Goal: Information Seeking & Learning: Check status

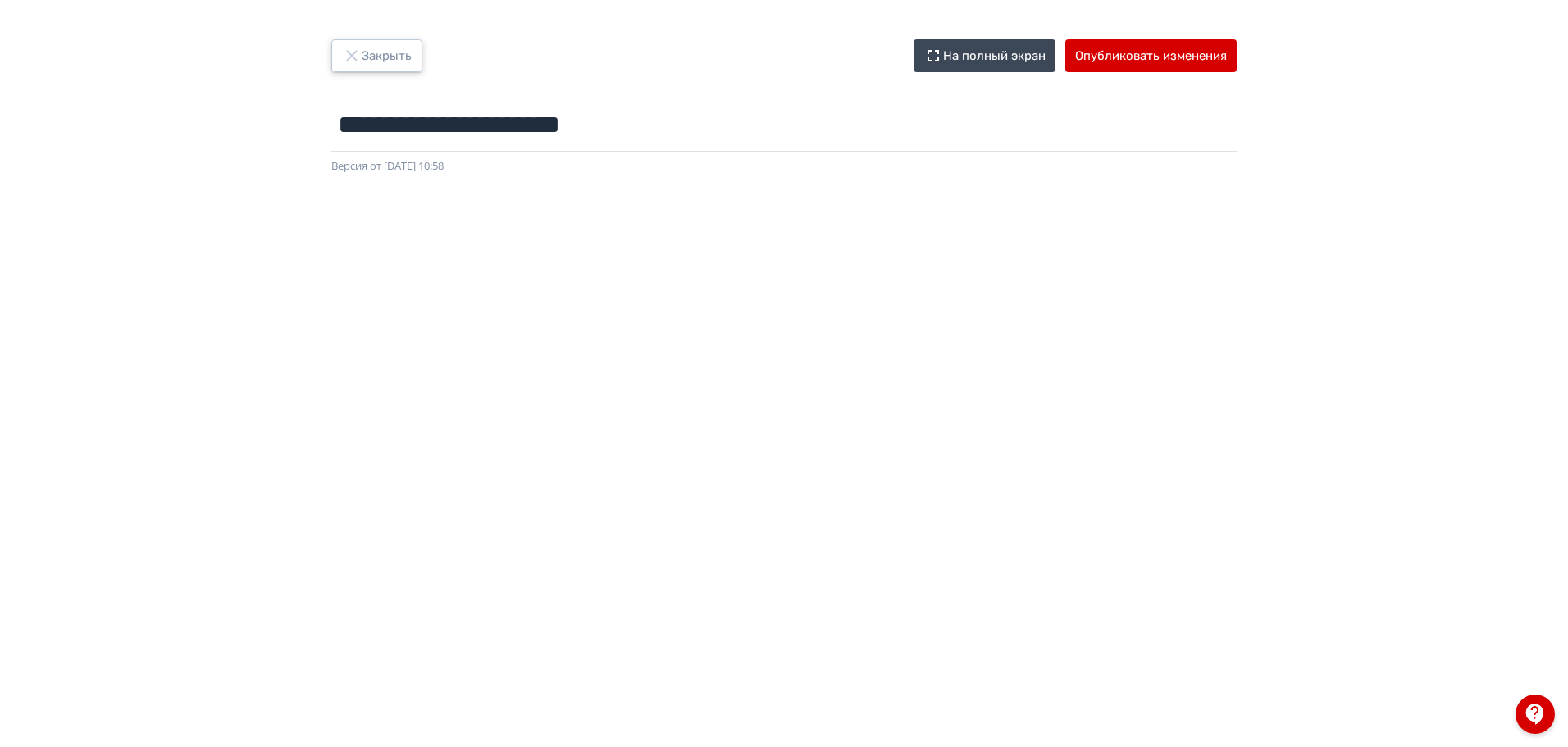
click at [355, 65] on icon "button" at bounding box center [351, 55] width 20 height 20
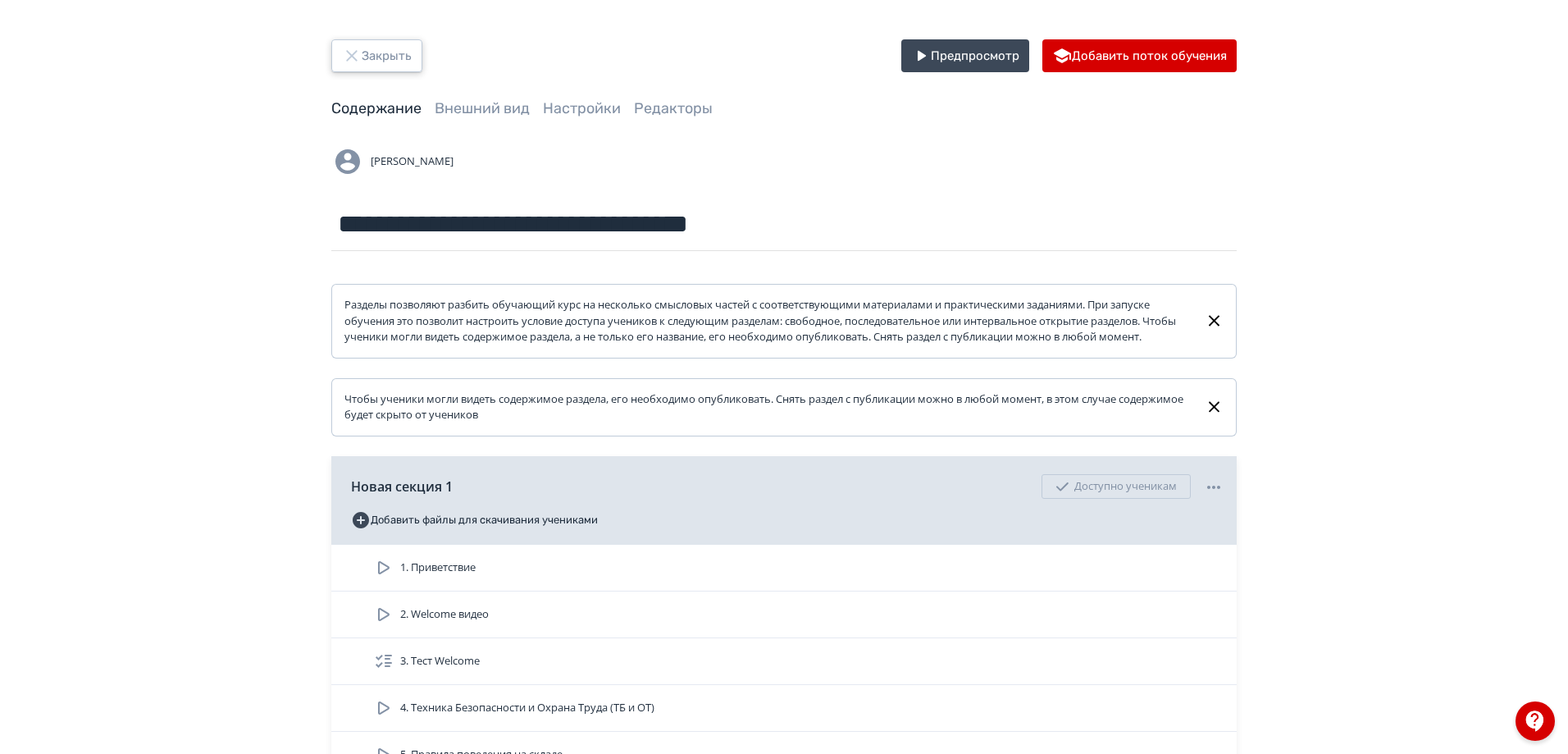
click at [362, 46] on button "Закрыть" at bounding box center [377, 55] width 91 height 32
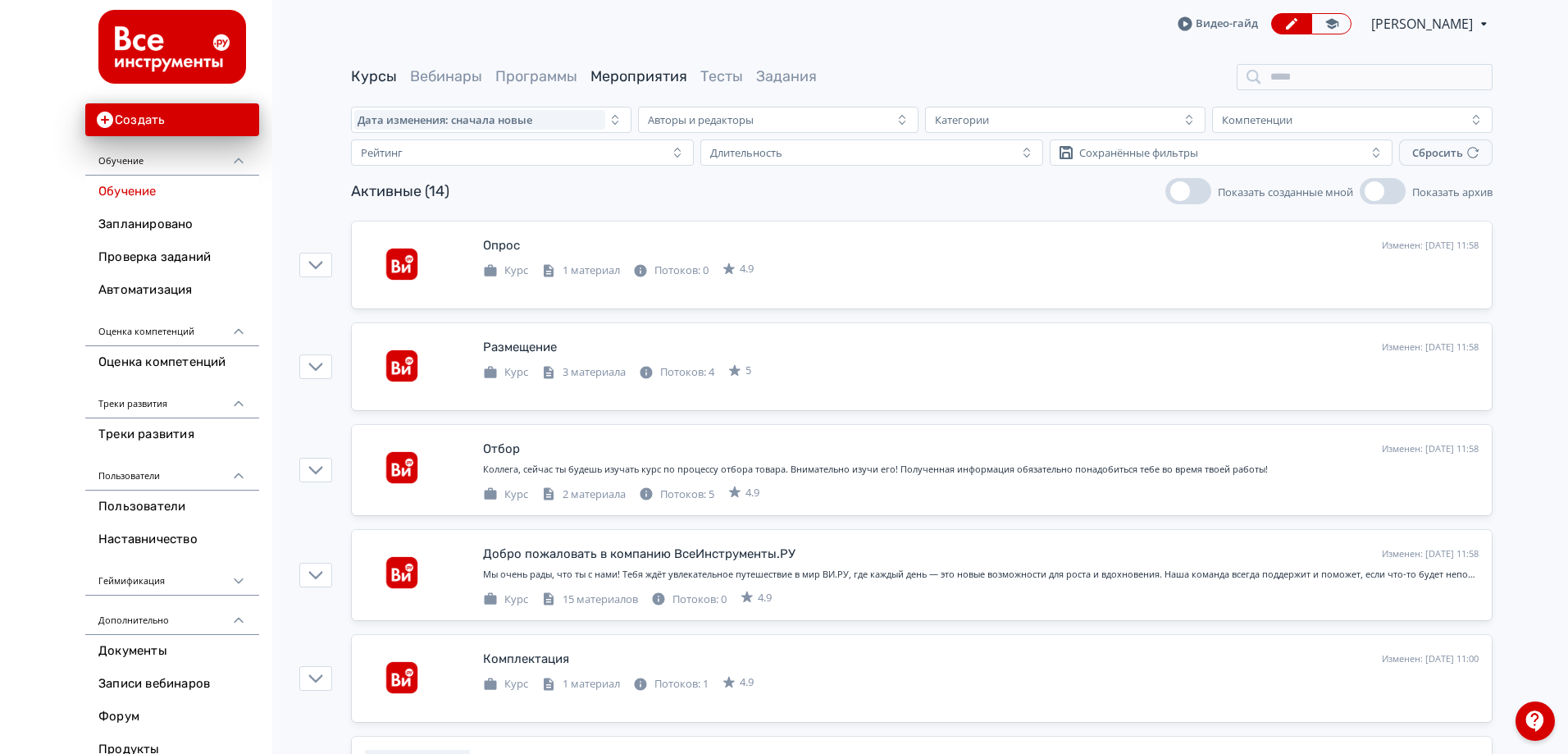
click at [621, 82] on link "Мероприятия" at bounding box center [639, 75] width 97 height 18
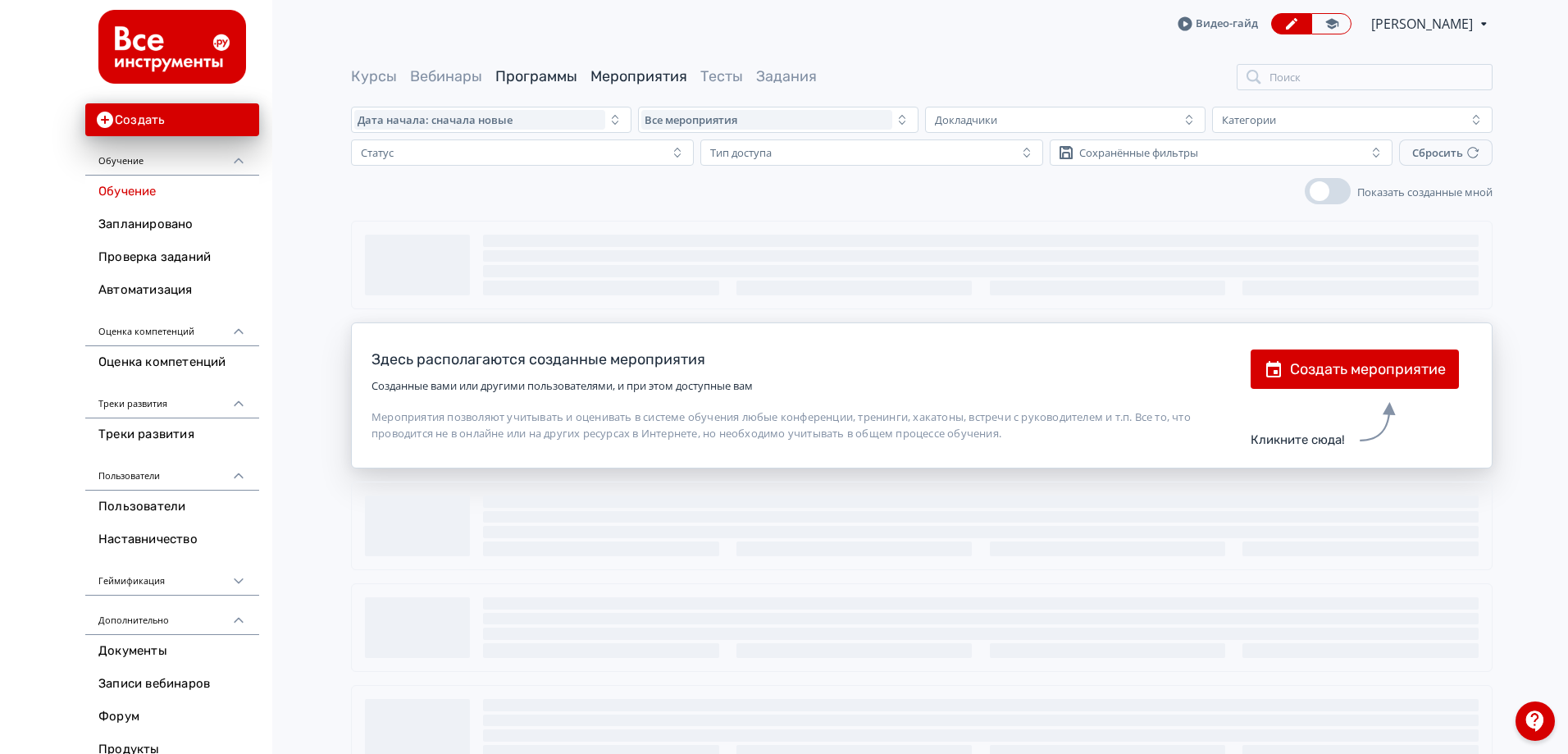
click at [567, 81] on link "Программы" at bounding box center [536, 75] width 82 height 18
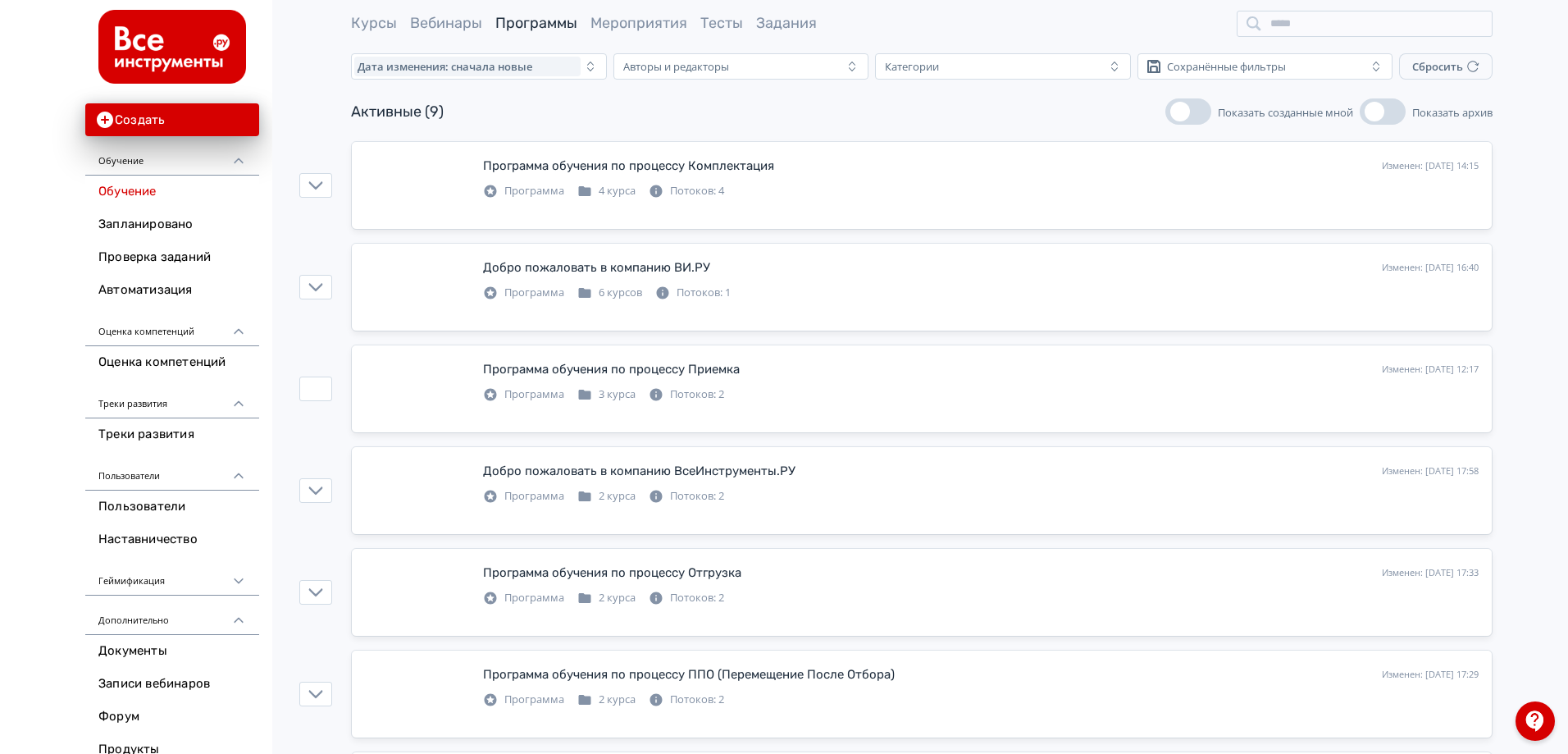
scroll to position [82, 0]
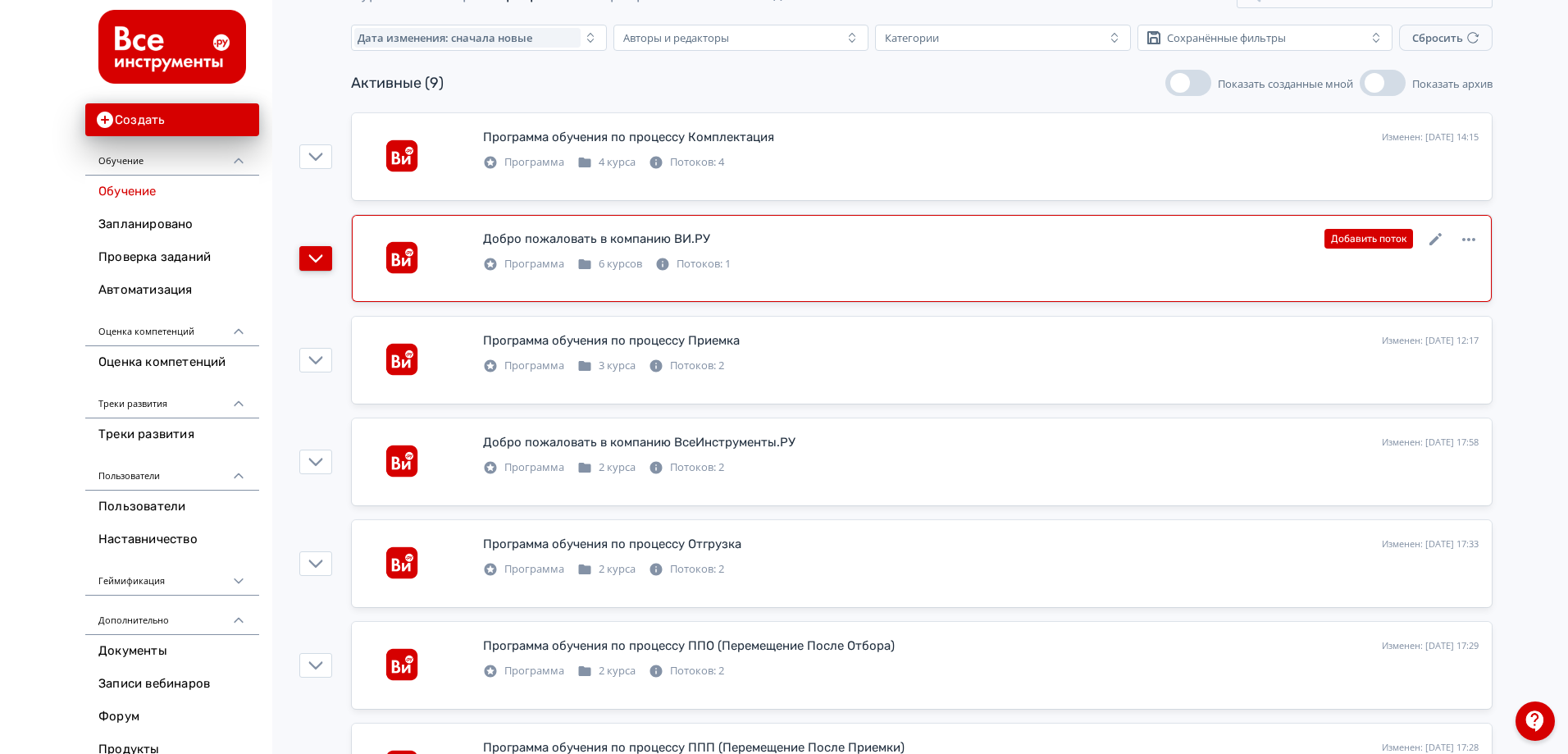
click at [313, 259] on icon "button" at bounding box center [316, 258] width 14 height 8
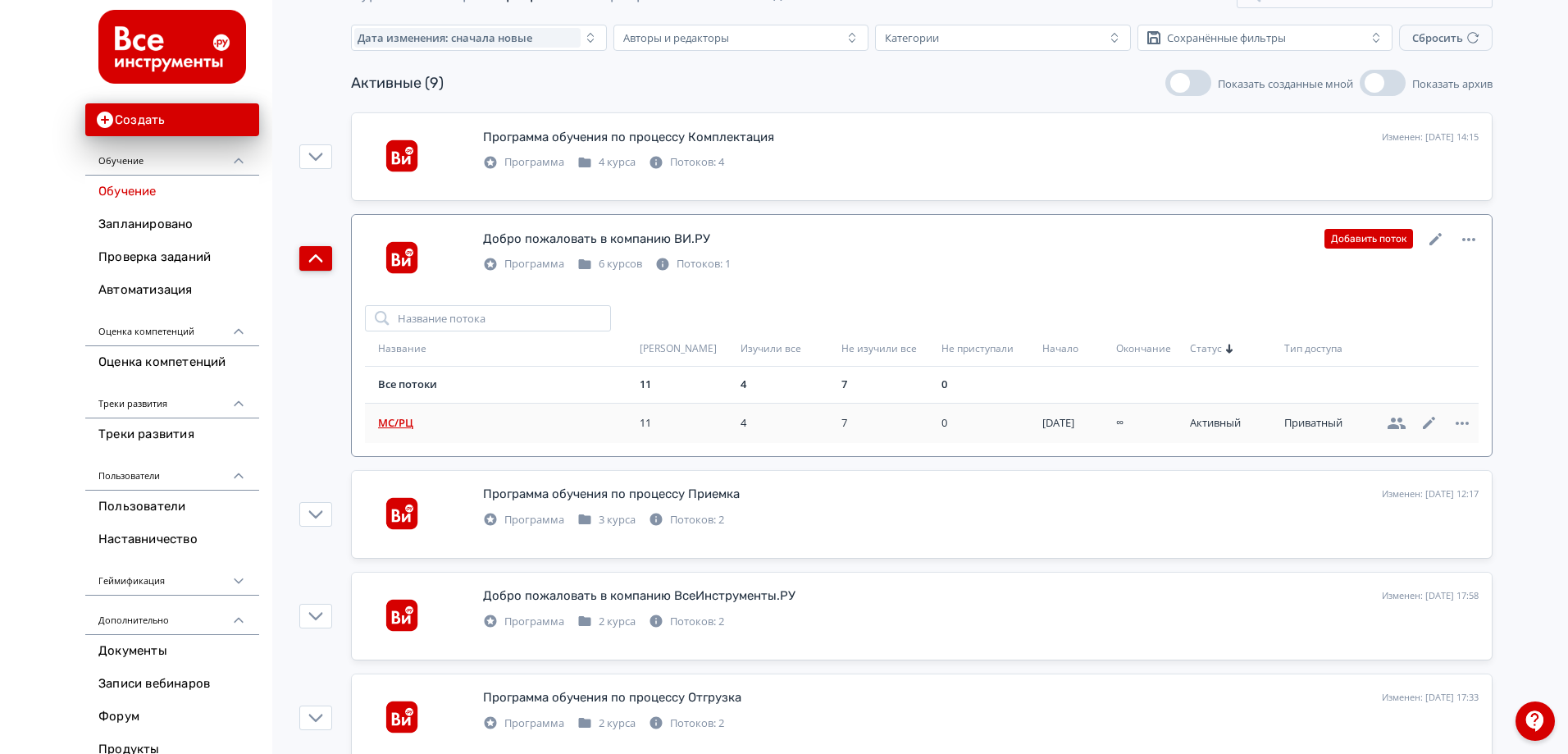
click at [421, 428] on span "МС/РЦ" at bounding box center [505, 423] width 255 height 17
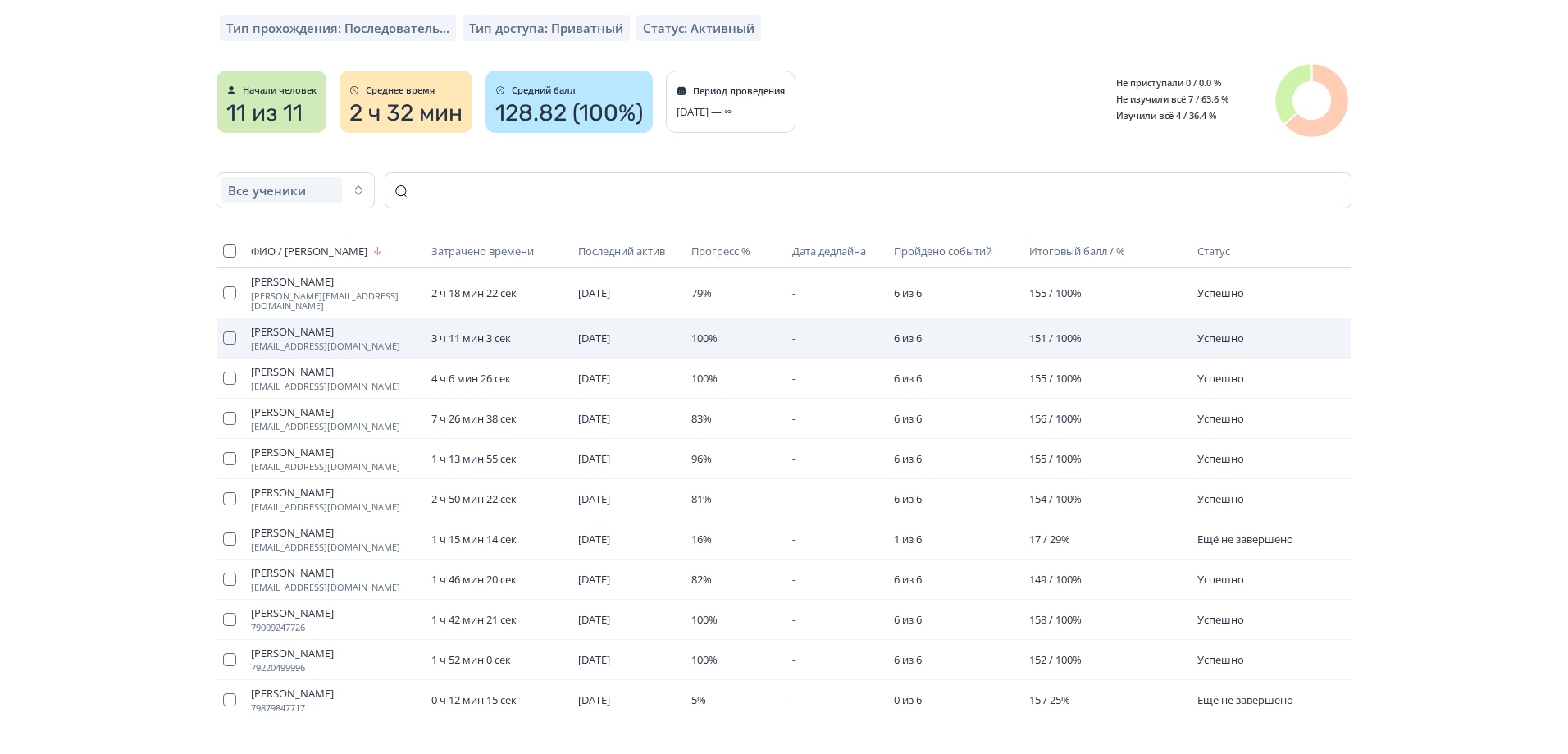
scroll to position [263, 0]
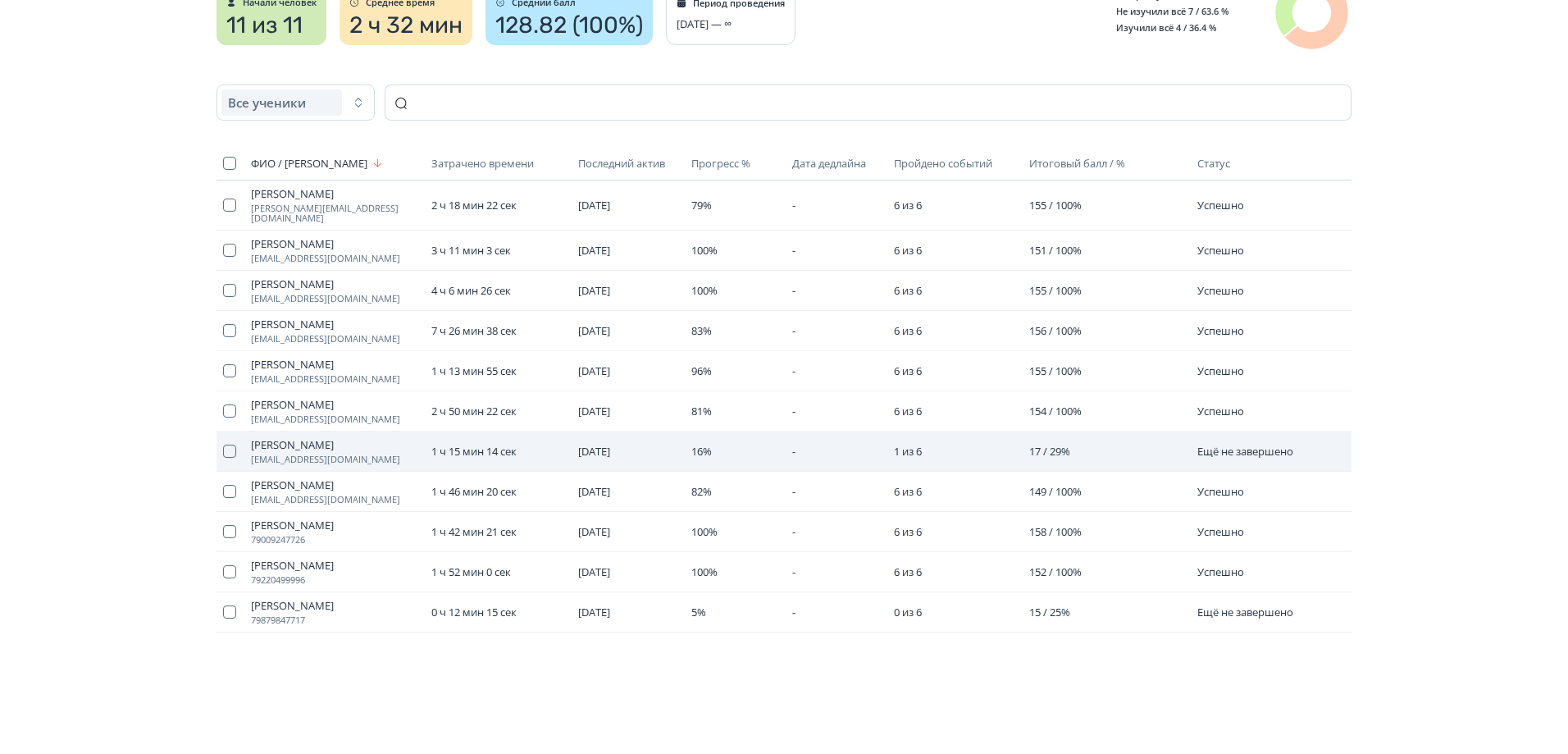
click at [480, 444] on span "1 ч 15 мин 14 сек" at bounding box center [475, 451] width 85 height 15
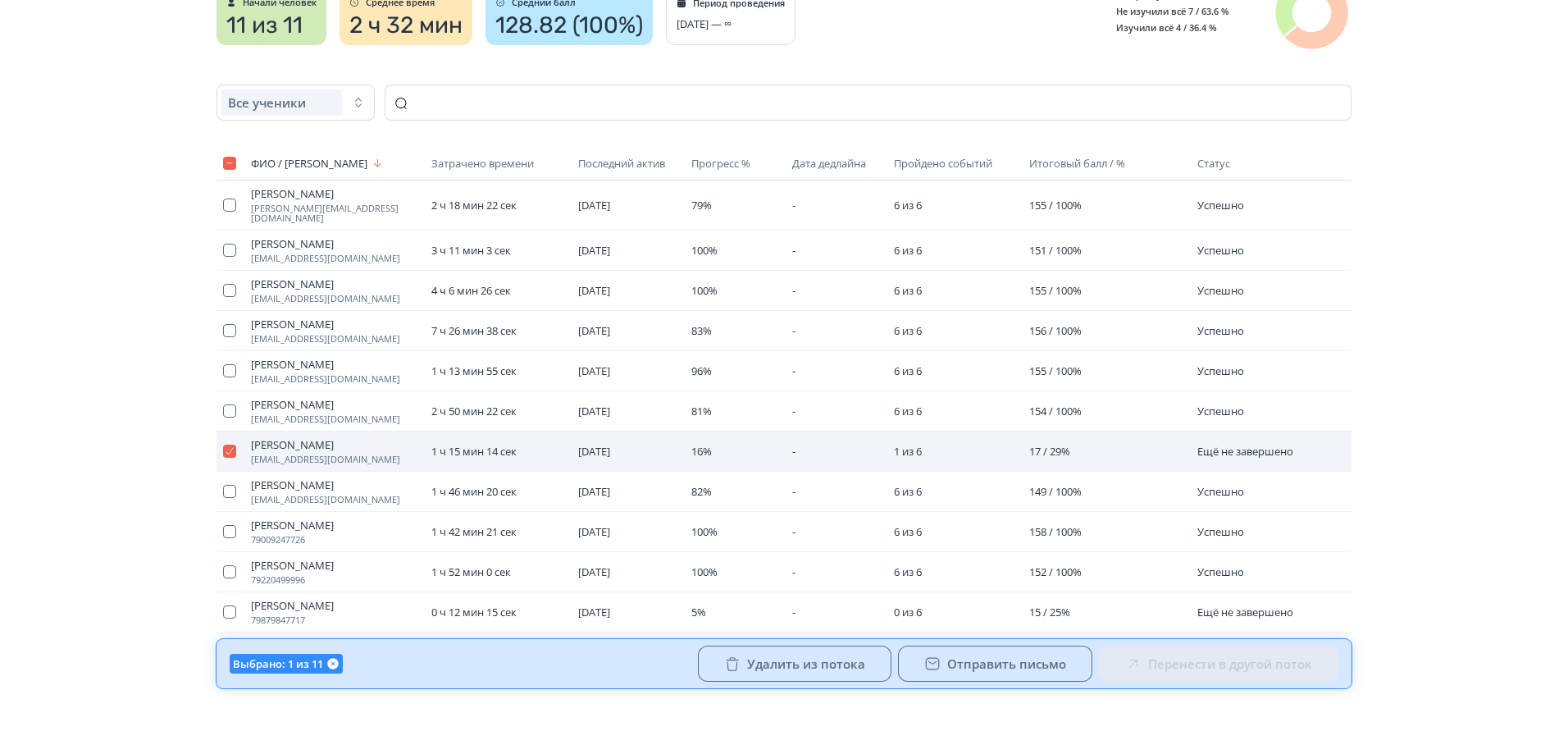
click at [480, 444] on span "1 ч 15 мин 14 сек" at bounding box center [475, 451] width 85 height 15
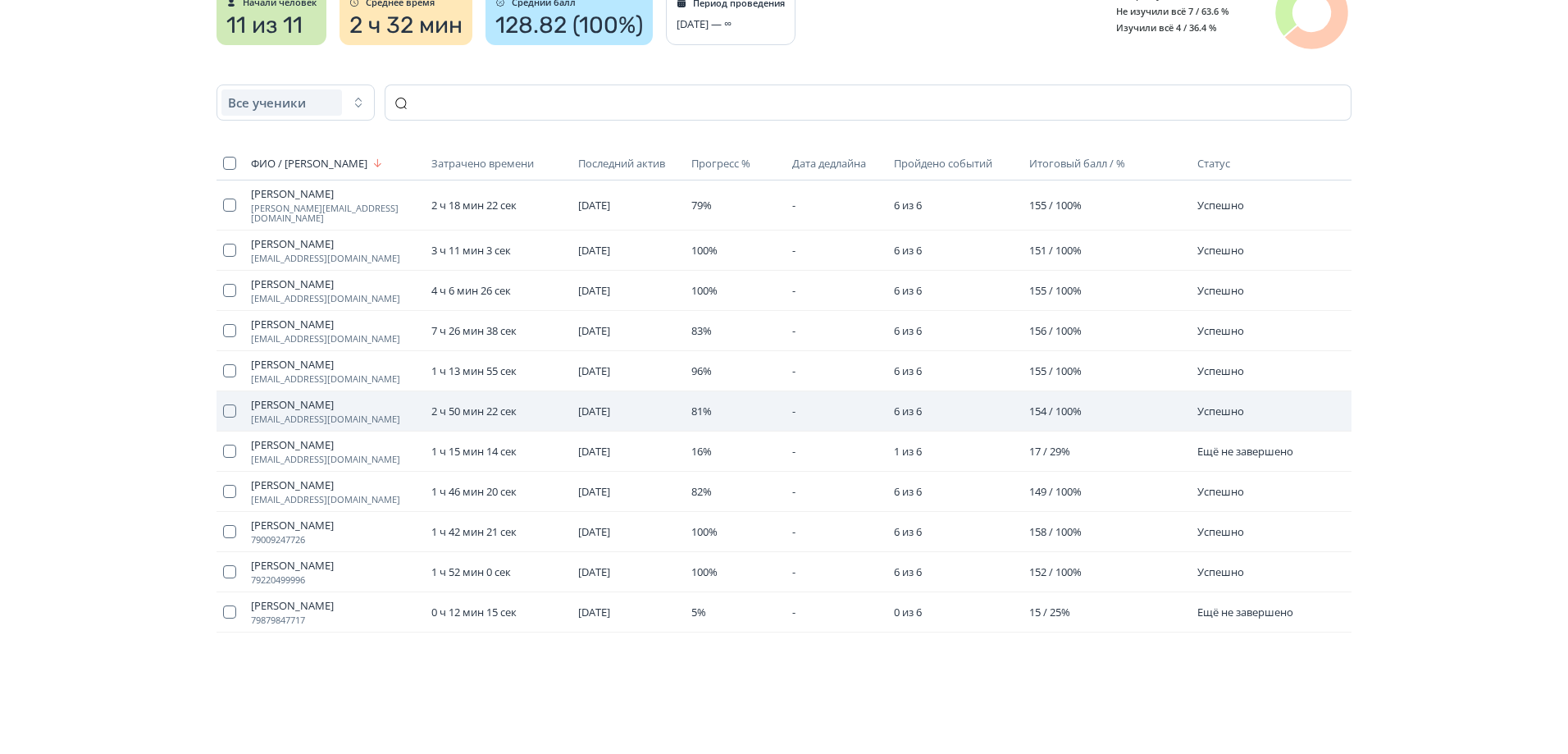
click at [741, 391] on td "81%" at bounding box center [735, 410] width 101 height 40
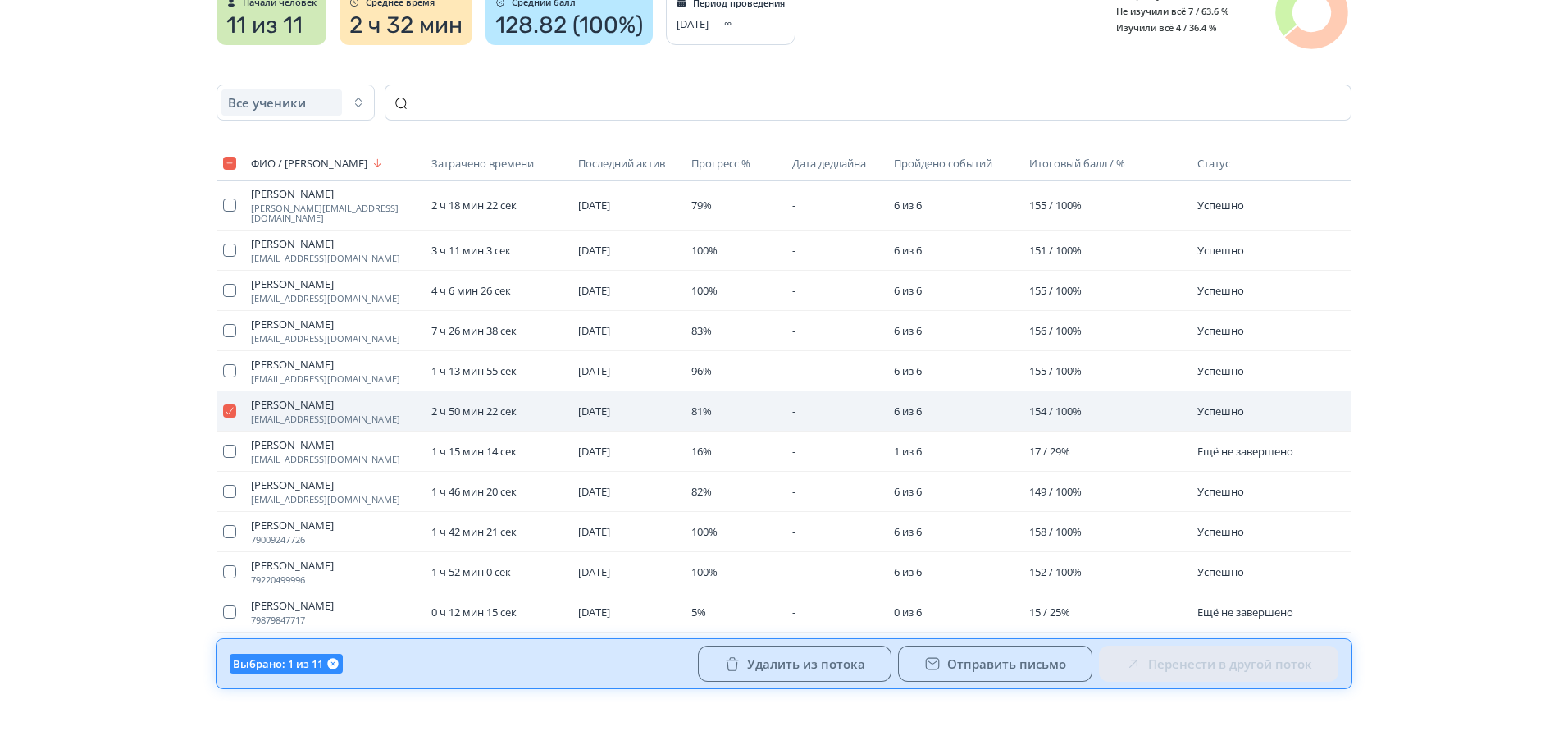
click at [1257, 399] on td "Успешно" at bounding box center [1264, 410] width 148 height 40
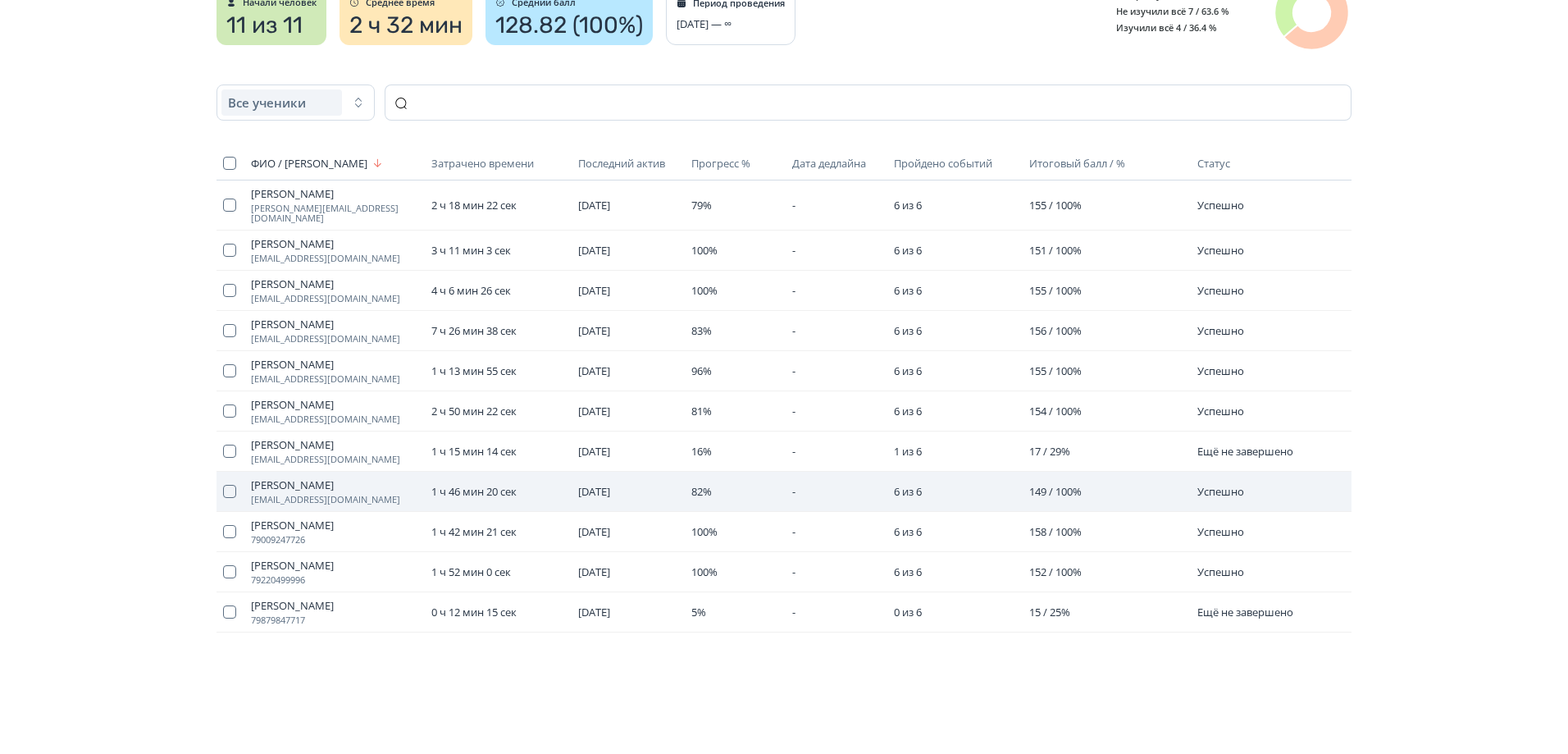
click at [1194, 474] on td "Успешно" at bounding box center [1264, 491] width 148 height 40
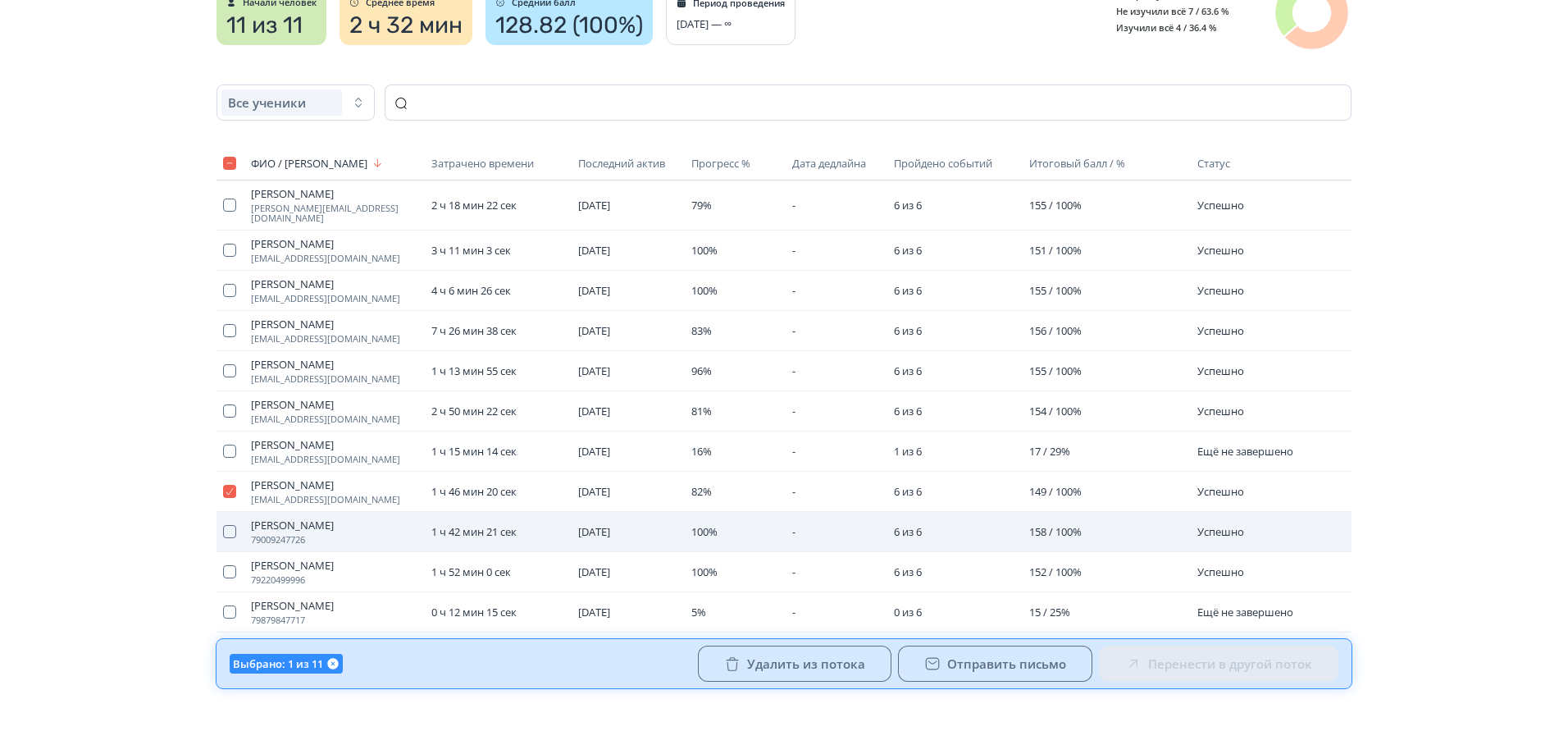
click at [1232, 512] on td "Успешно" at bounding box center [1264, 531] width 148 height 40
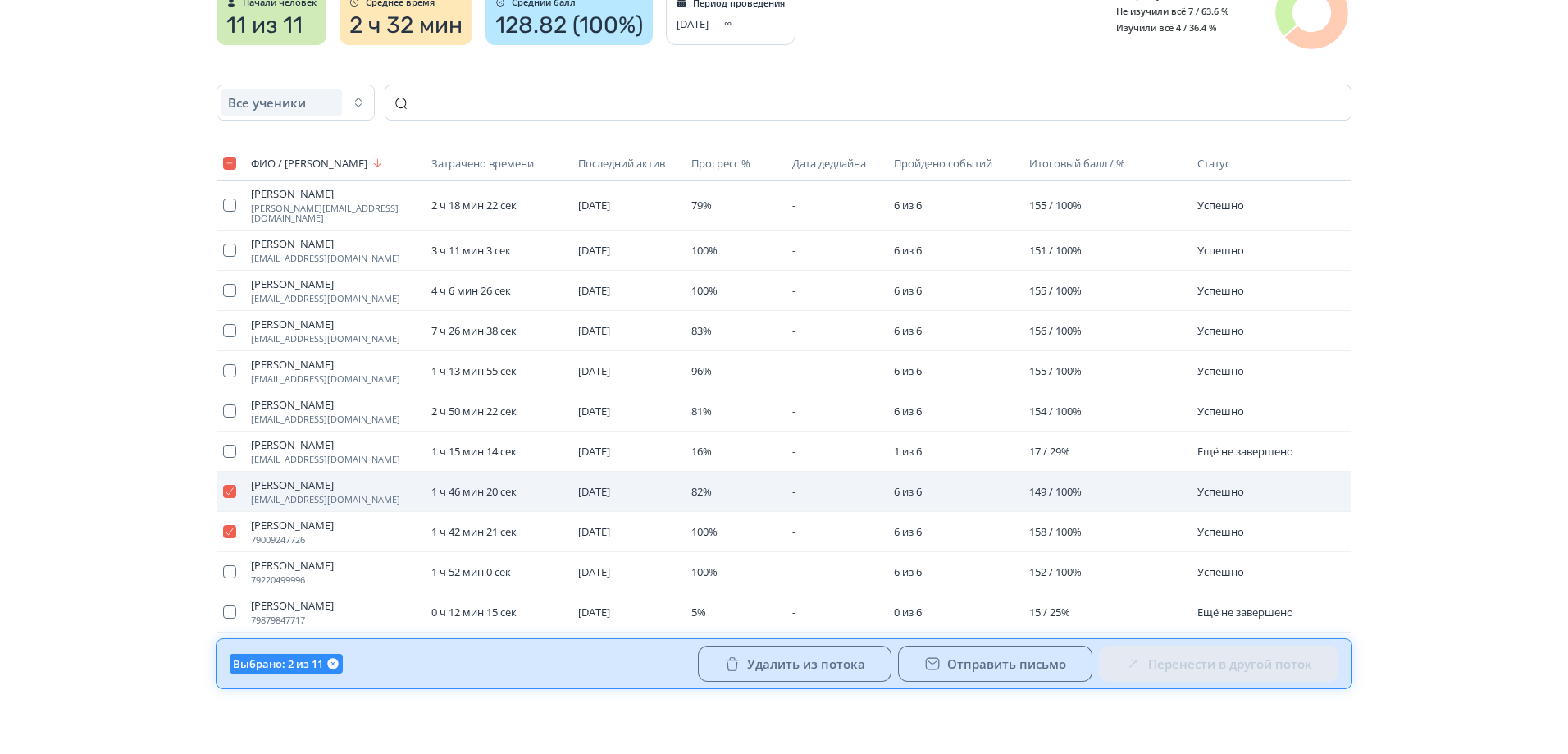
click at [1229, 490] on td "Успешно" at bounding box center [1264, 491] width 148 height 40
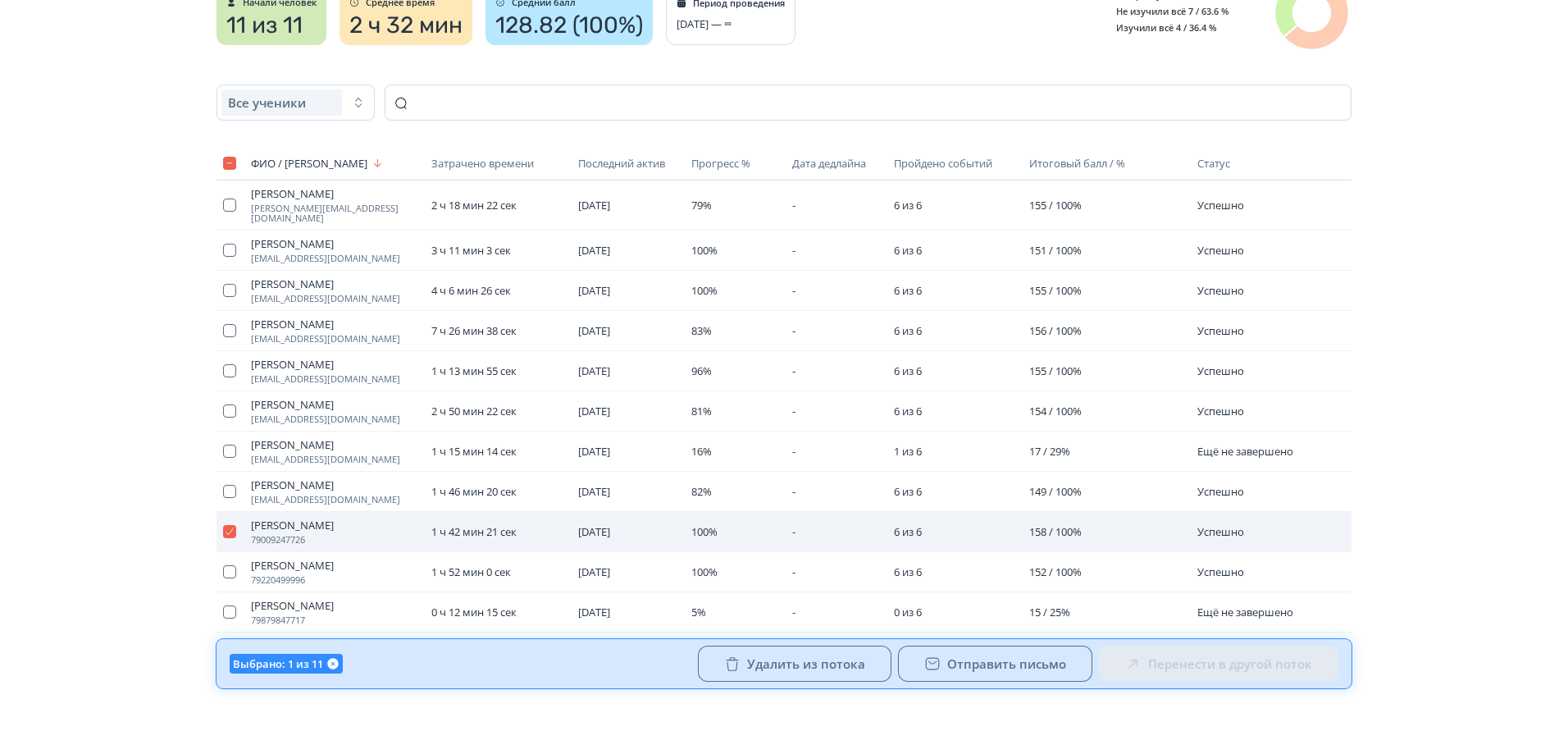
click at [1223, 512] on td "Успешно" at bounding box center [1264, 531] width 148 height 40
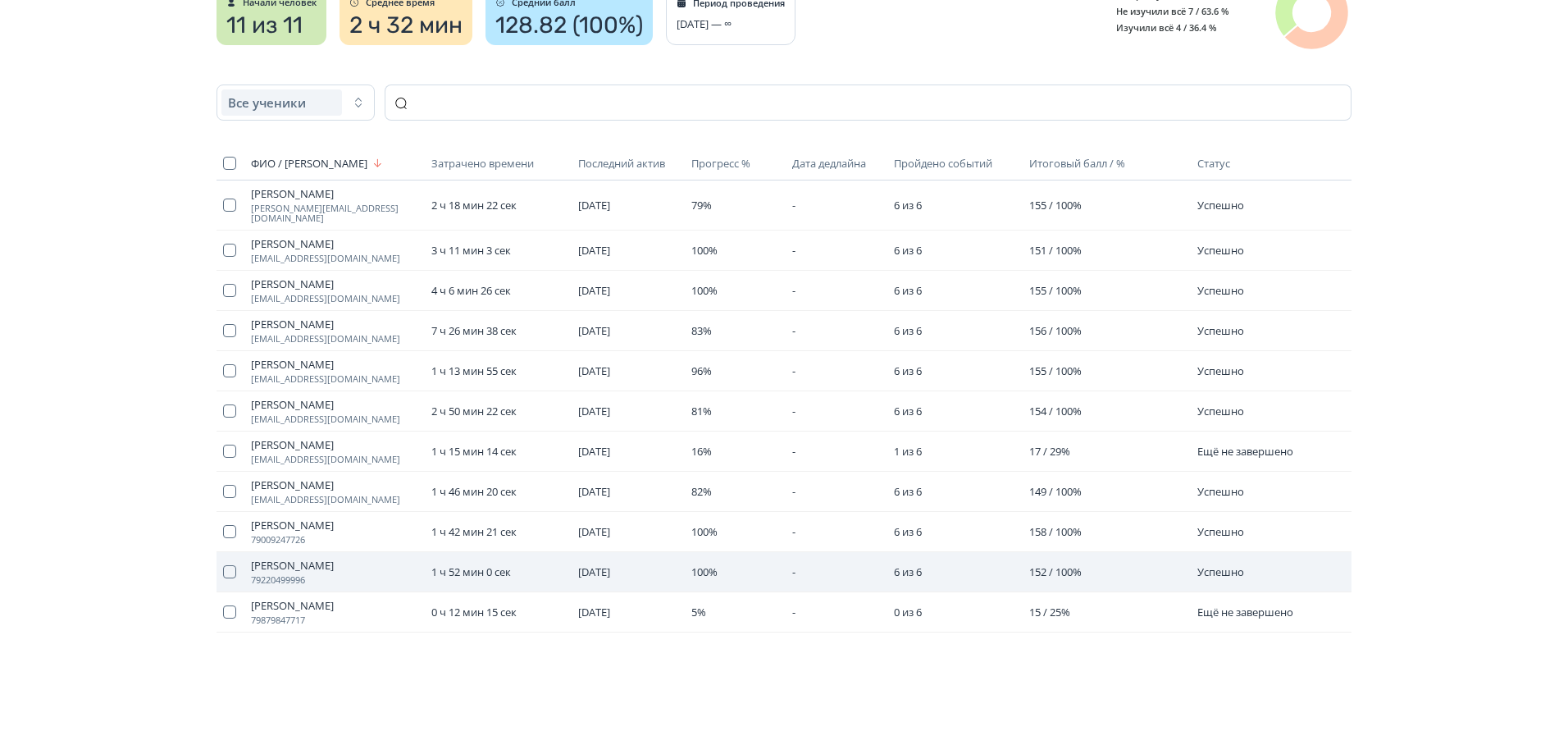
click at [286, 558] on span "[PERSON_NAME]" at bounding box center [334, 565] width 167 height 13
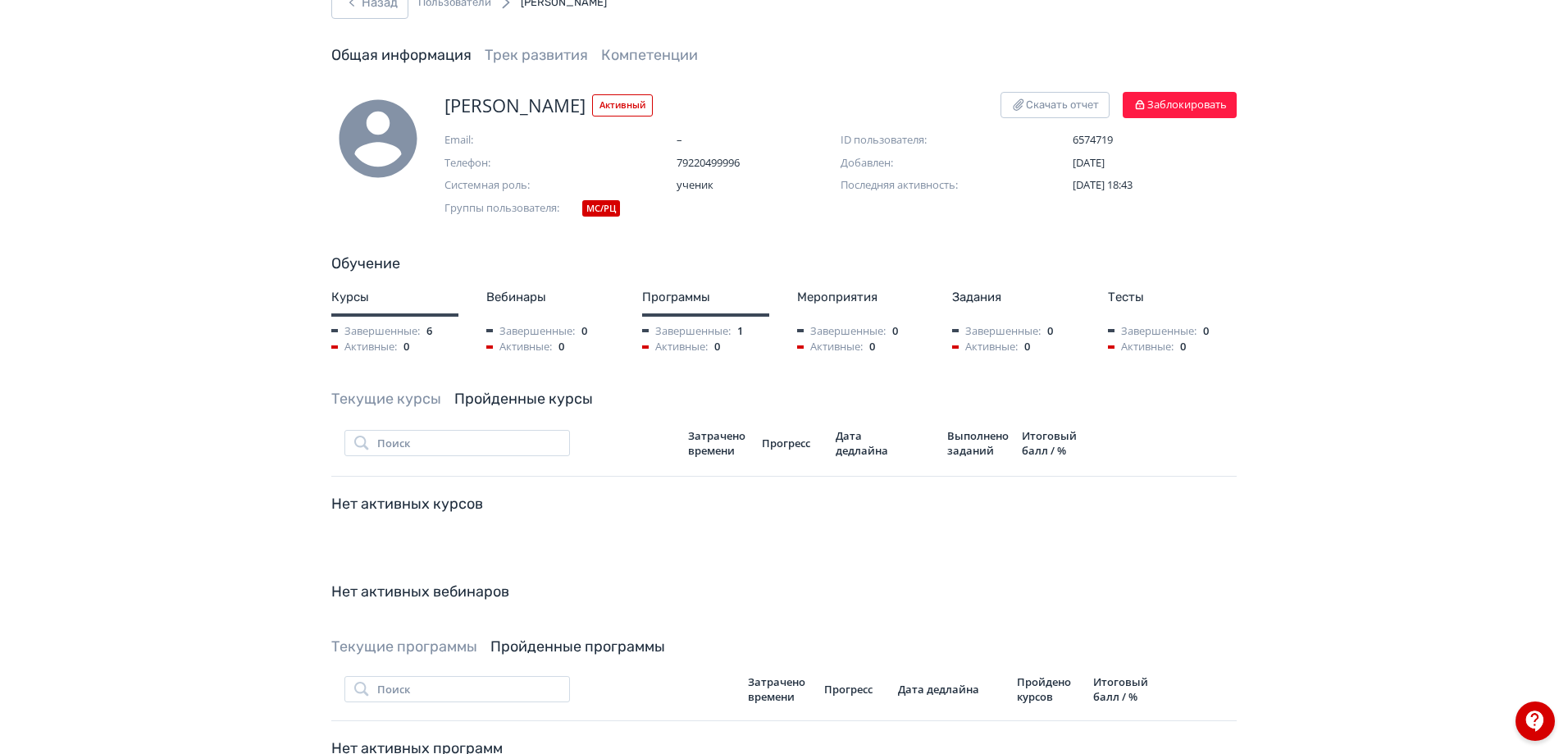
scroll to position [106, 0]
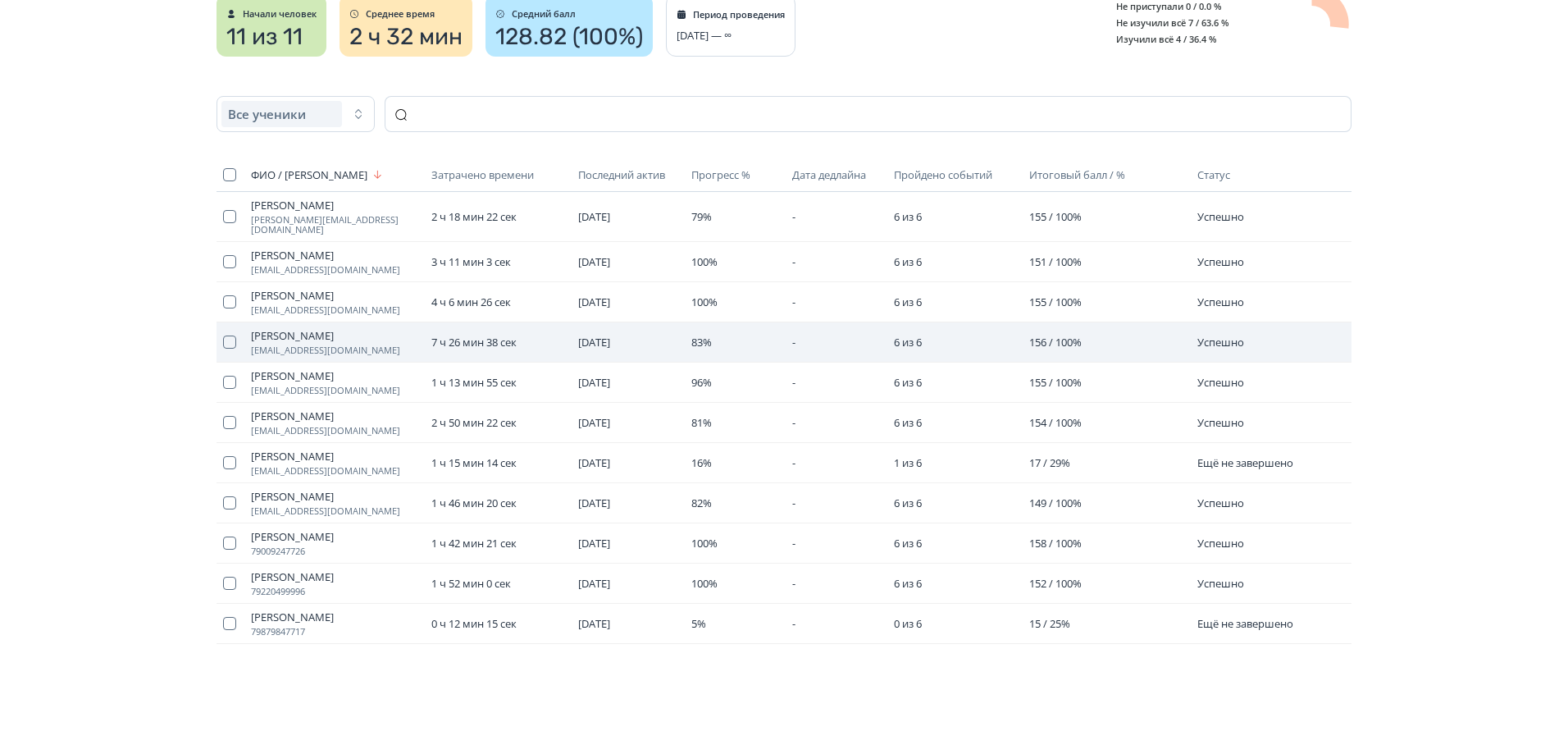
scroll to position [263, 0]
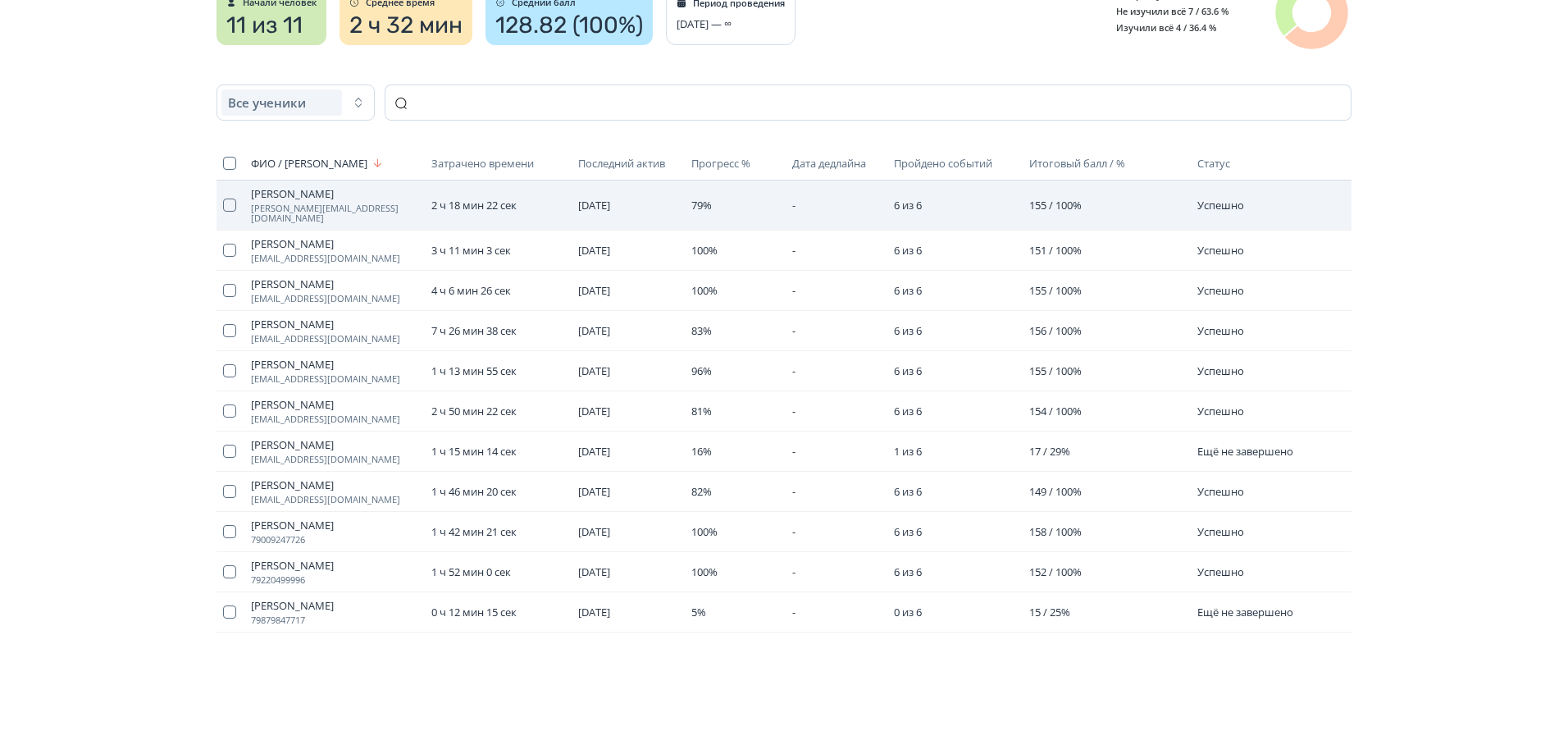
click at [316, 196] on span "[PERSON_NAME]" at bounding box center [334, 193] width 167 height 13
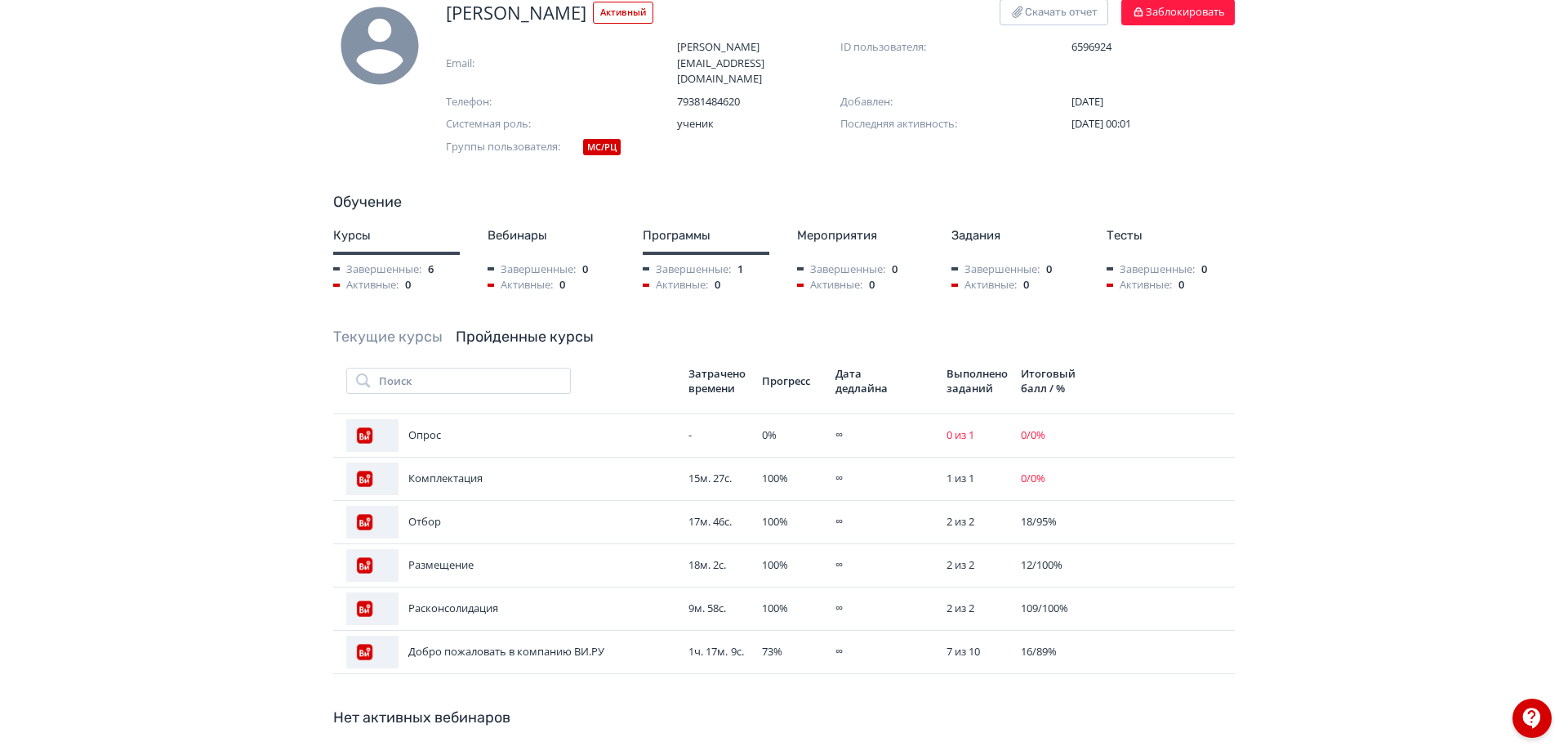
scroll to position [164, 0]
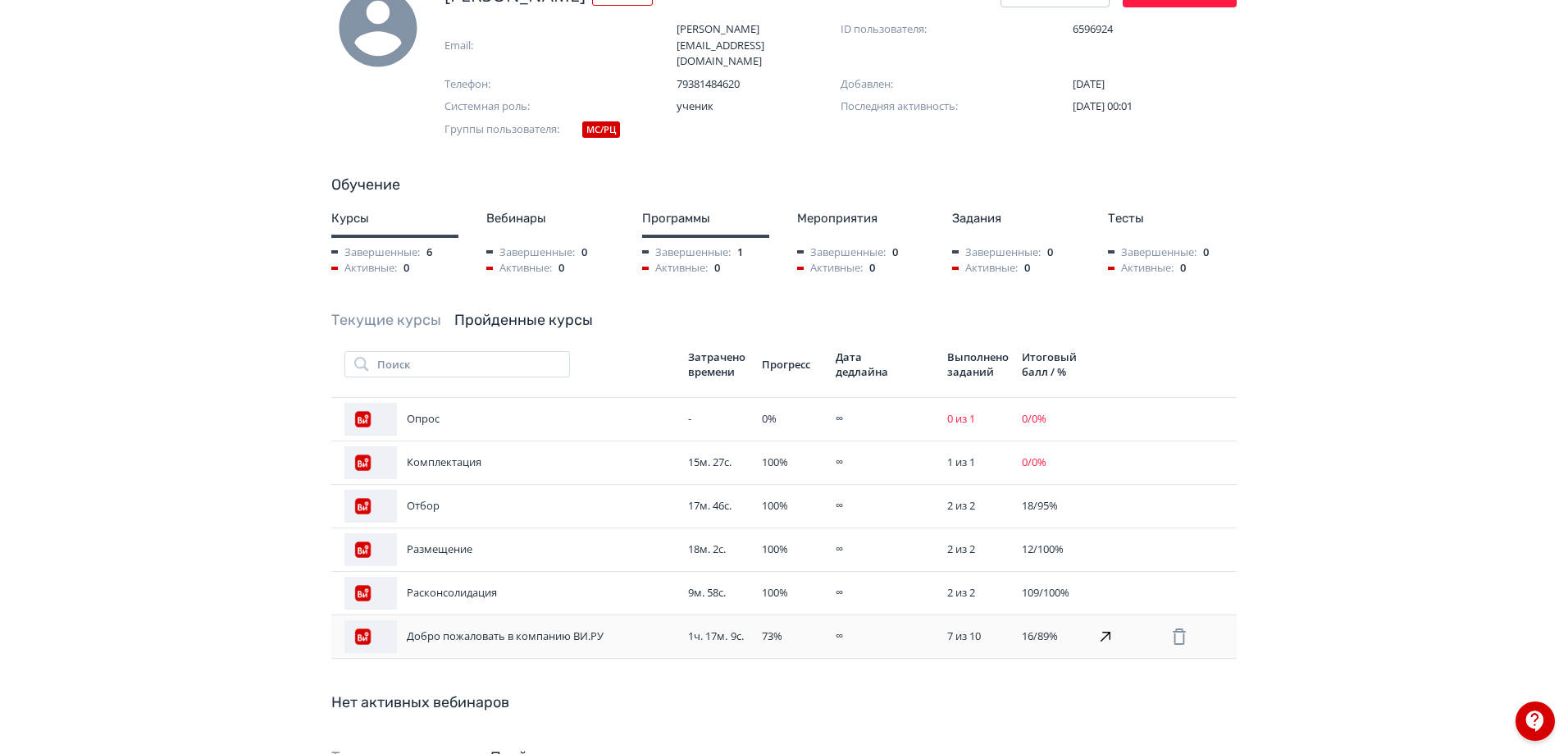
click at [549, 620] on div "Добро пожаловать в компанию ВИ.РУ" at bounding box center [510, 636] width 331 height 32
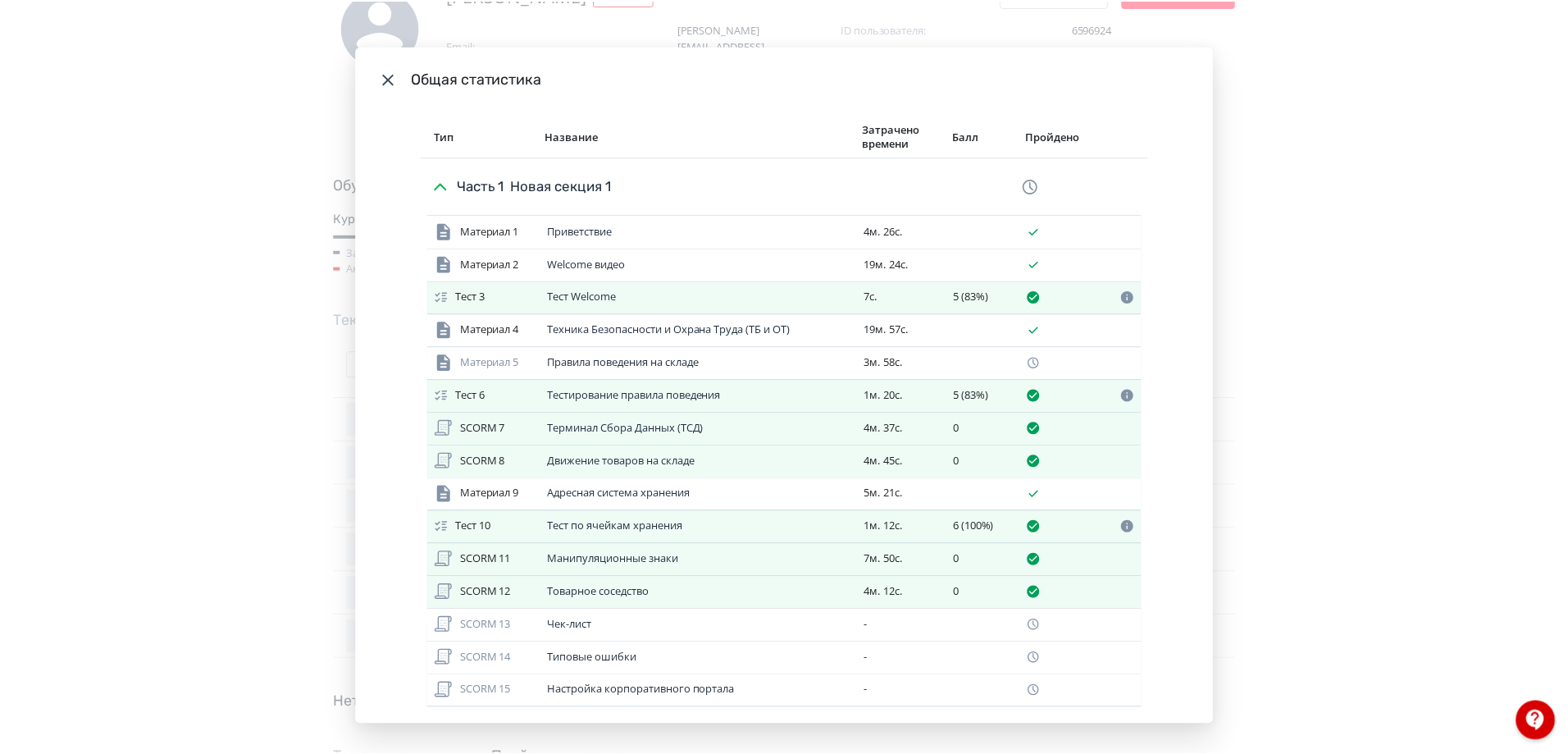
scroll to position [0, 0]
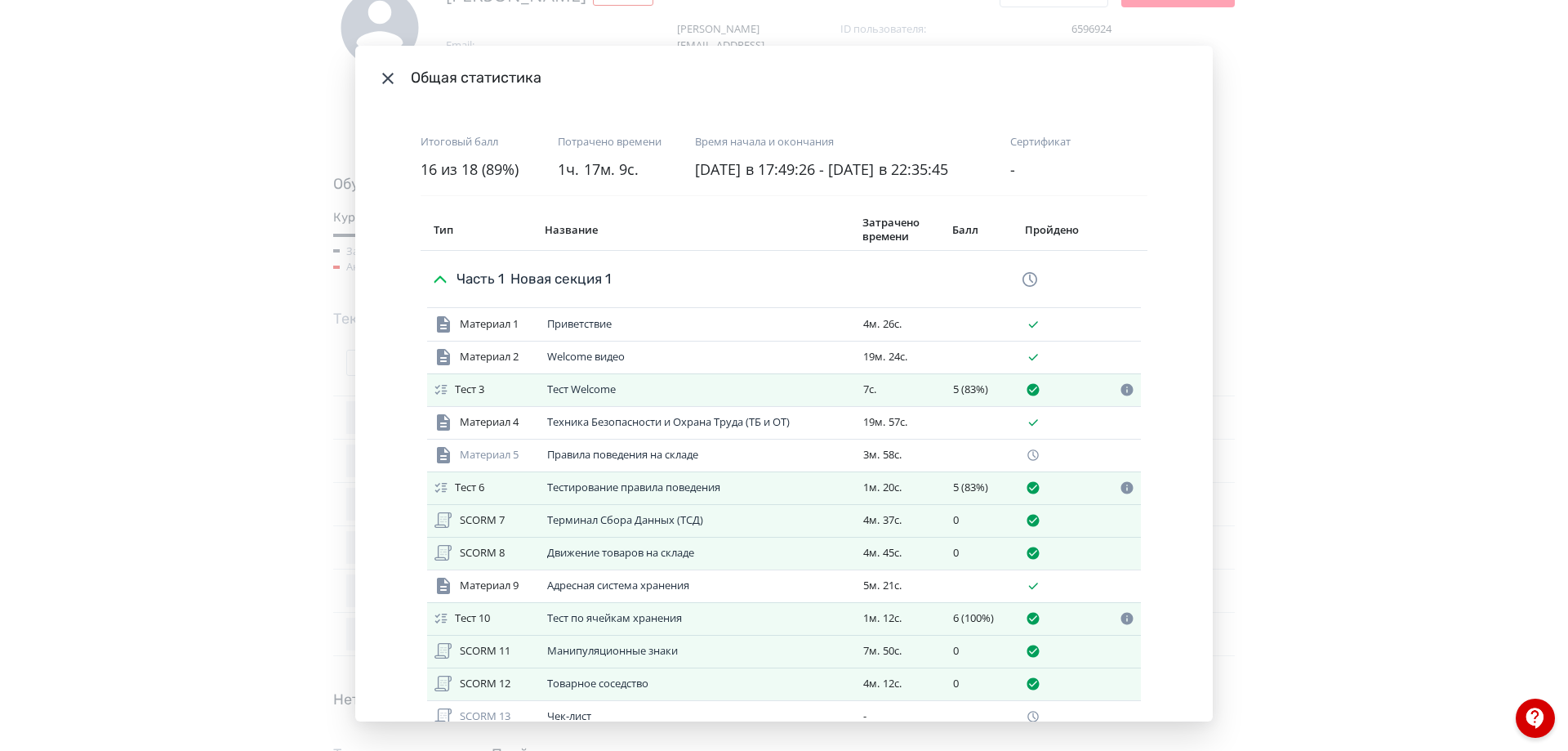
click at [216, 464] on div "Общая статистика Итоговый балл 16 из 18 (89%) Потрачено времени 1ч. 17м. 9с. Вр…" at bounding box center [784, 376] width 1568 height 751
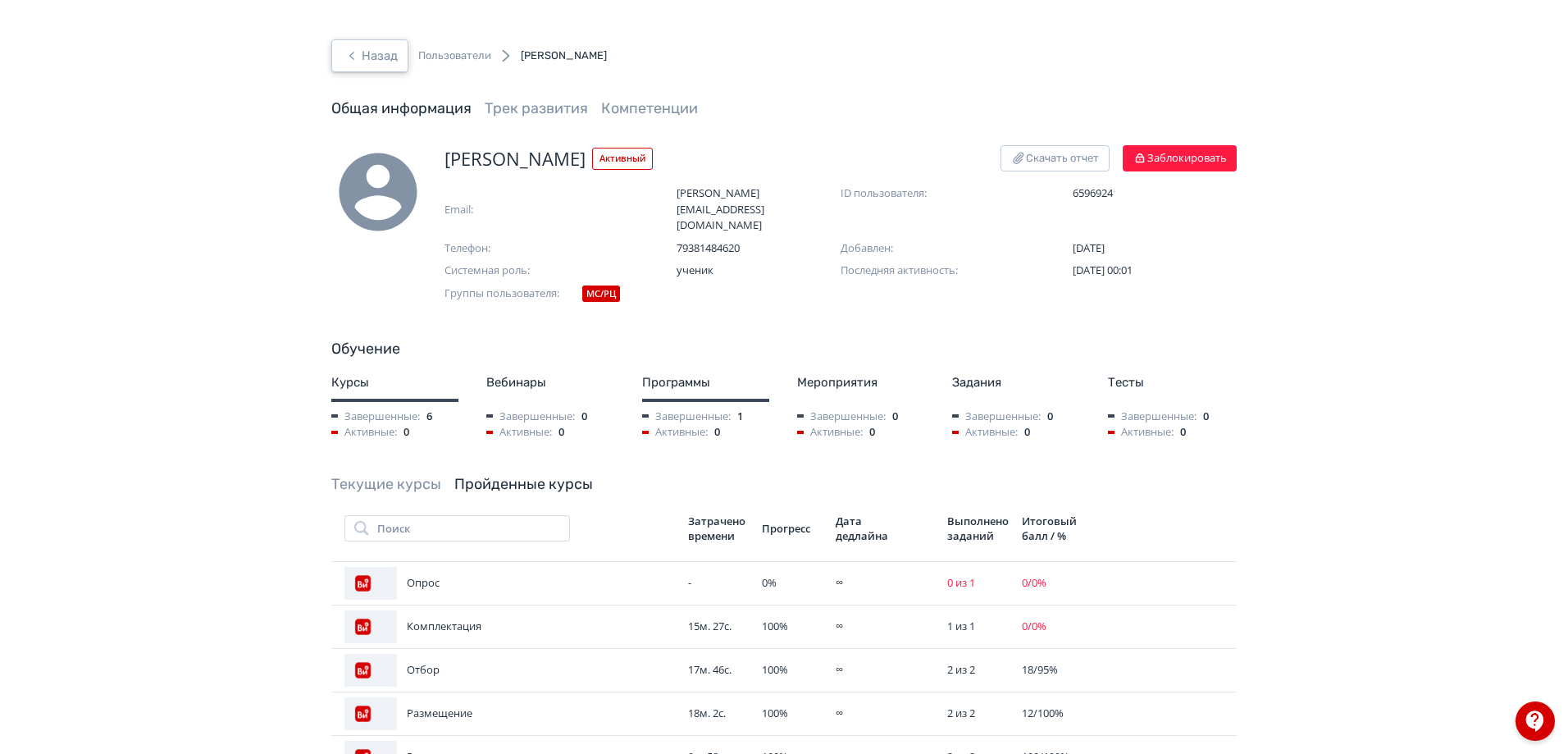
click at [383, 55] on button "Назад" at bounding box center [370, 55] width 77 height 32
click at [361, 50] on icon "button" at bounding box center [351, 55] width 20 height 20
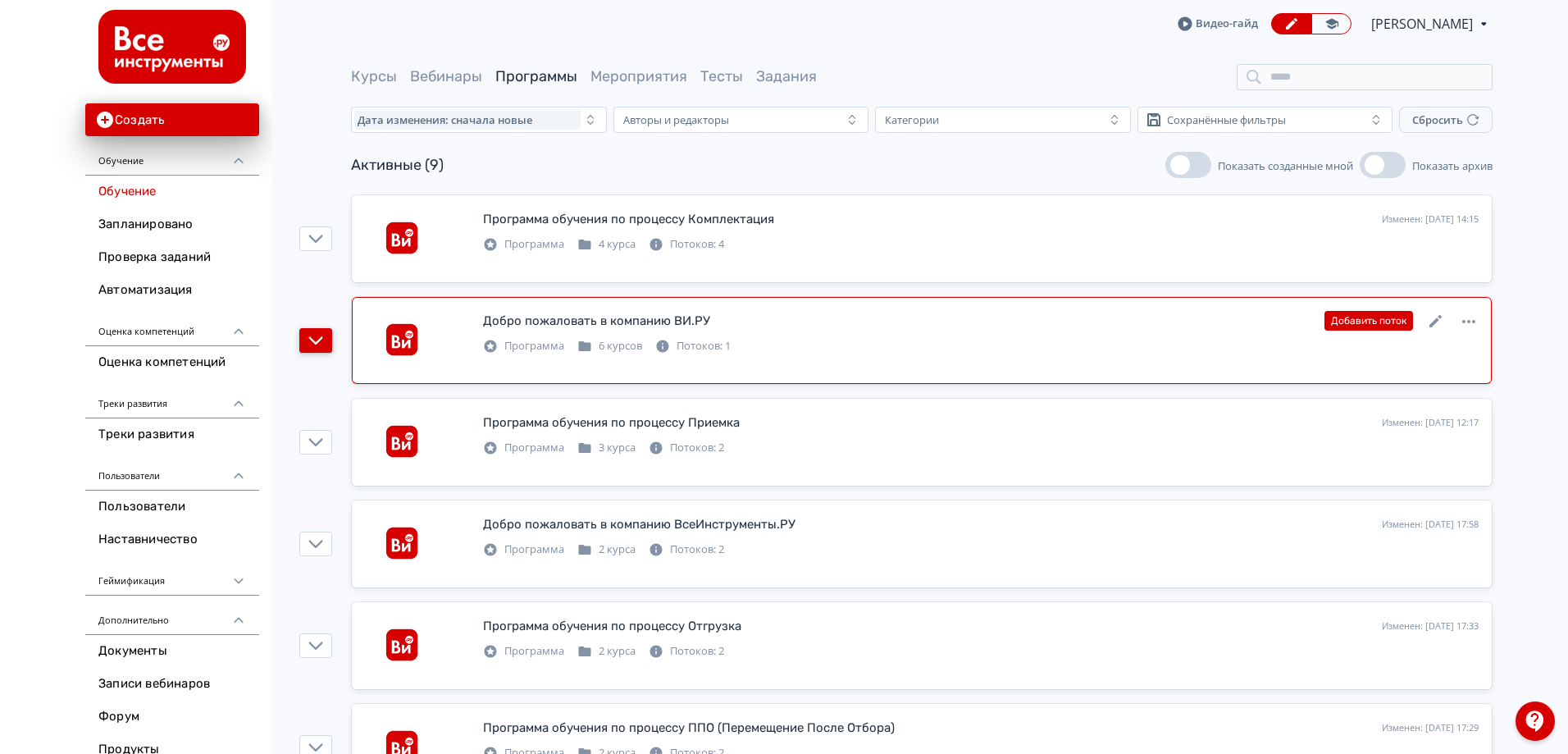
click at [310, 342] on icon "button" at bounding box center [316, 341] width 15 height 15
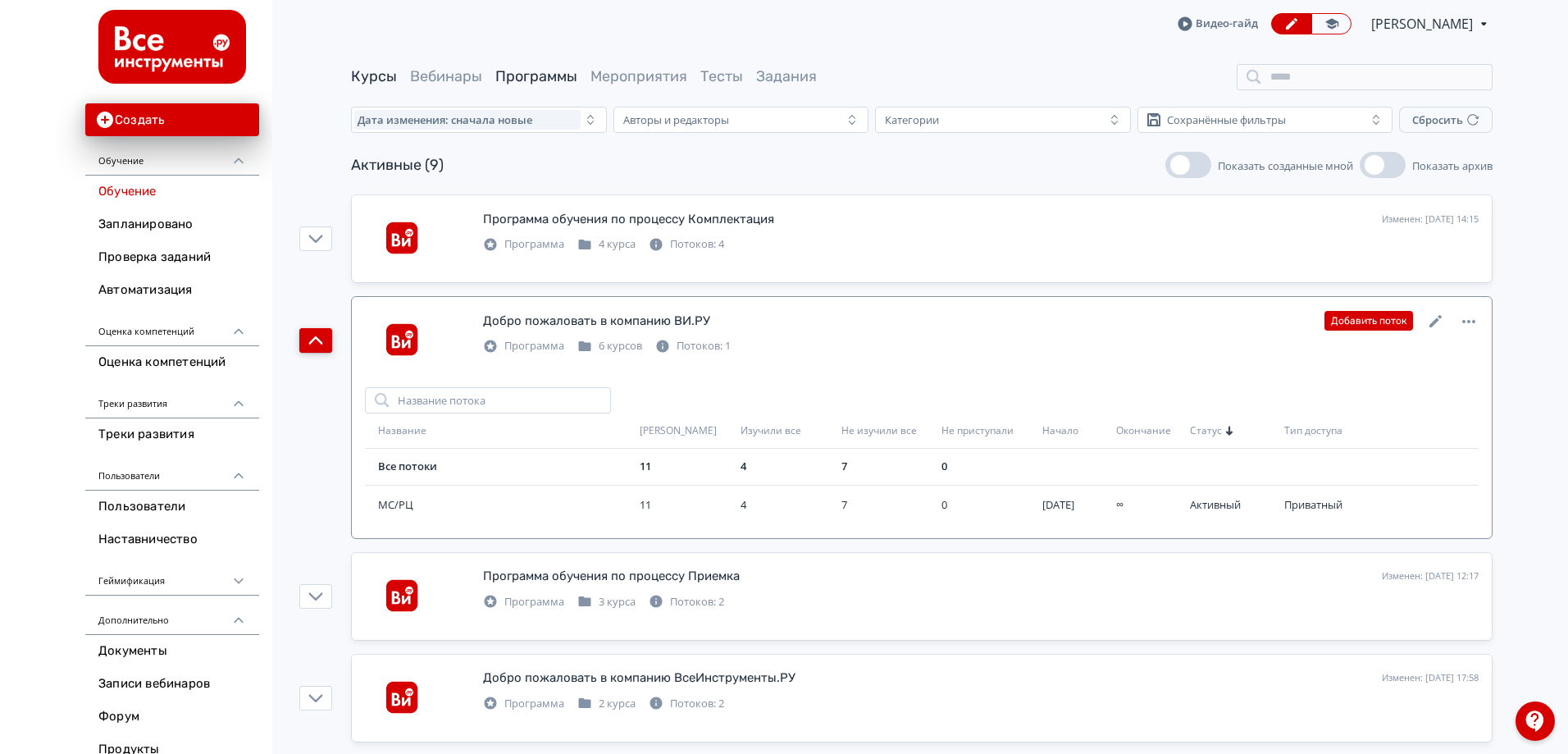
drag, startPoint x: 387, startPoint y: 60, endPoint x: 387, endPoint y: 71, distance: 11.0
click at [387, 62] on main "Курсы Вебинары Программы Мероприятия Тесты Задания Дата изменения: сначала новы…" at bounding box center [922, 663] width 1293 height 1232
click at [387, 71] on link "Курсы" at bounding box center [373, 75] width 46 height 18
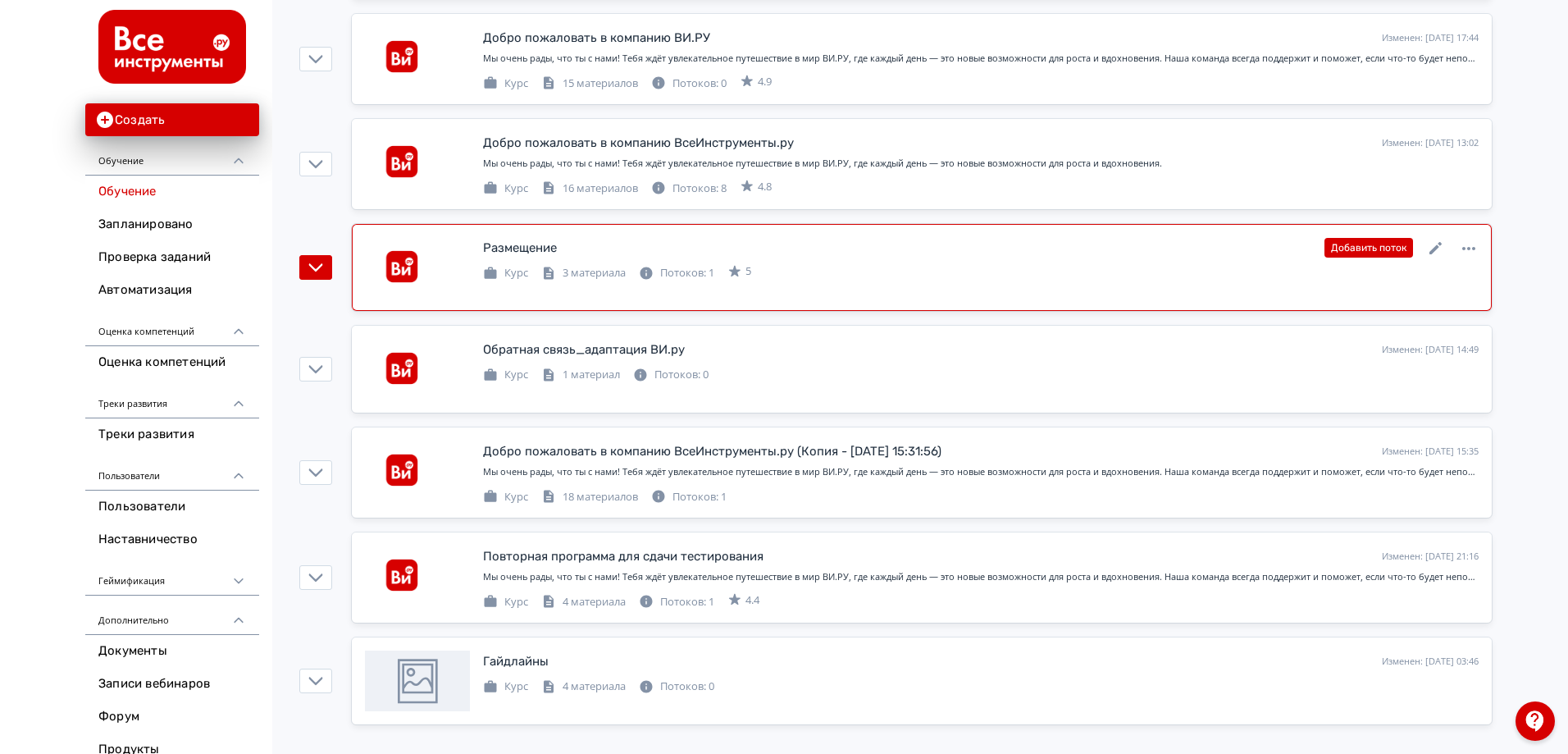
scroll to position [927, 0]
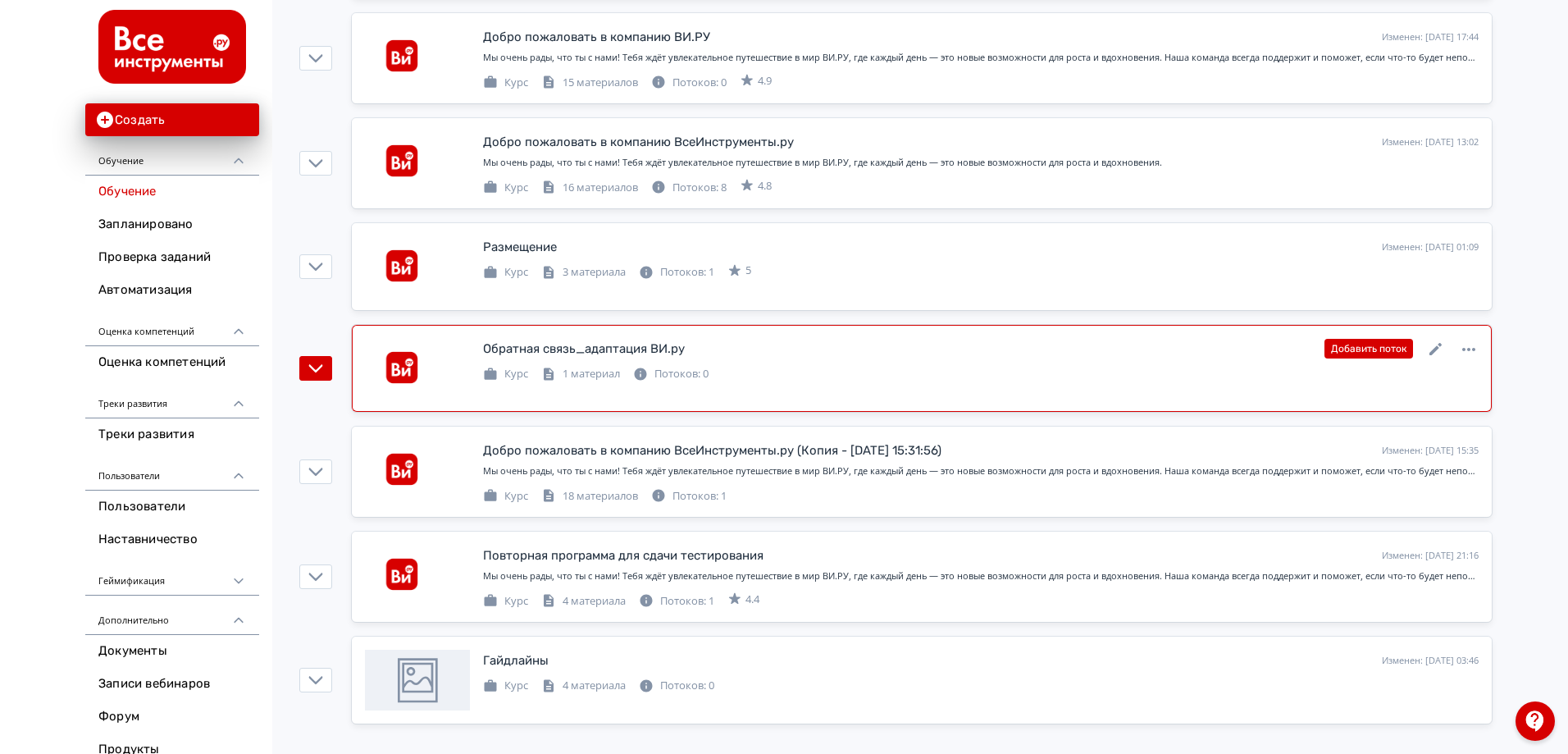
click at [1030, 334] on link "Обратная связь_адаптация ВИ.ру Изменен: [DATE] 14:49 Добавить поток Курс 1 мате…" at bounding box center [922, 369] width 1141 height 87
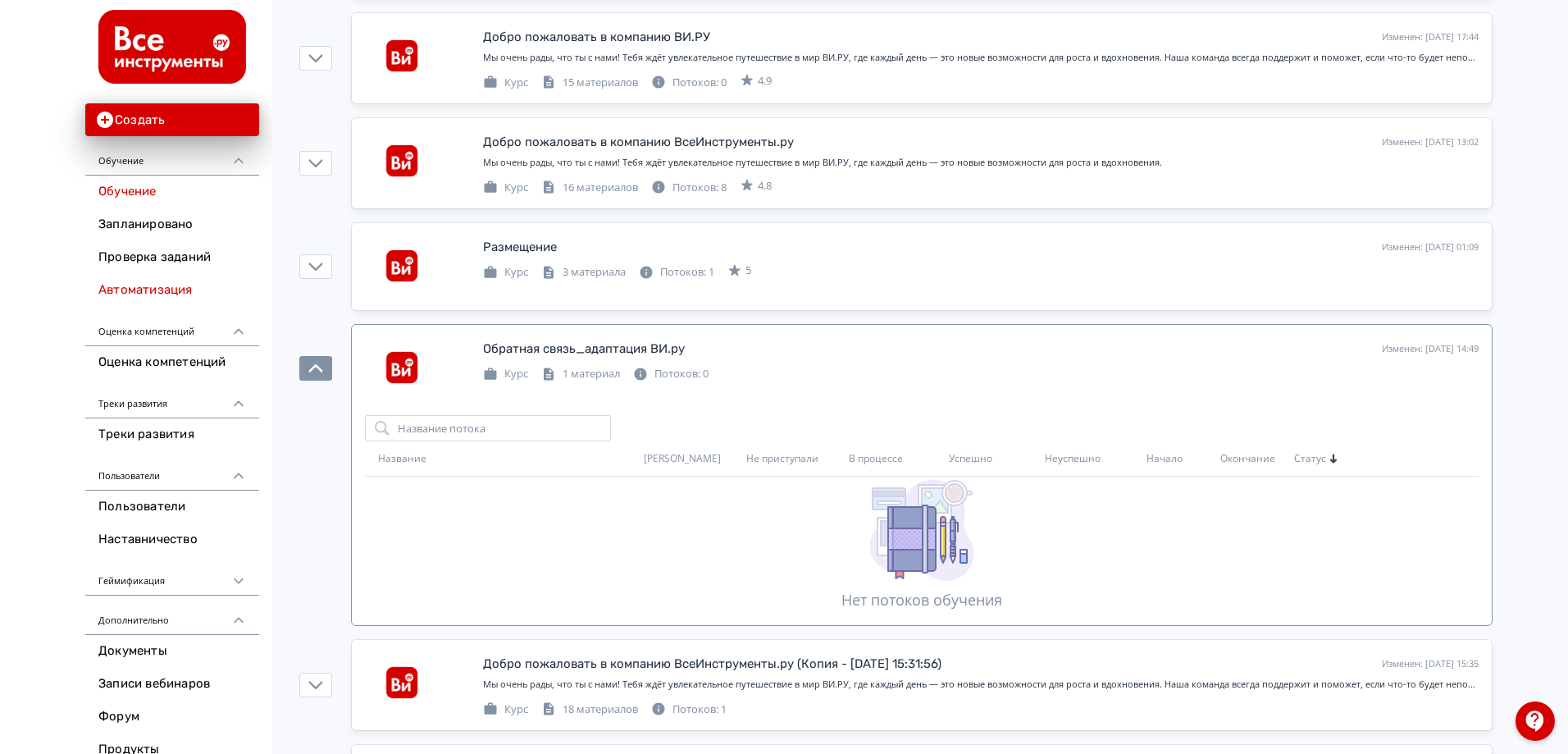
click at [141, 281] on link "Автоматизация" at bounding box center [172, 290] width 174 height 32
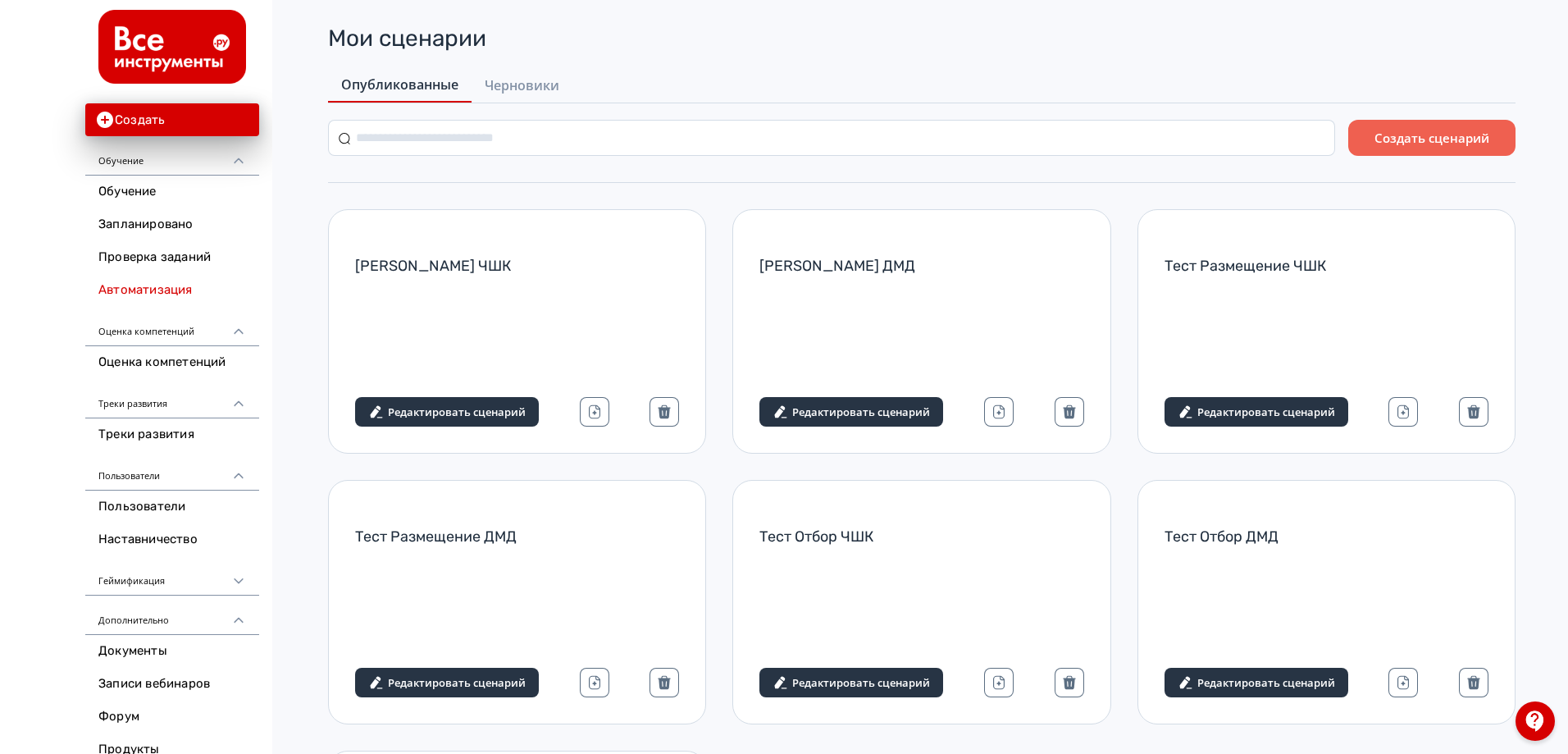
scroll to position [67, 0]
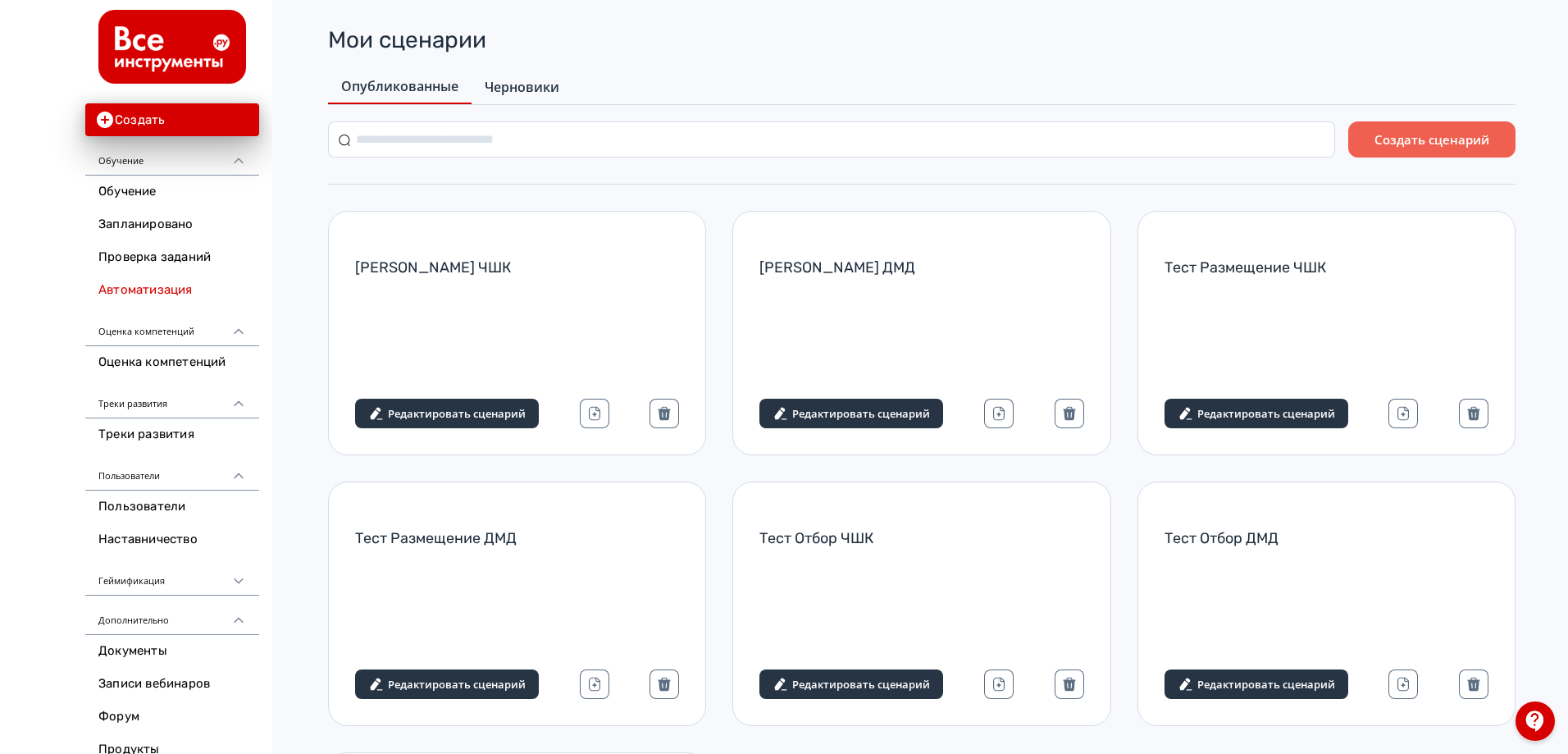
click at [540, 76] on link "Черновики" at bounding box center [522, 86] width 101 height 32
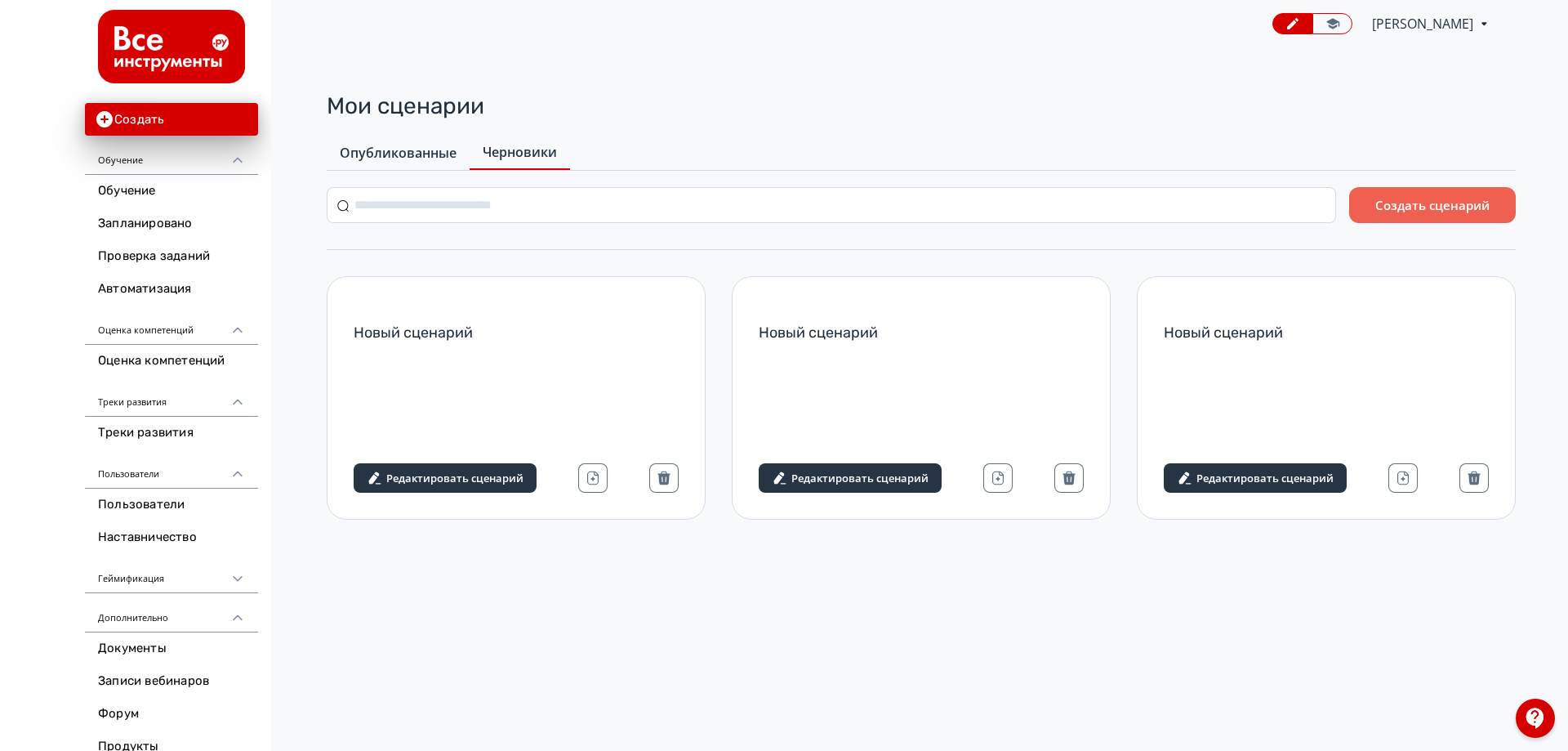
click at [434, 143] on span "Опубликованные" at bounding box center [398, 153] width 116 height 19
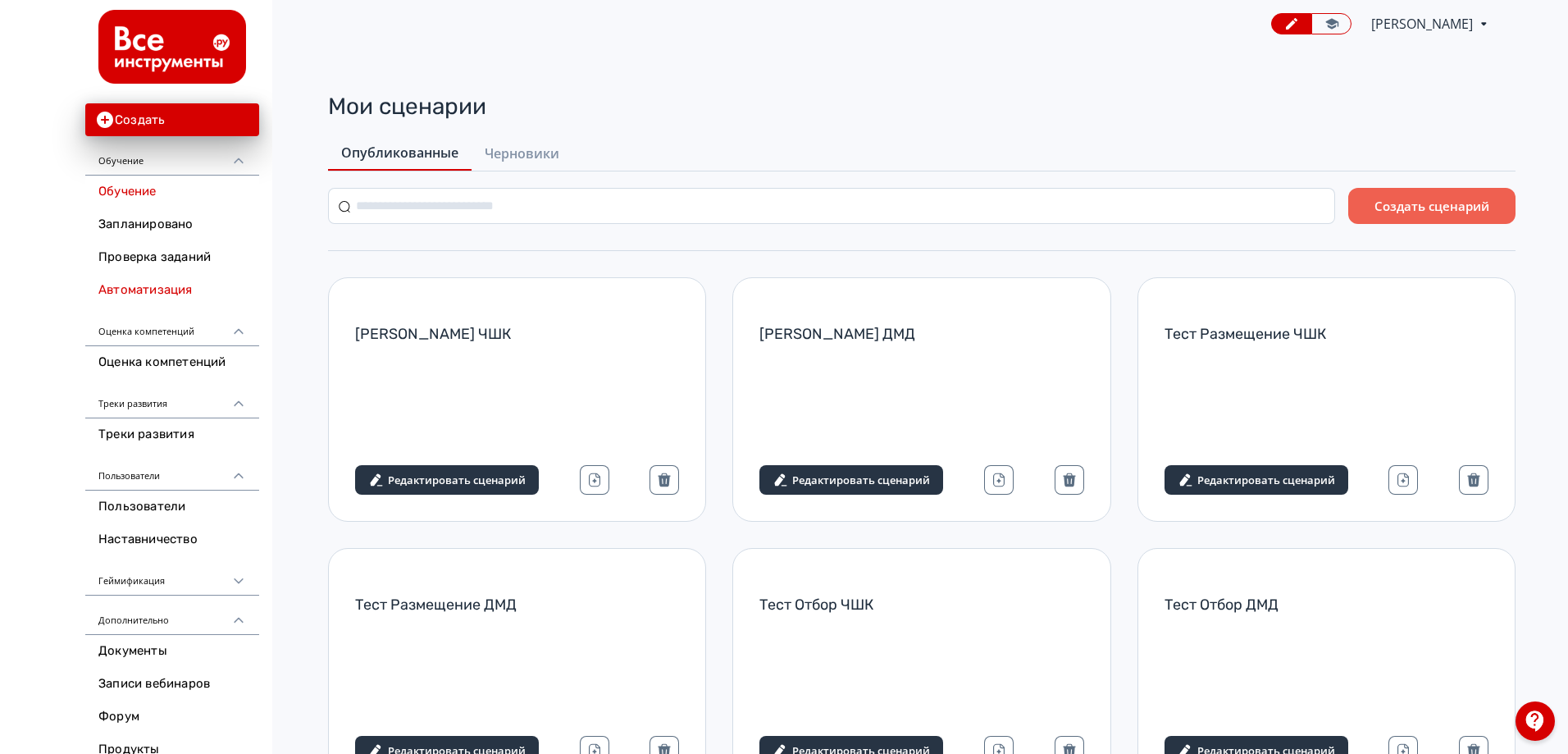
click at [217, 189] on link "Обучение" at bounding box center [172, 191] width 174 height 32
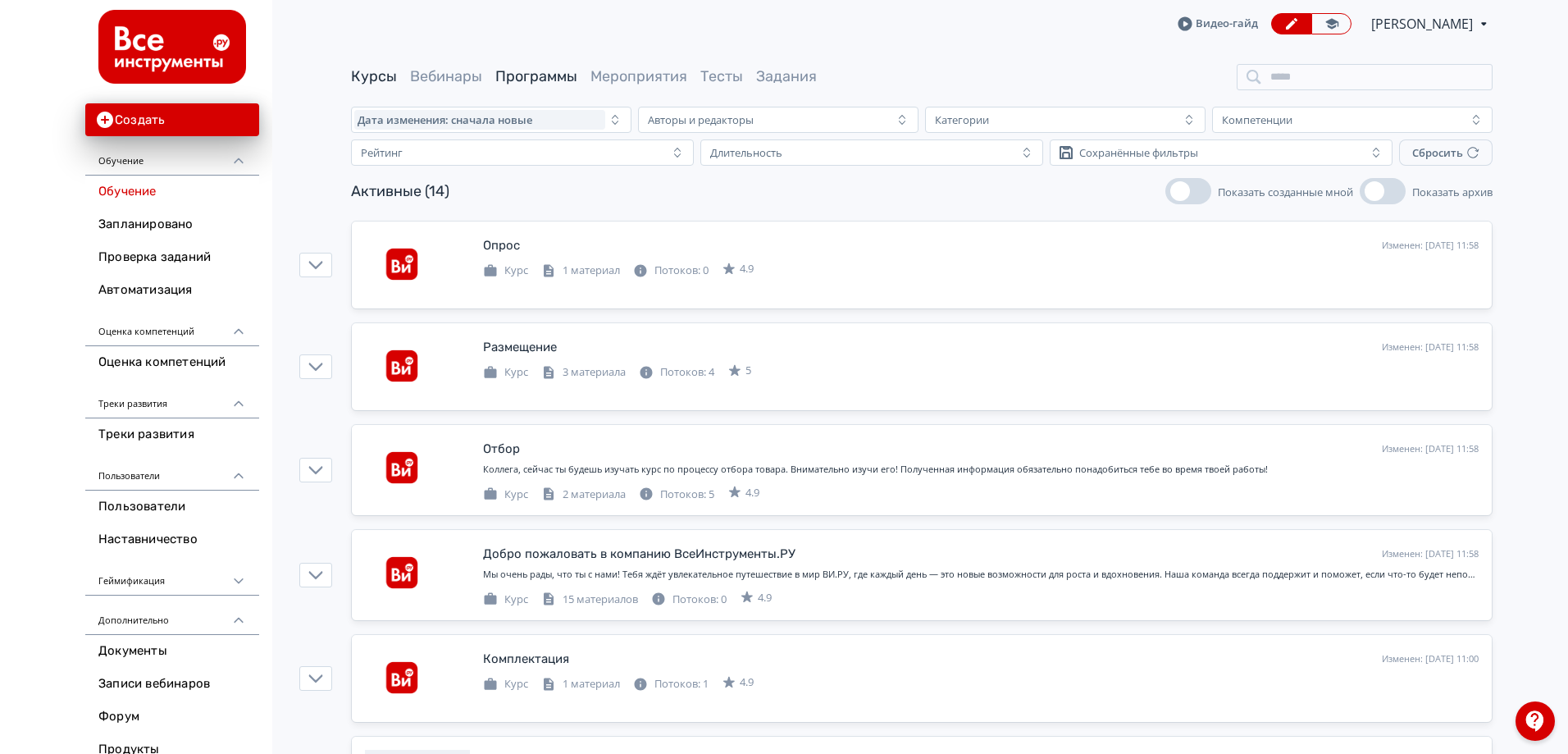
click at [551, 81] on link "Программы" at bounding box center [536, 75] width 82 height 18
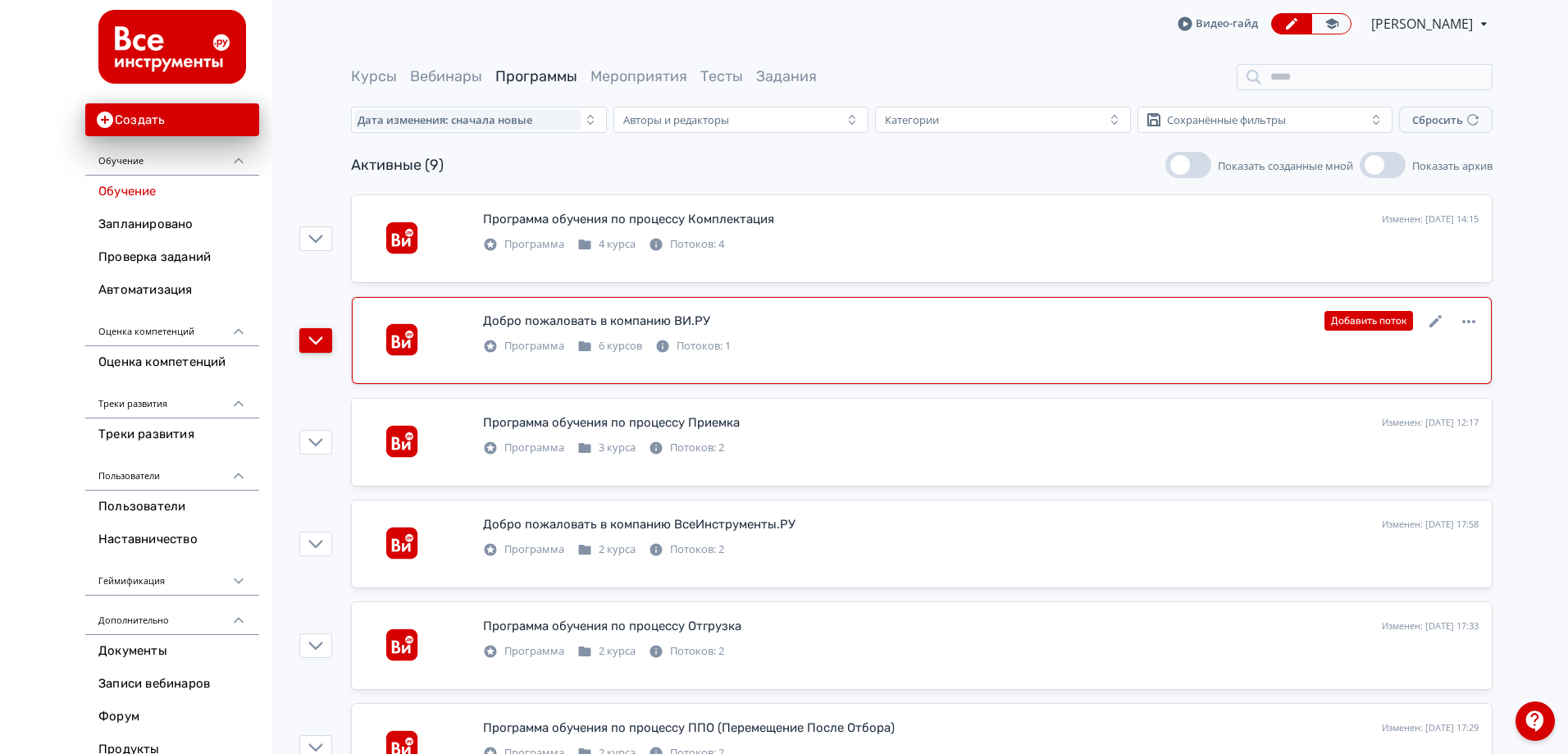
click at [326, 335] on button "button" at bounding box center [315, 340] width 33 height 24
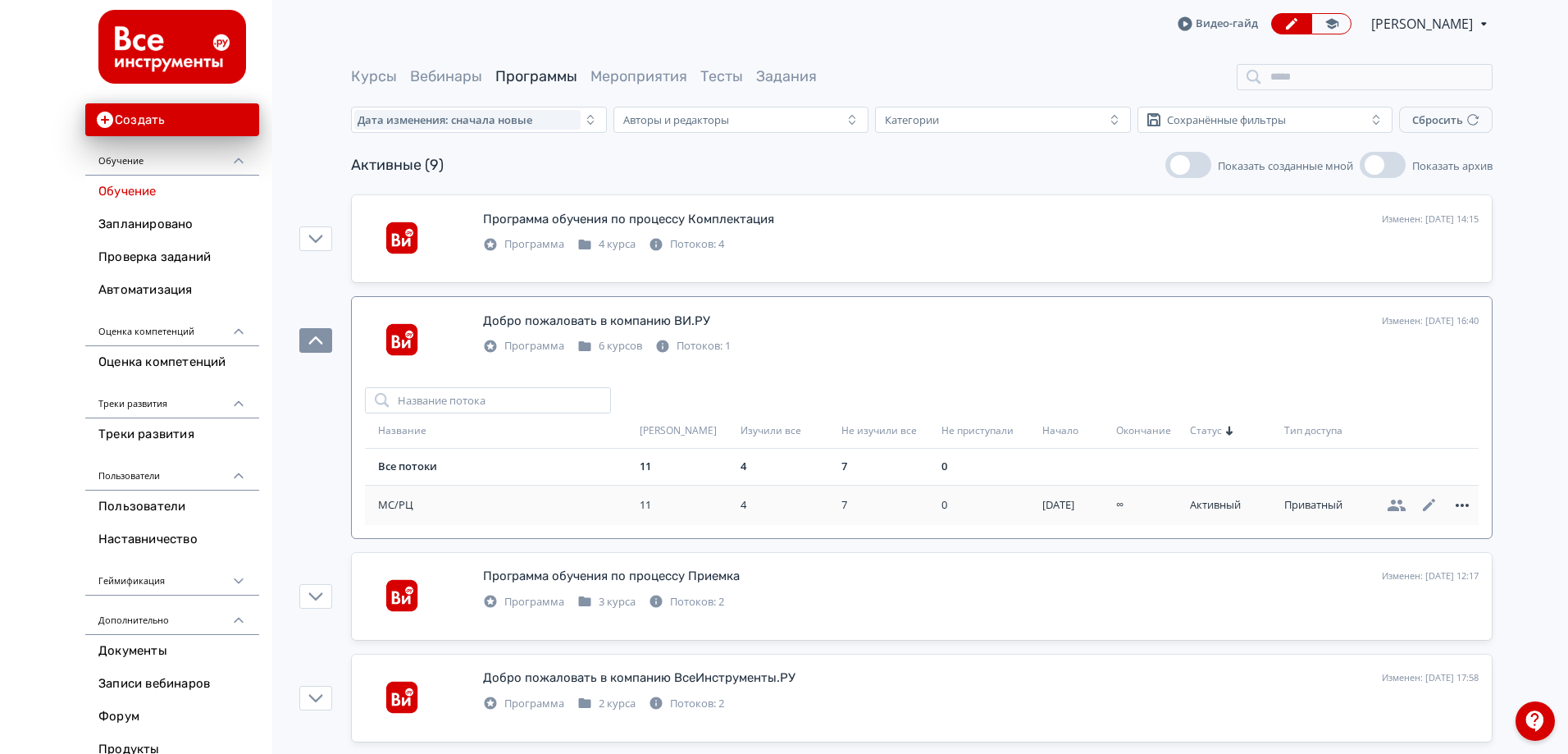
click at [1458, 503] on icon at bounding box center [1462, 504] width 13 height 4
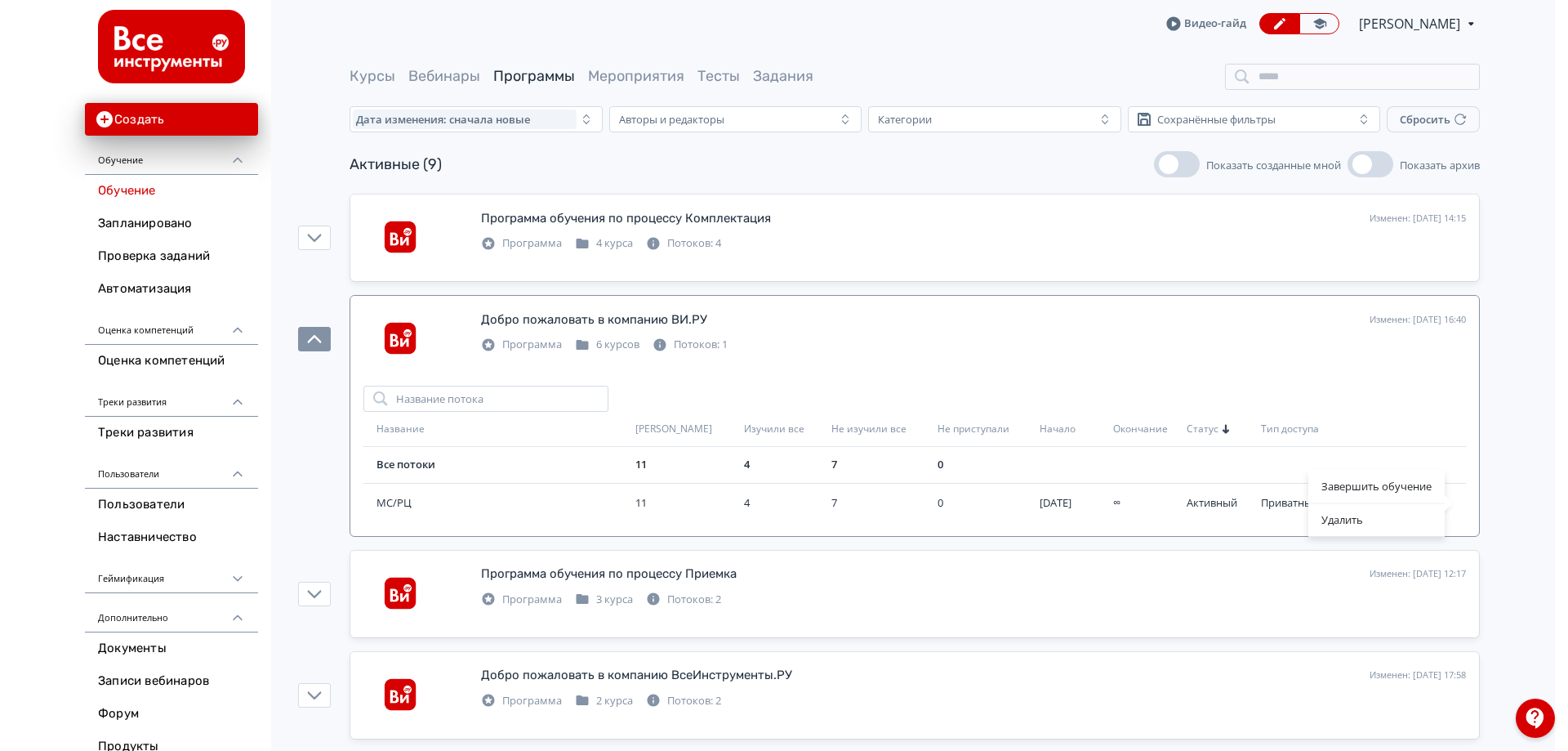
click at [1514, 493] on div "Завершить обучение Удалить" at bounding box center [784, 376] width 1568 height 751
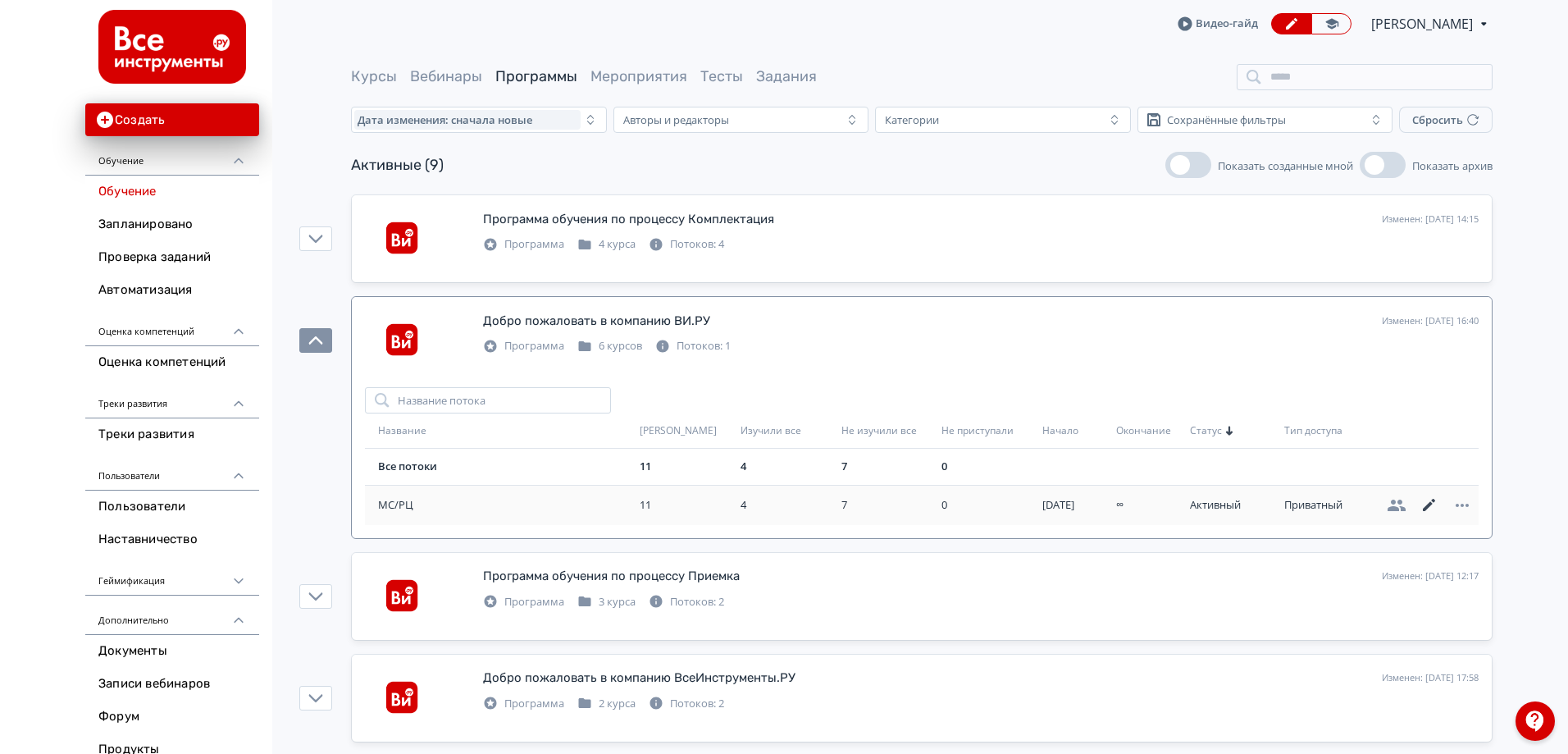
click at [1431, 504] on icon at bounding box center [1429, 504] width 12 height 12
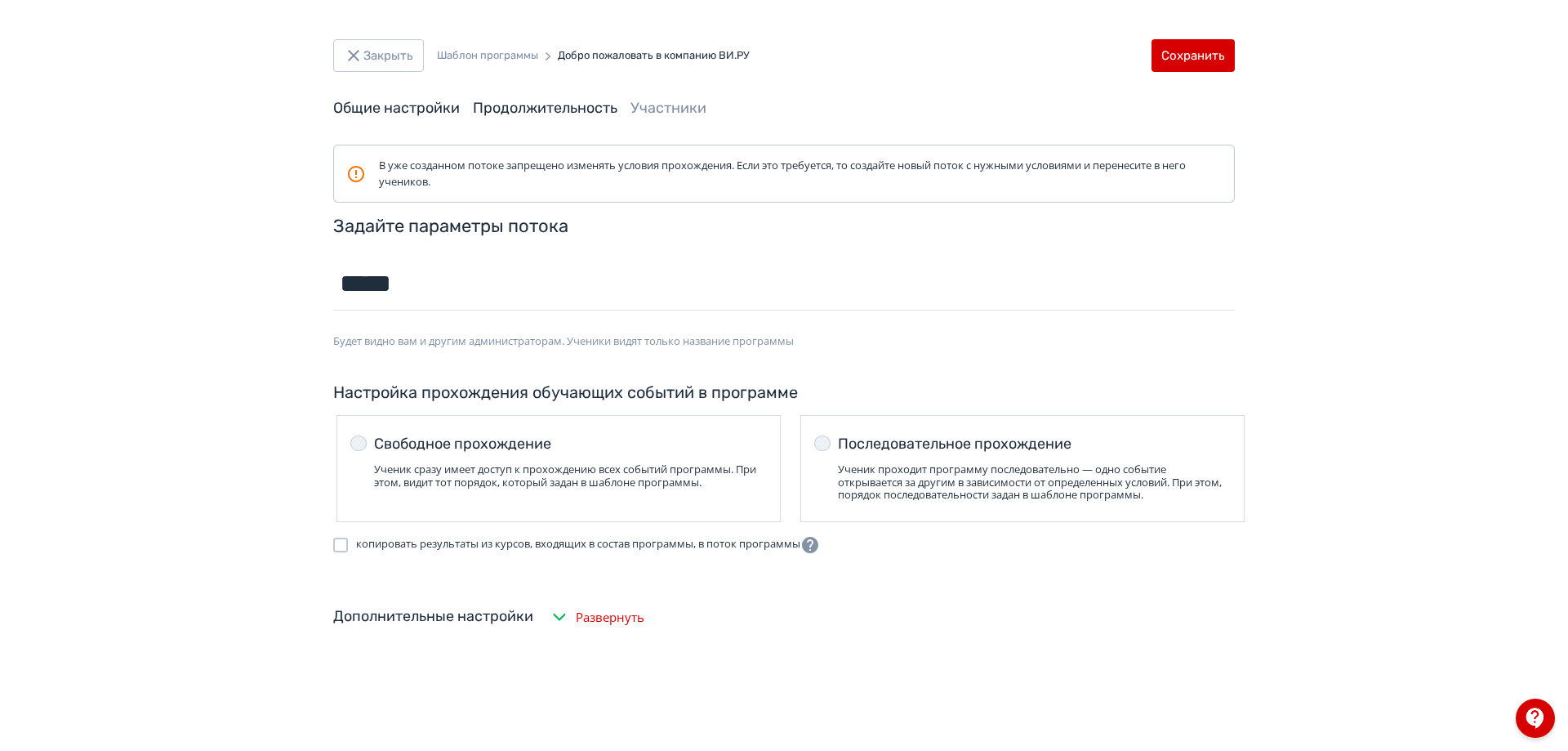
click at [565, 97] on header "Закрыть Шаблон программы Добро пожаловать в компанию ВИ.РУ Сохранить Общие наст…" at bounding box center [783, 79] width 901 height 80
click at [565, 105] on link "Продолжительность" at bounding box center [545, 107] width 144 height 18
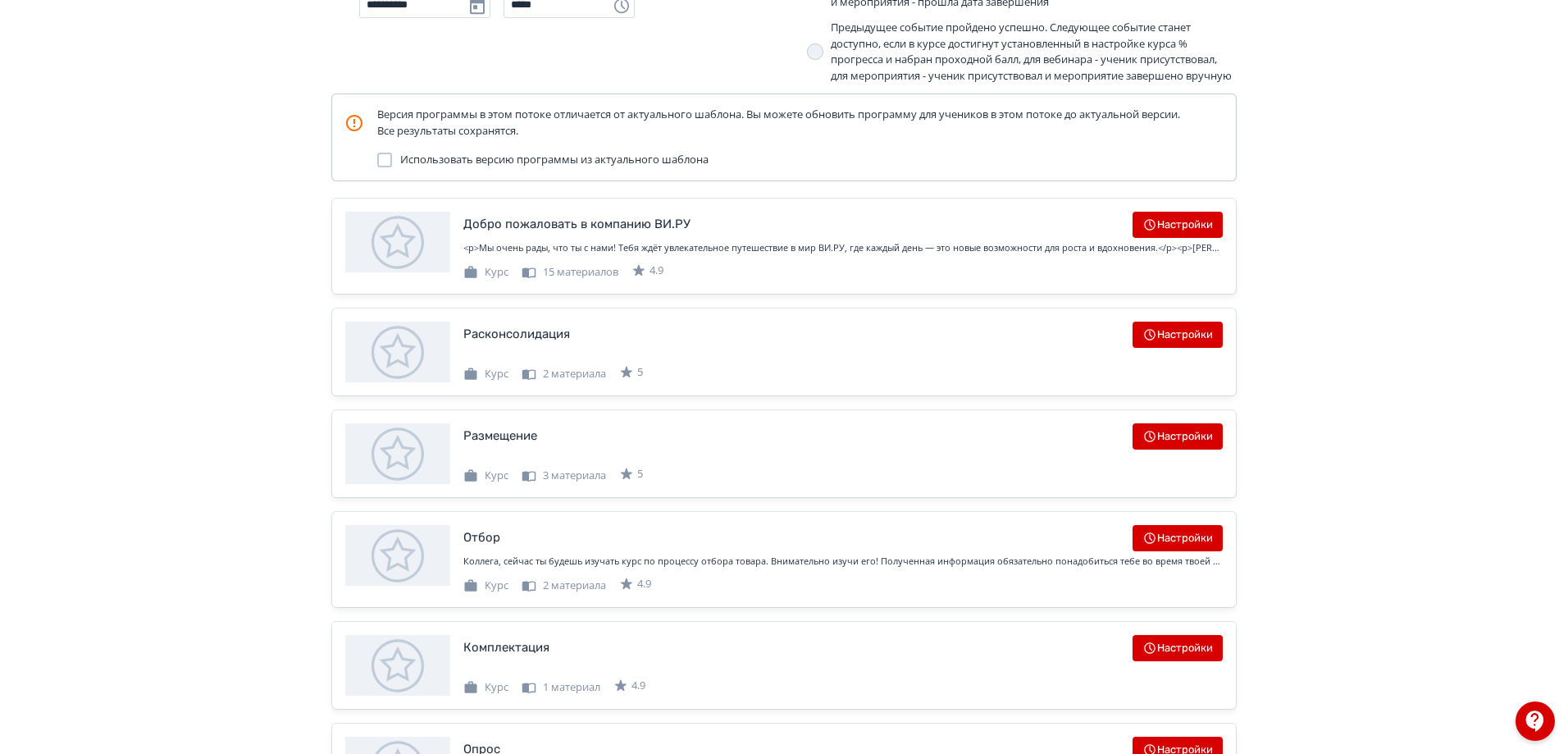
scroll to position [440, 0]
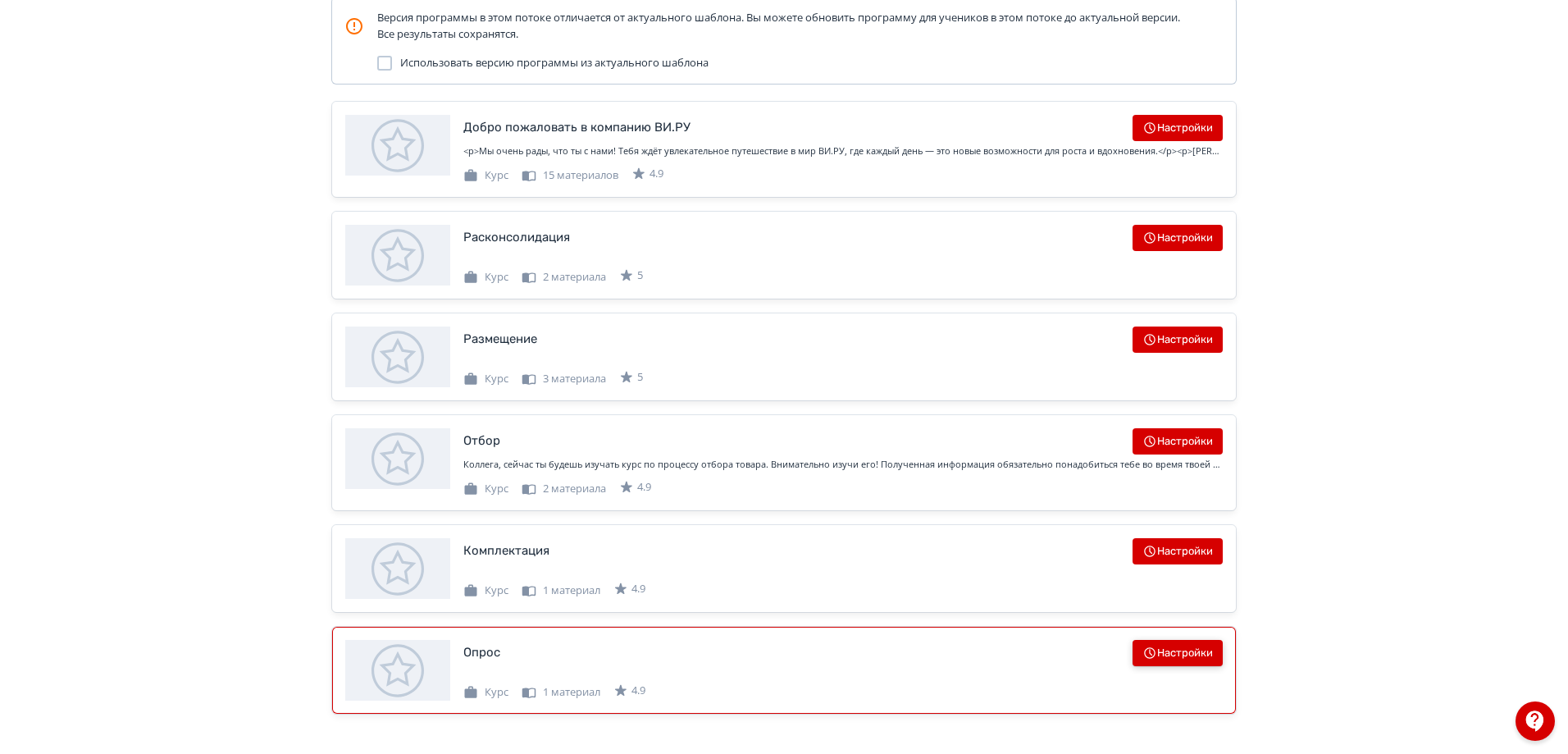
click at [1202, 652] on button "Настройки" at bounding box center [1178, 653] width 90 height 26
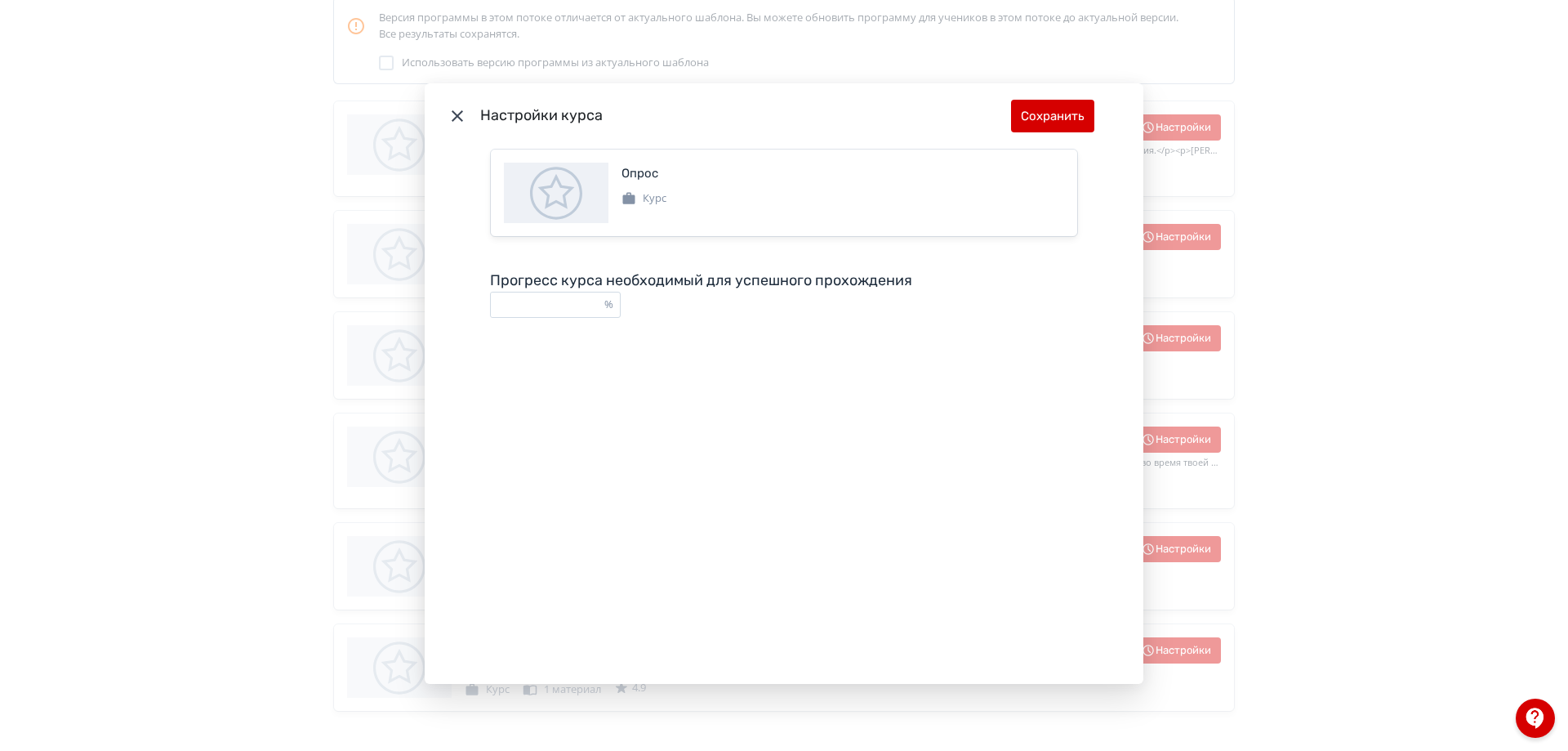
click at [1442, 379] on div "Настройки курса Сохранить Опрос Курс Прогресс курса необходимый для успешного п…" at bounding box center [784, 376] width 1568 height 751
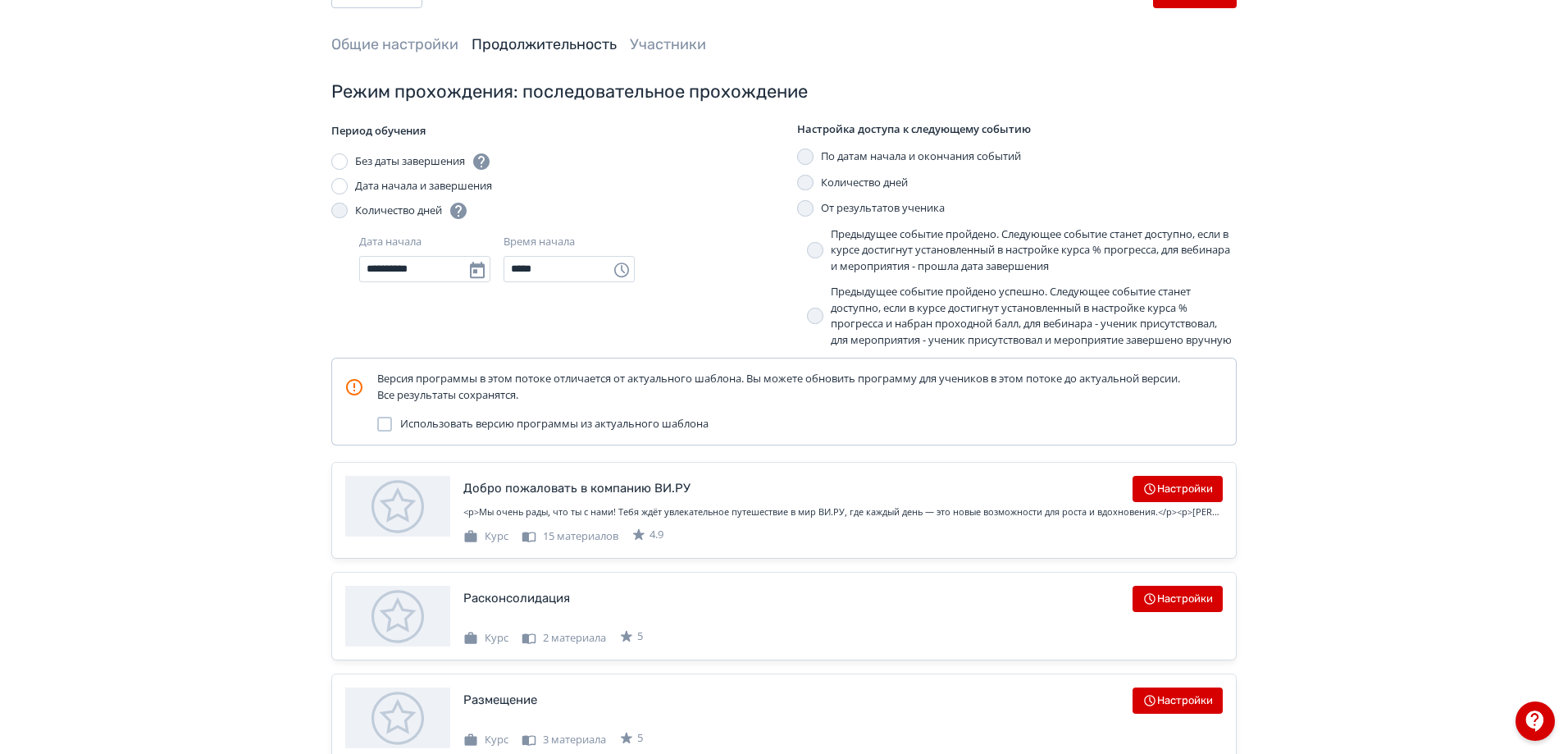
scroll to position [0, 0]
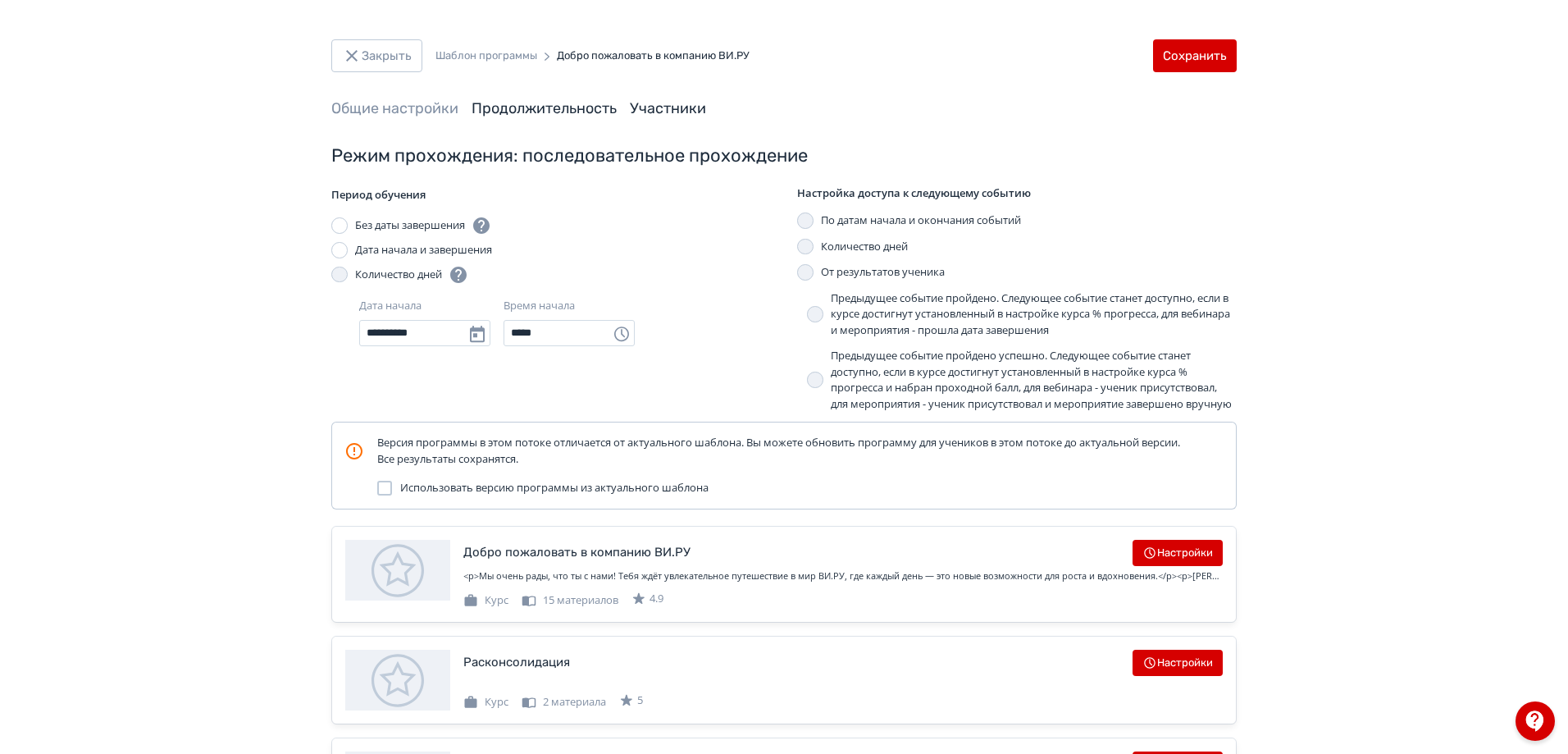
click at [681, 109] on link "Участники" at bounding box center [668, 108] width 76 height 18
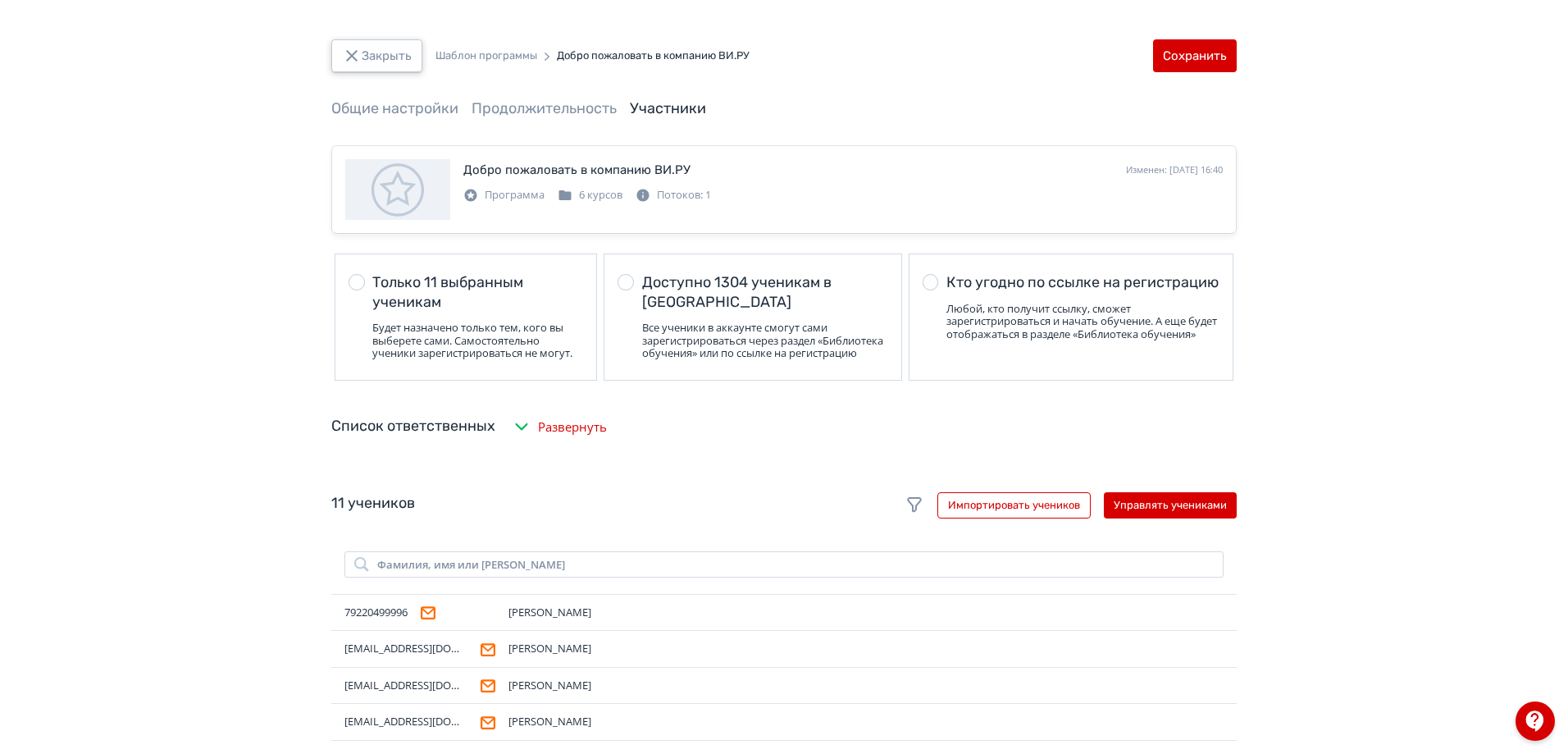
click at [409, 40] on button "Закрыть" at bounding box center [377, 55] width 91 height 32
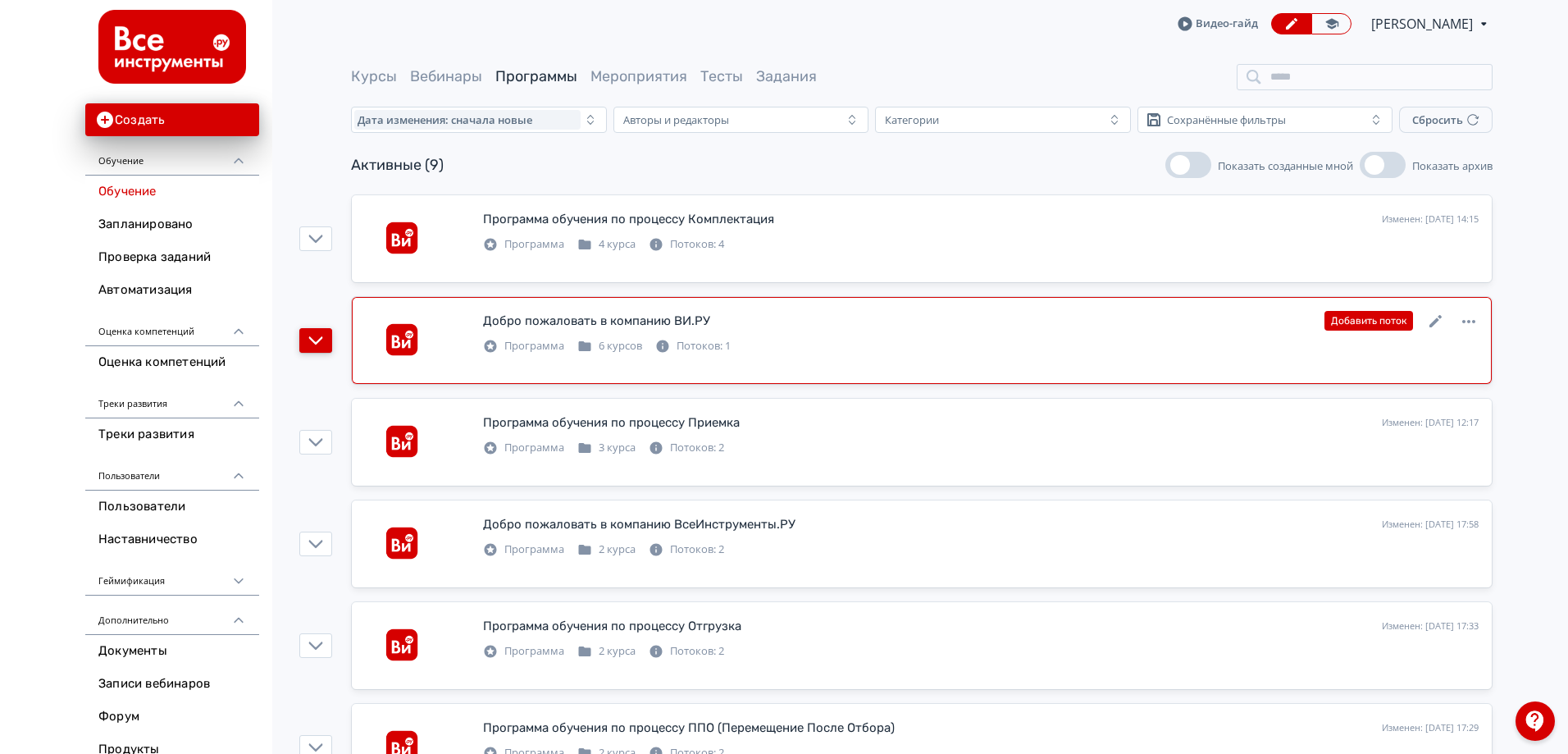
click at [331, 350] on button "button" at bounding box center [315, 340] width 33 height 24
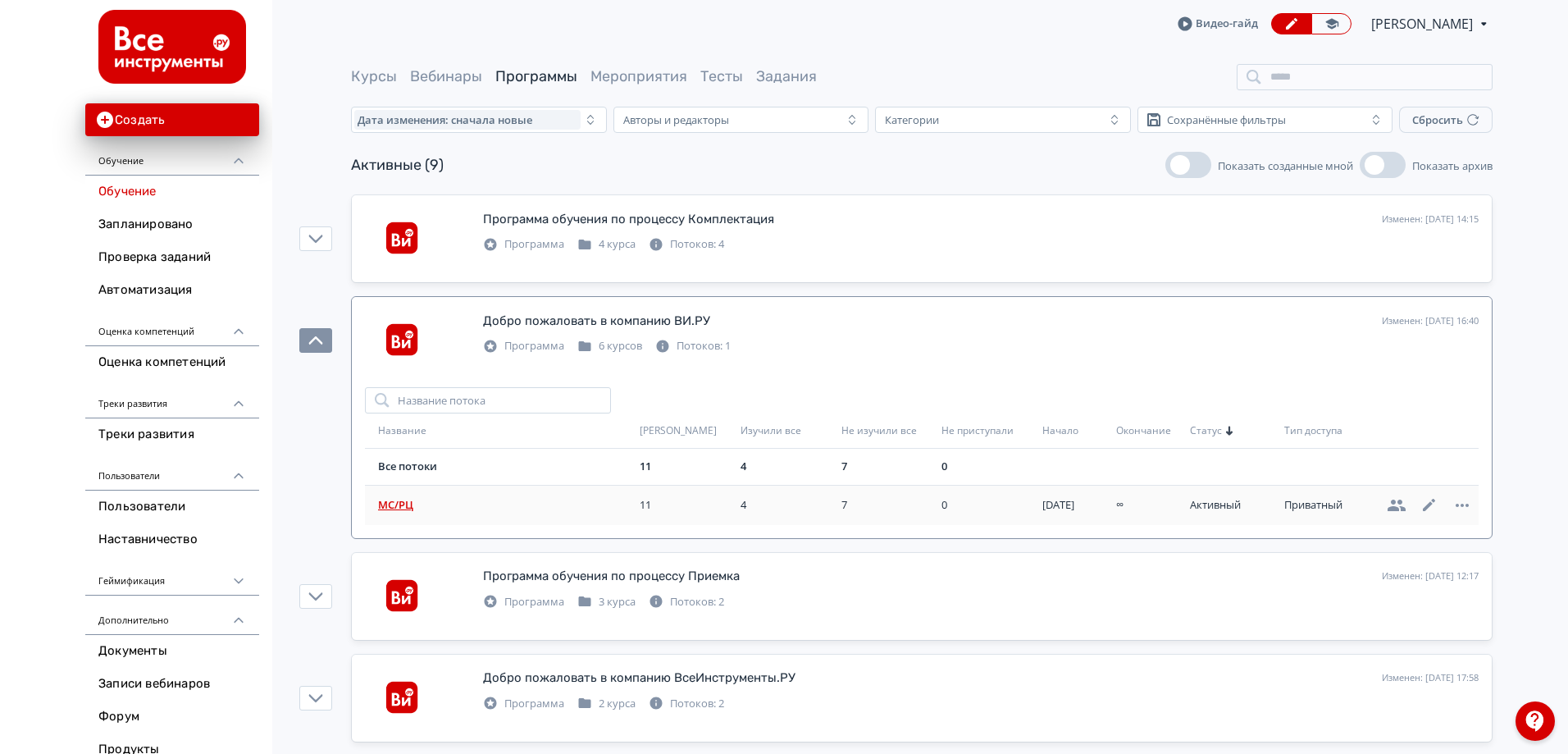
click at [389, 497] on span "МС/РЦ" at bounding box center [505, 505] width 255 height 17
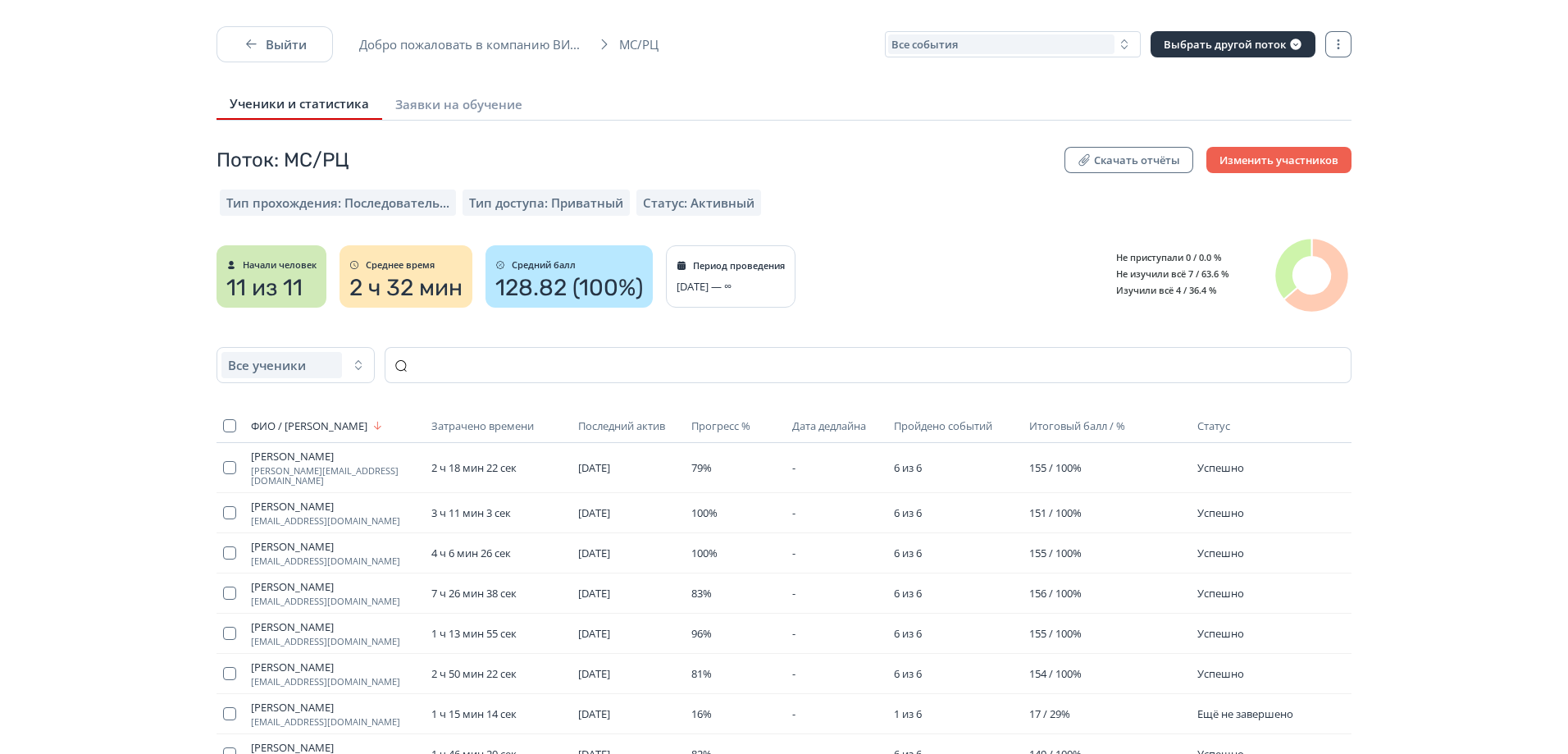
click at [806, 176] on div "Поток: МС/РЦ Скачать отчёты Изменить участников Тип прохождения: Последователь.…" at bounding box center [784, 233] width 1161 height 174
click at [1336, 42] on icon "button" at bounding box center [1339, 45] width 13 height 13
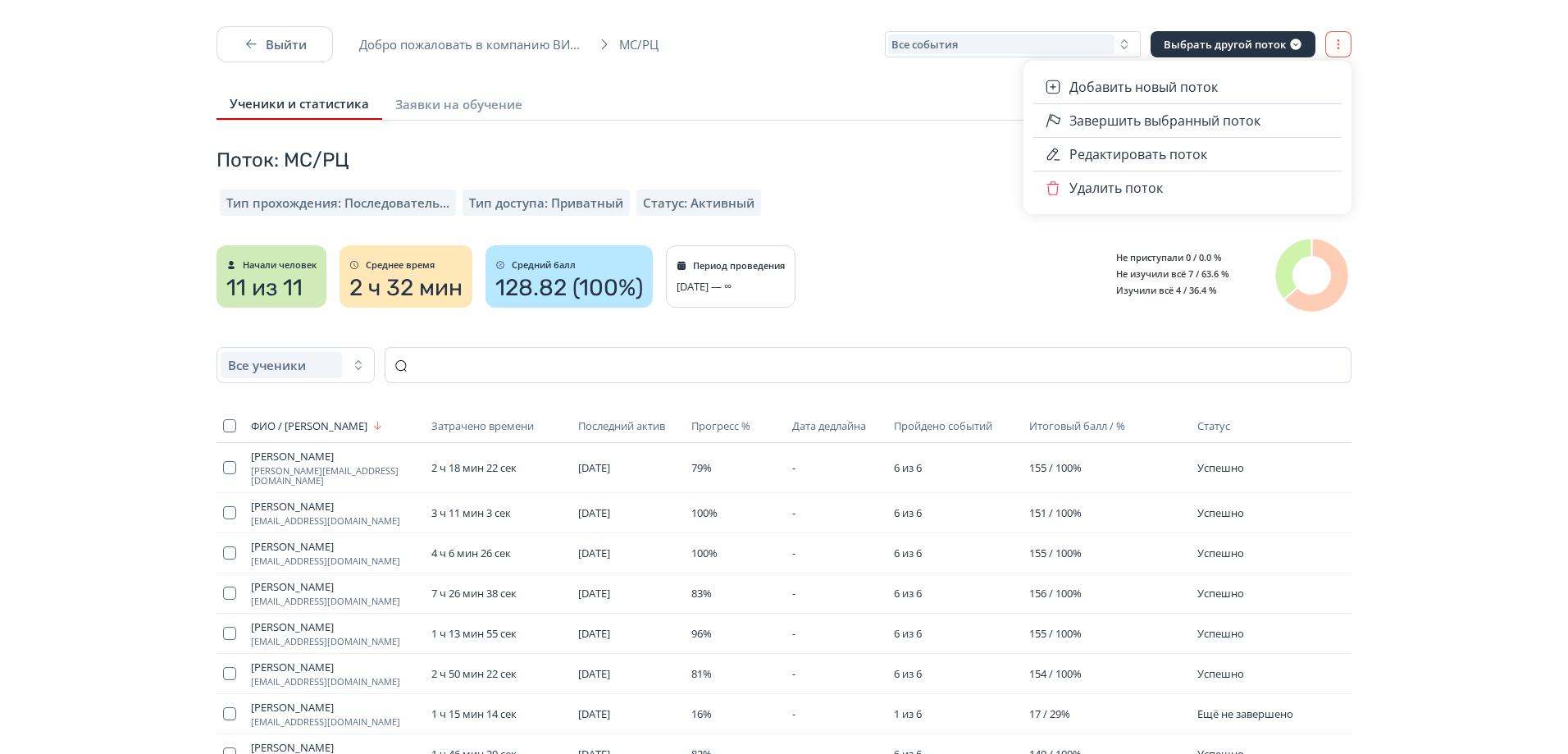
click at [1336, 42] on icon "button" at bounding box center [1339, 45] width 13 height 13
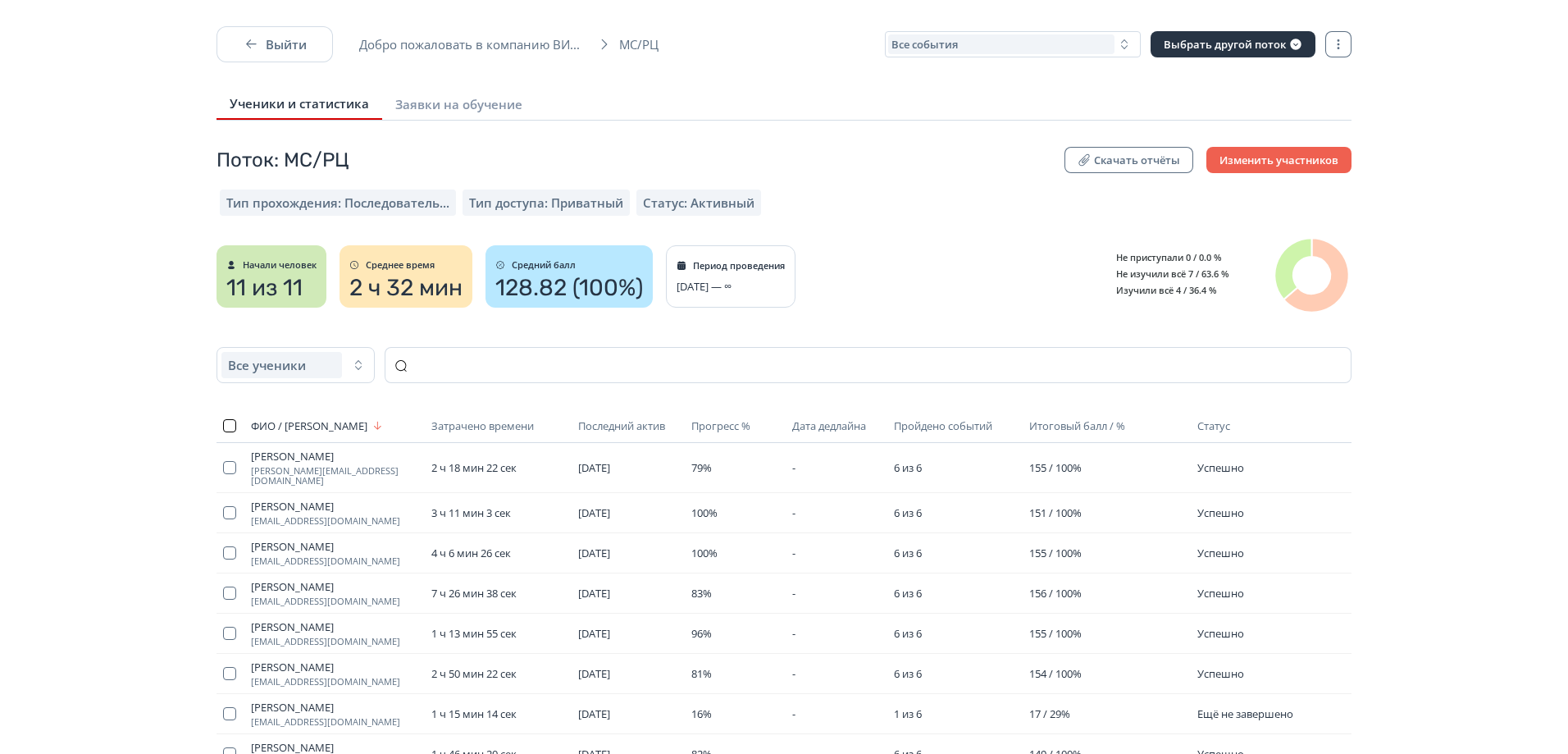
click at [229, 424] on checkbox "button" at bounding box center [229, 425] width 13 height 13
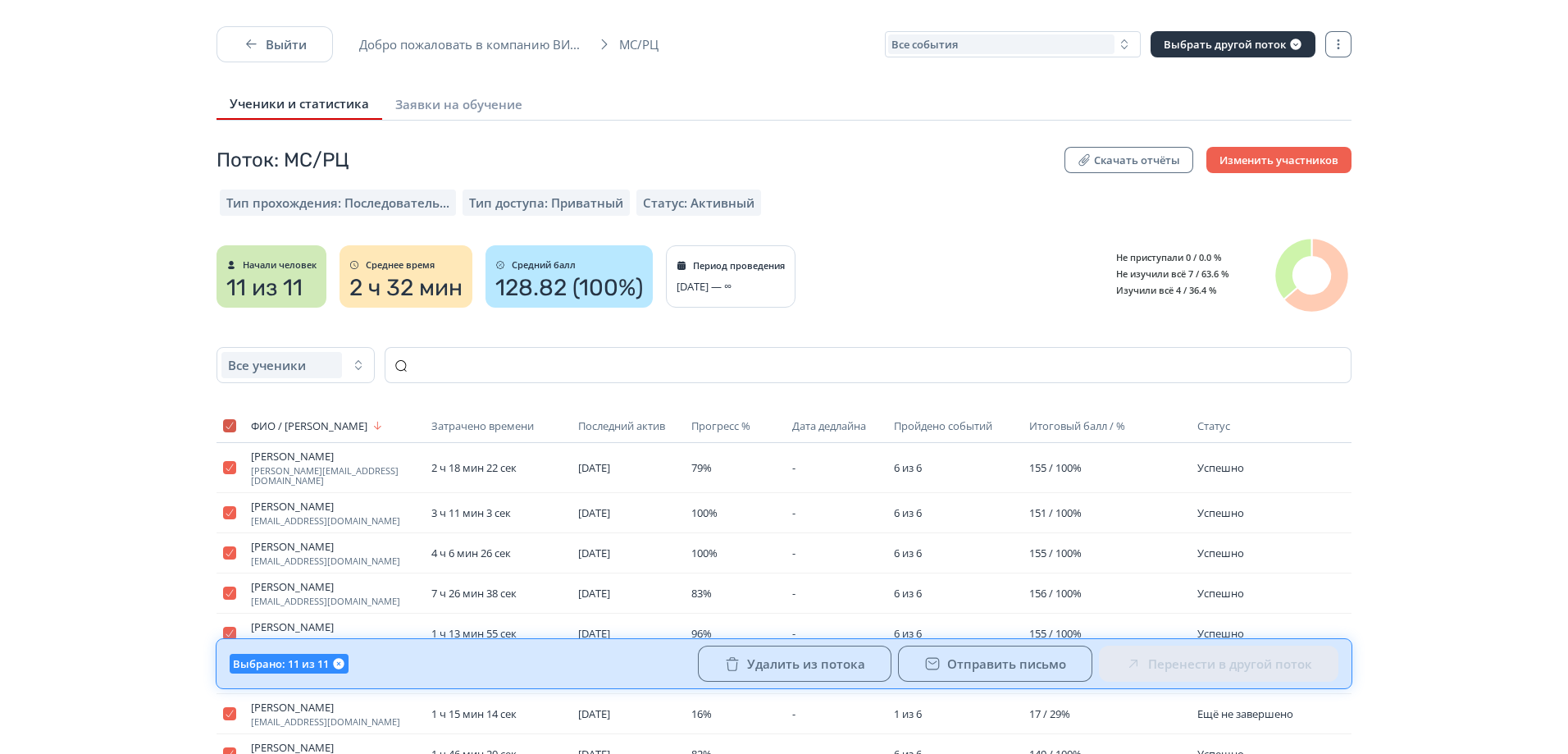
click at [229, 424] on checkbox "button" at bounding box center [229, 425] width 13 height 13
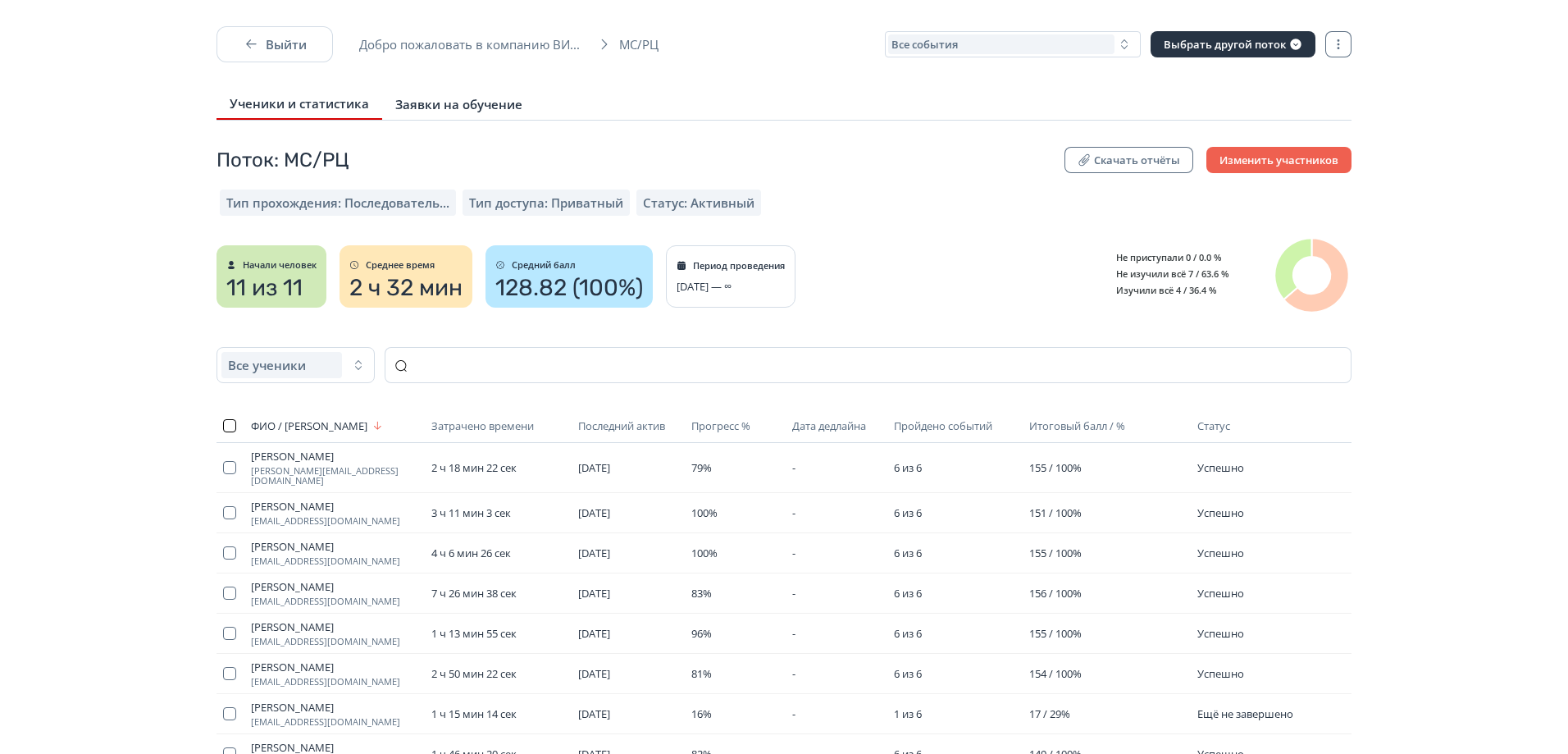
click at [446, 109] on span "Заявки на обучение" at bounding box center [459, 104] width 127 height 17
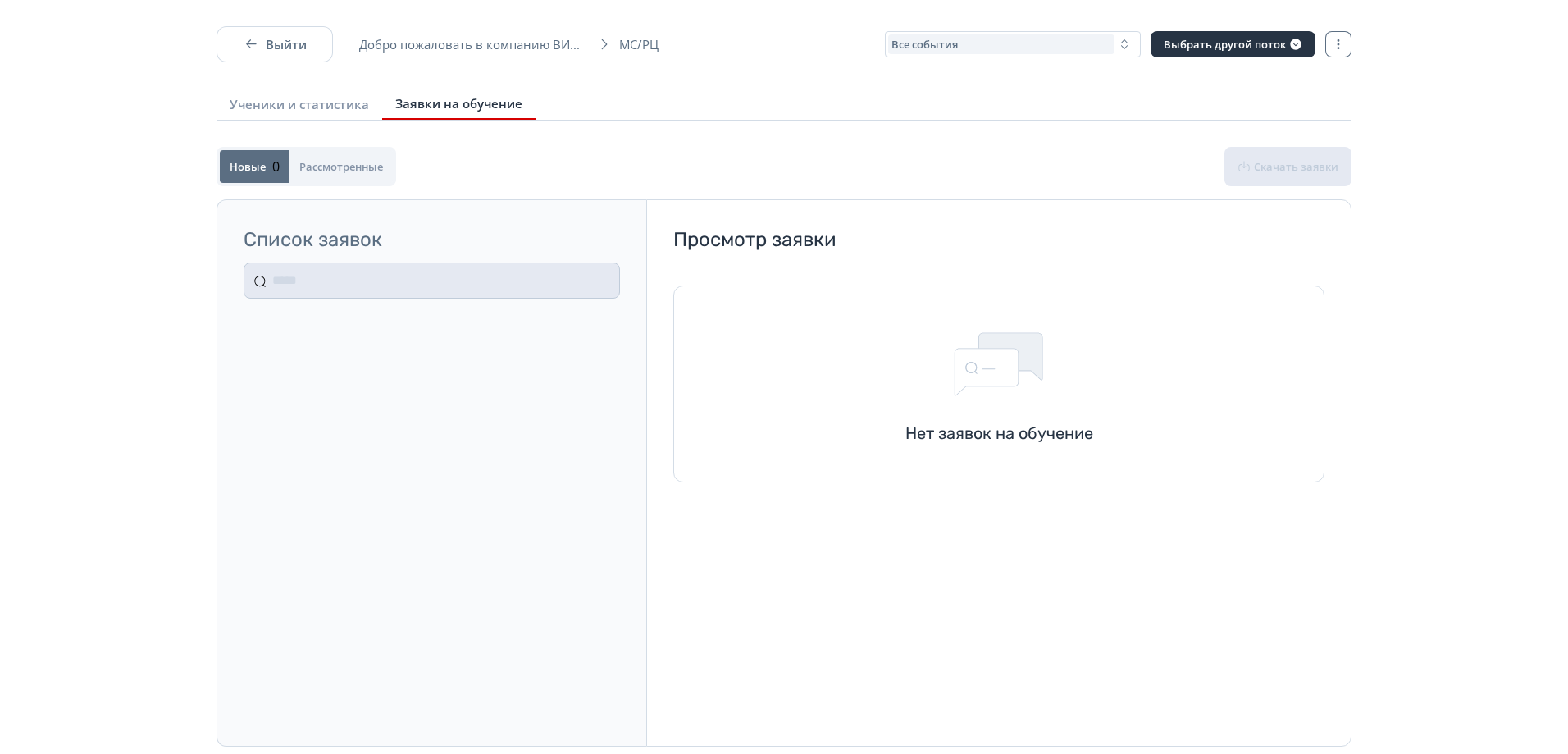
click at [343, 121] on div "Выйти Добро пожаловать в компанию ВИ... МС/РЦ Все события Выбрать другой поток …" at bounding box center [784, 403] width 1568 height 754
click at [321, 93] on link "Ученики и статистика" at bounding box center [299, 104] width 165 height 30
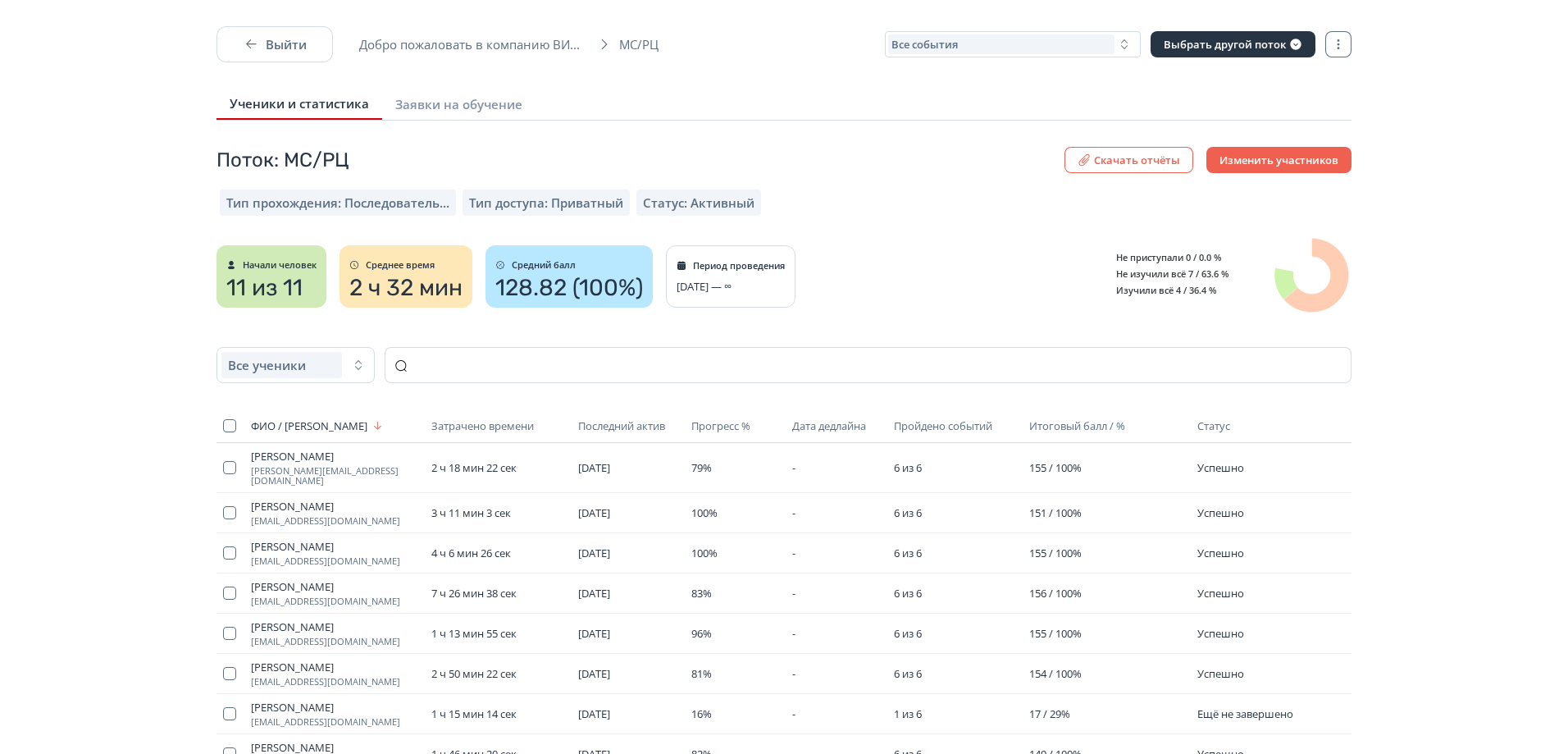
click at [1140, 156] on button "Скачать отчёты" at bounding box center [1129, 160] width 129 height 26
click at [1113, 210] on button "Общая статистика" at bounding box center [1079, 202] width 189 height 32
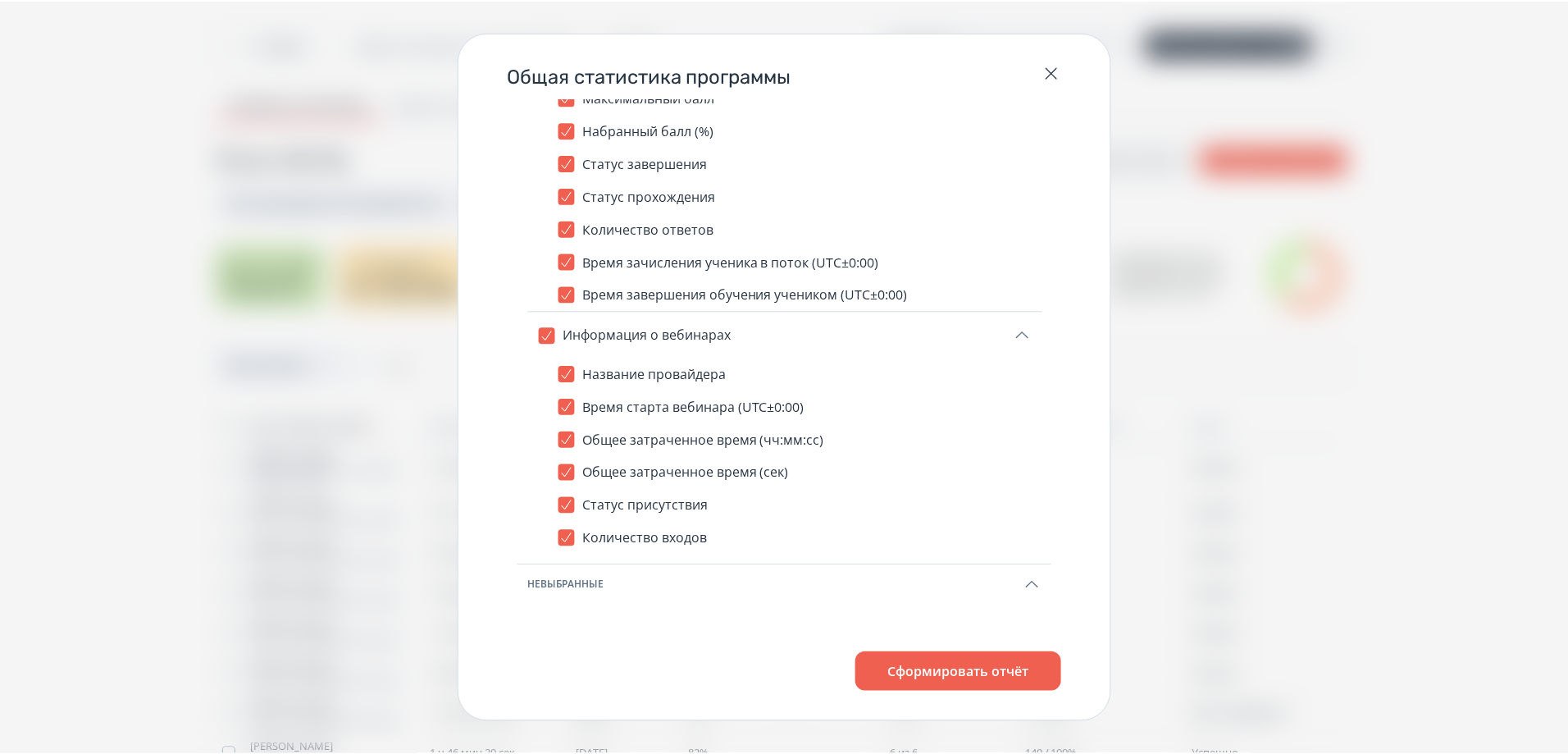
scroll to position [2283, 0]
click at [1058, 71] on icon "button" at bounding box center [1055, 72] width 20 height 20
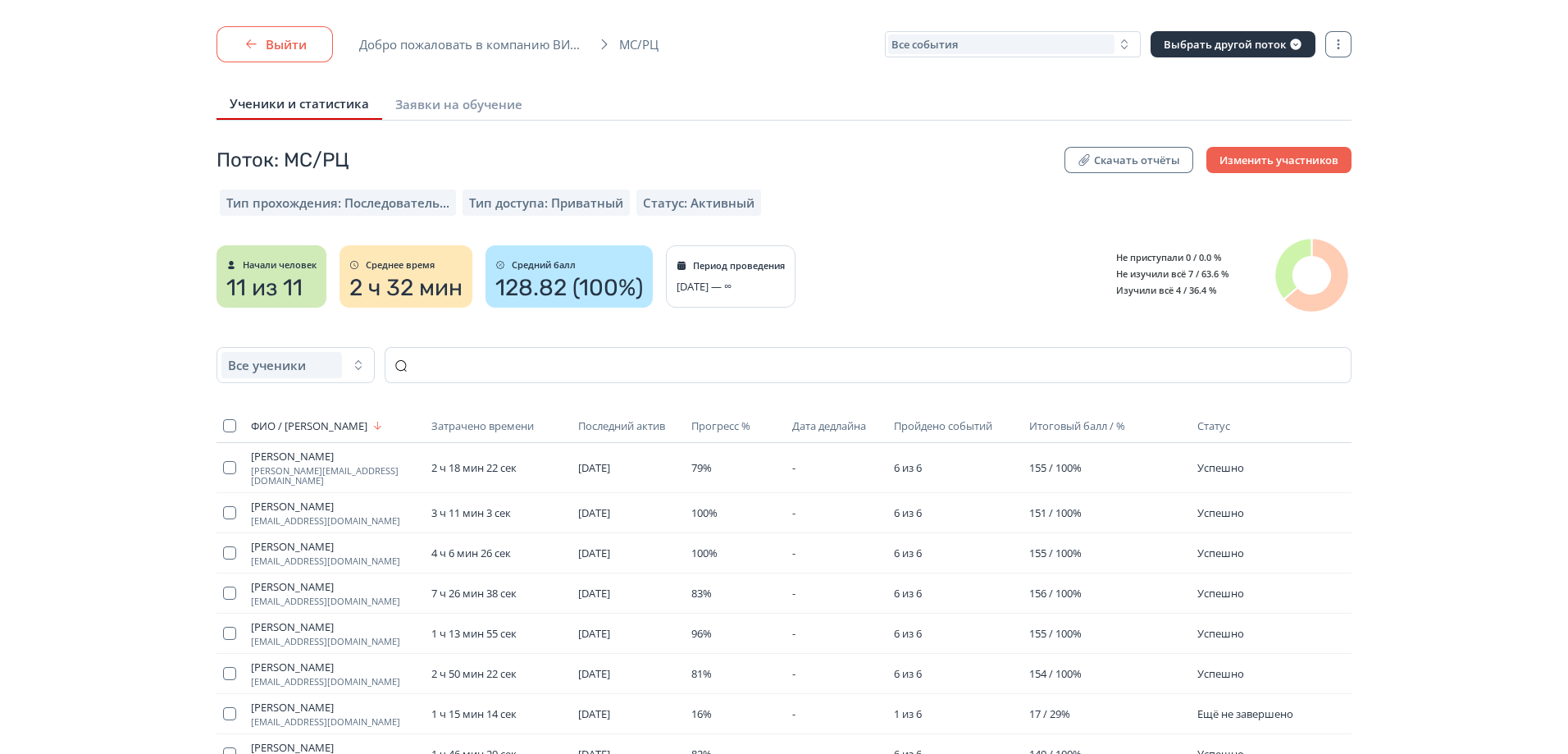
click at [276, 51] on button "Выйти" at bounding box center [274, 44] width 116 height 36
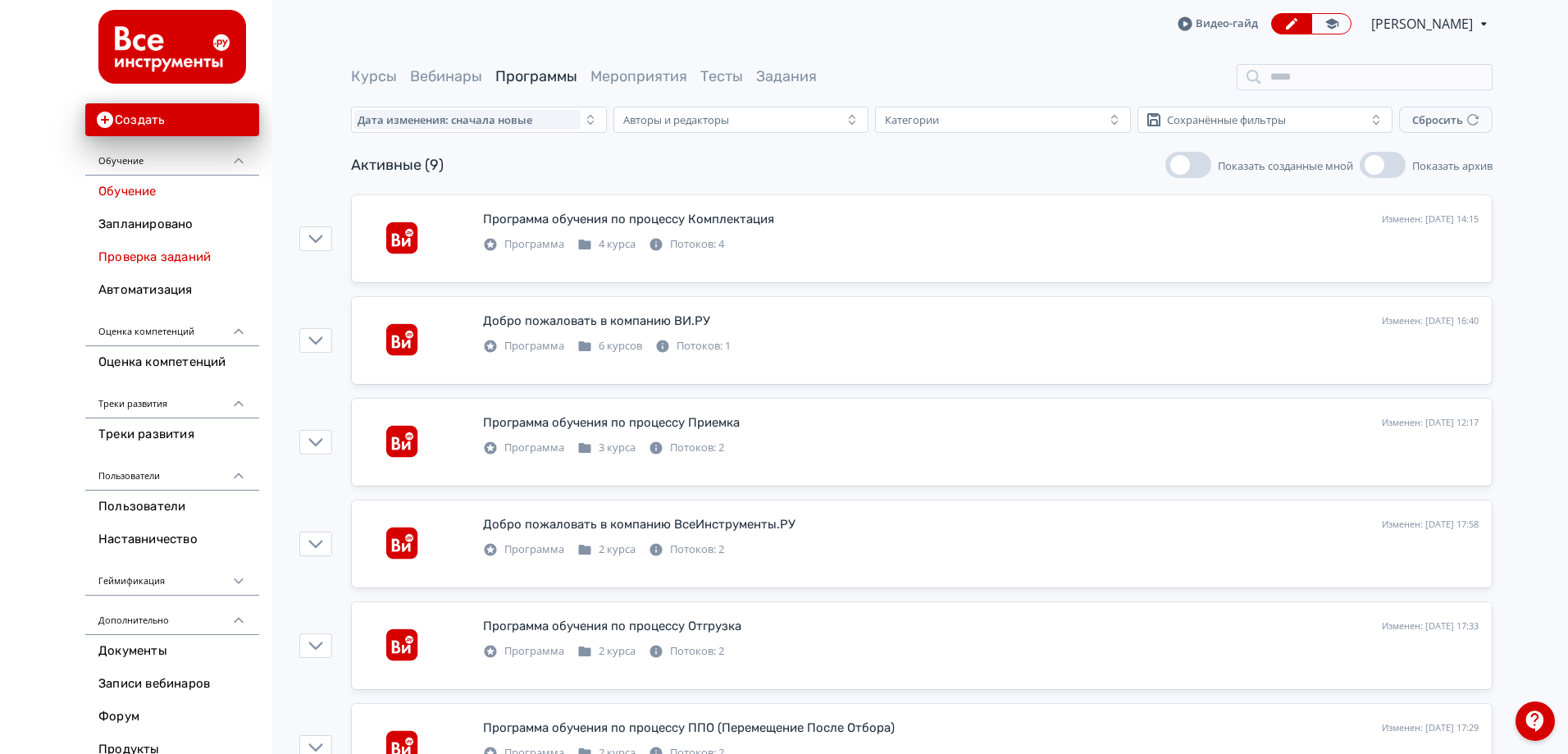
click at [198, 263] on link "Проверка заданий" at bounding box center [172, 257] width 174 height 32
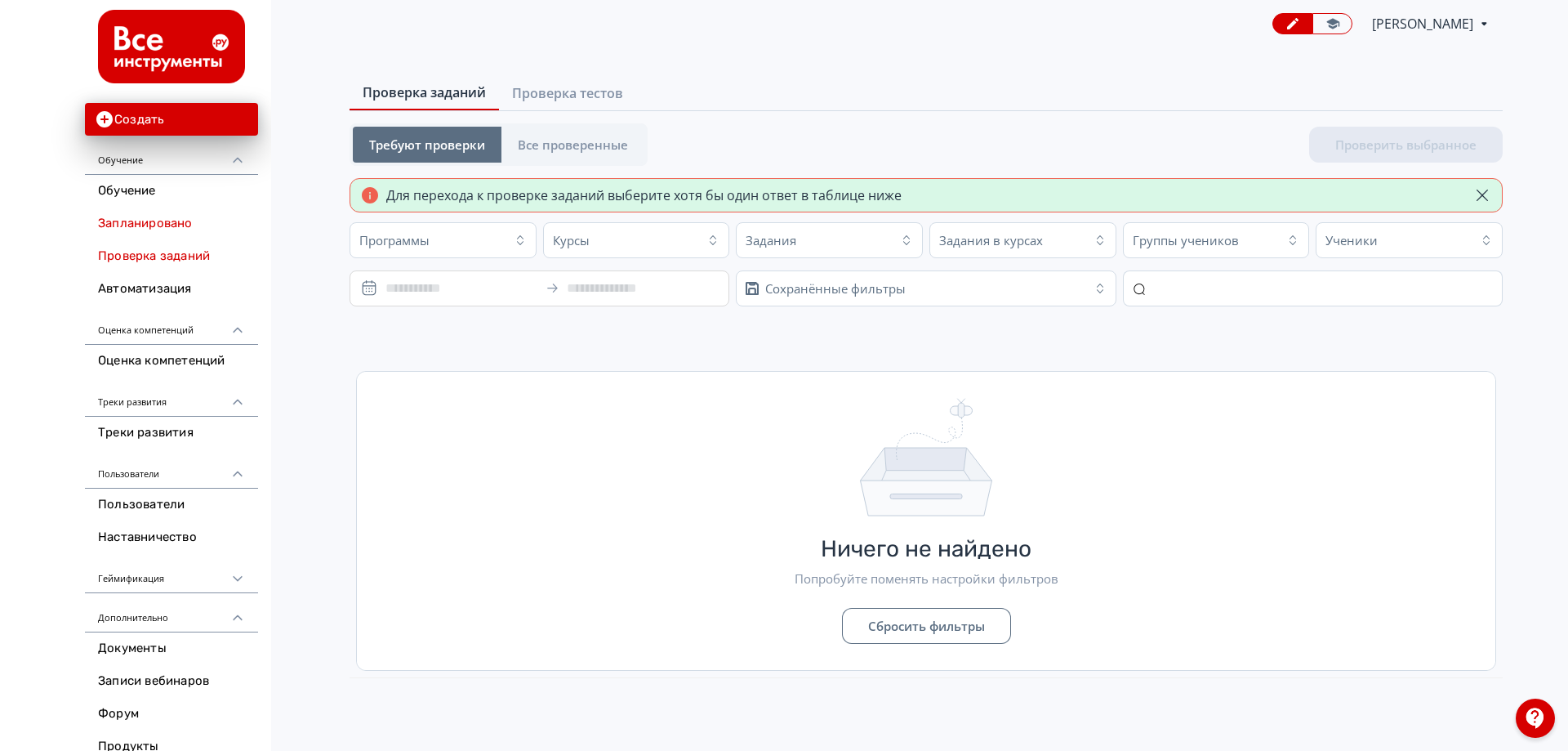
click at [163, 232] on link "Запланировано" at bounding box center [171, 223] width 173 height 32
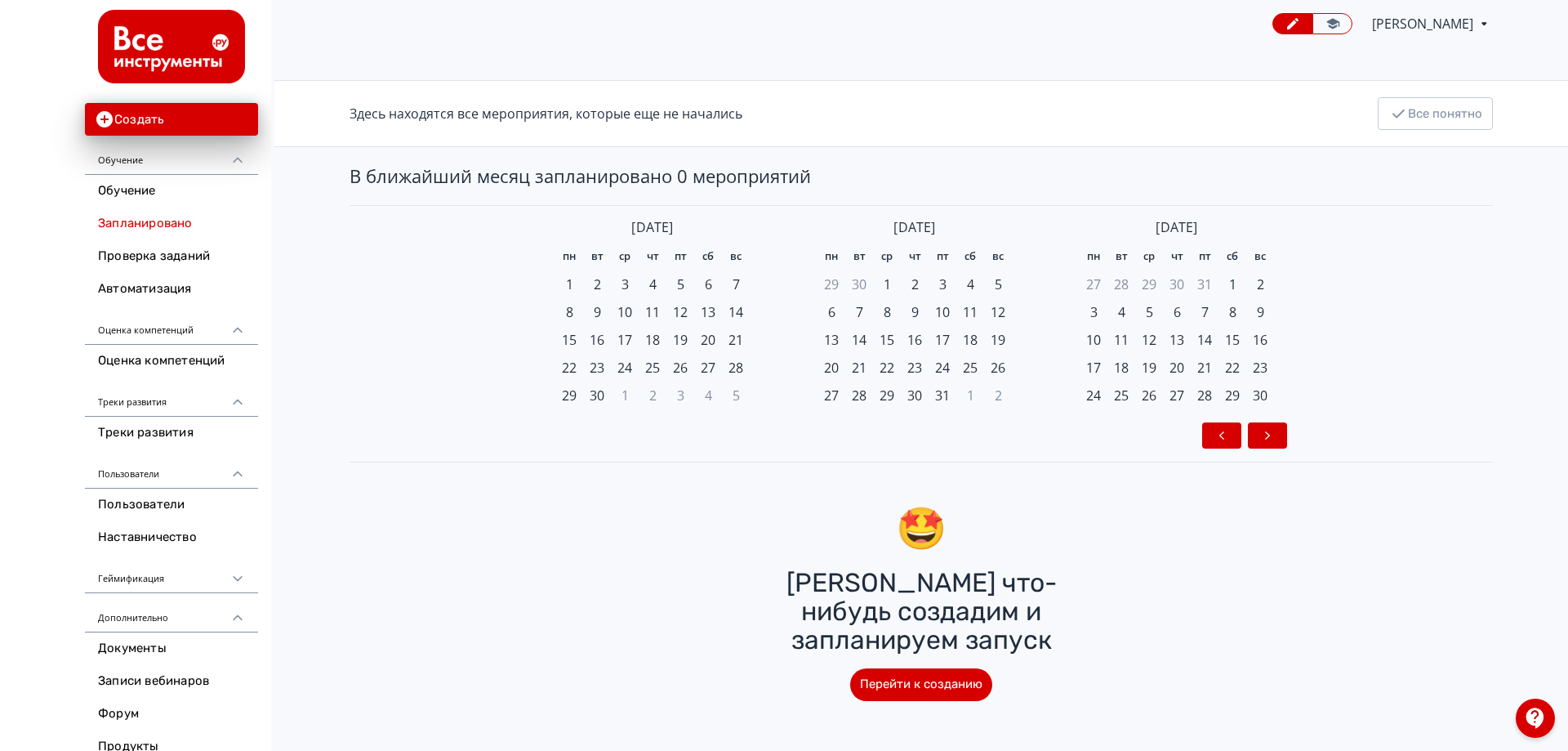
click at [166, 202] on link "Обучение" at bounding box center [171, 191] width 173 height 32
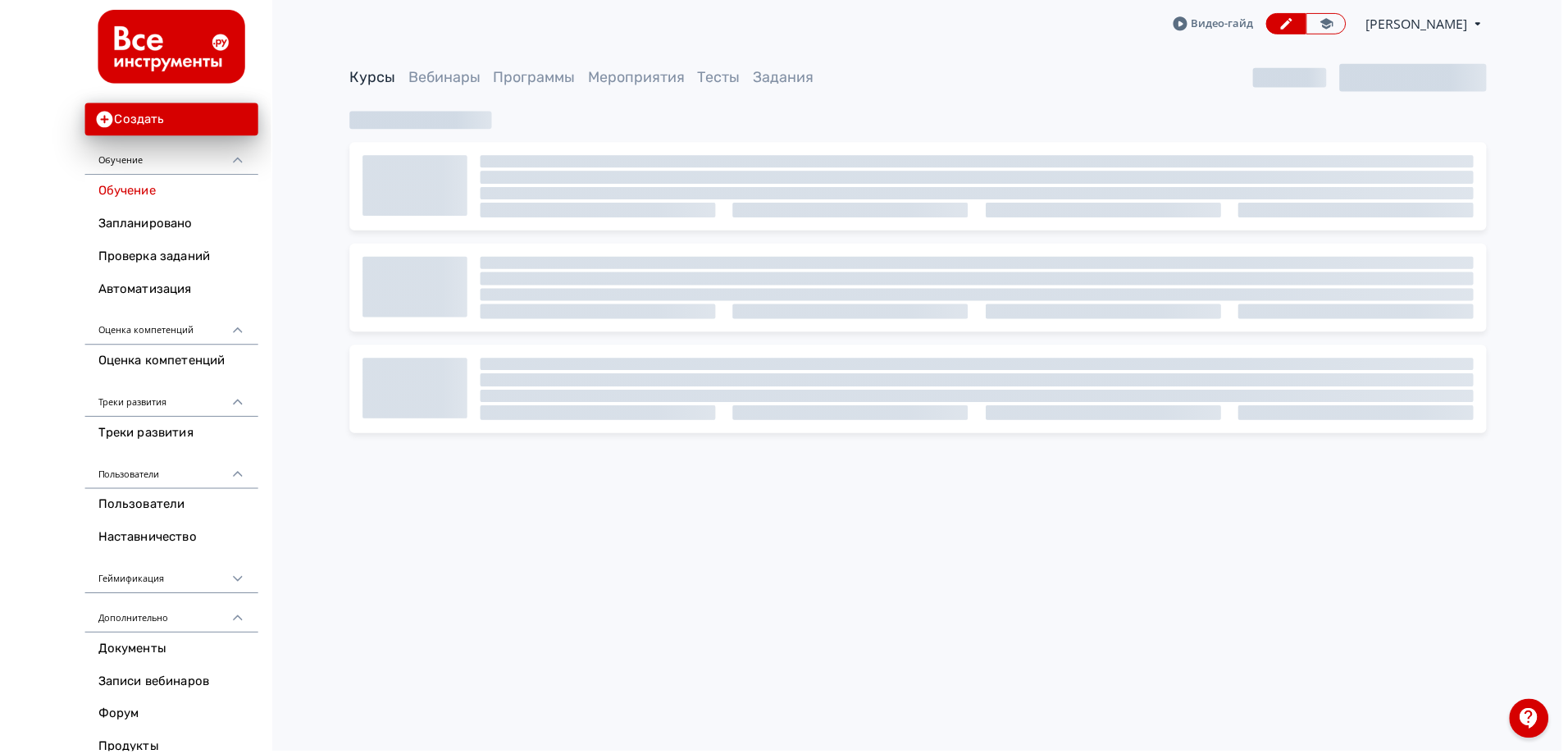
scroll to position [193, 0]
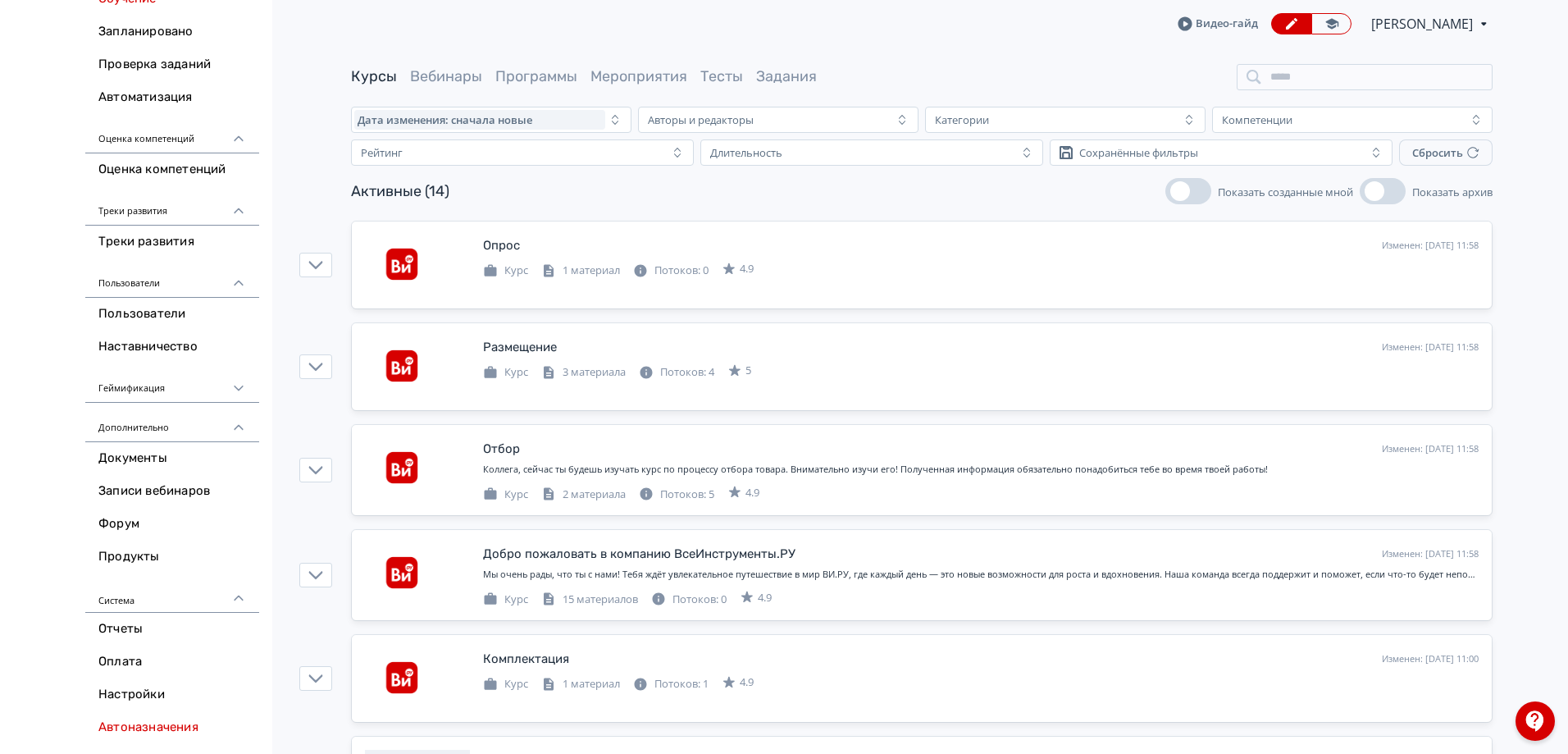
click at [168, 724] on link "Автоназначения" at bounding box center [172, 727] width 174 height 32
